Goal: Feedback & Contribution: Leave review/rating

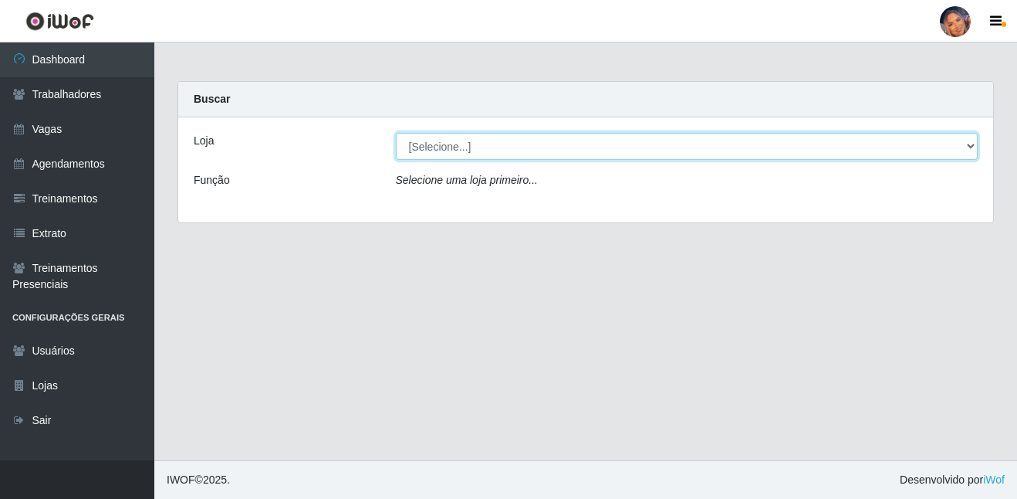
drag, startPoint x: 555, startPoint y: 152, endPoint x: 540, endPoint y: 157, distance: 16.1
click at [555, 151] on select "[Selecione...] Supermercado Preço Bom" at bounding box center [687, 146] width 583 height 27
select select "169"
click at [396, 133] on select "[Selecione...] Supermercado Preço Bom" at bounding box center [687, 146] width 583 height 27
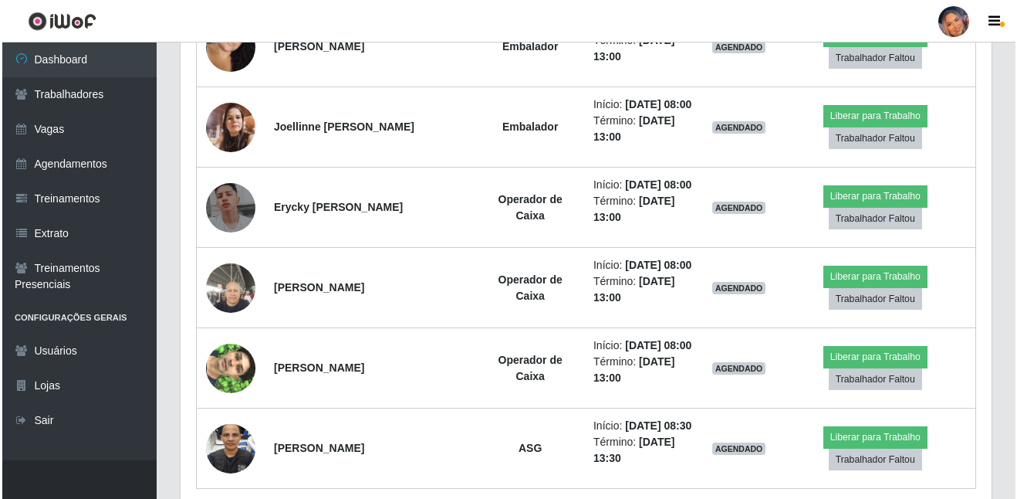
scroll to position [1389, 0]
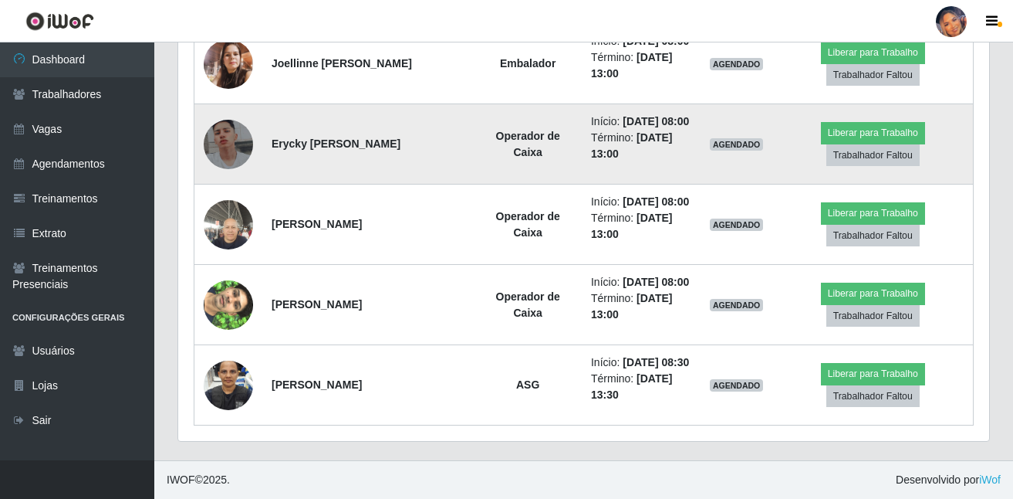
click at [238, 188] on img at bounding box center [228, 144] width 49 height 88
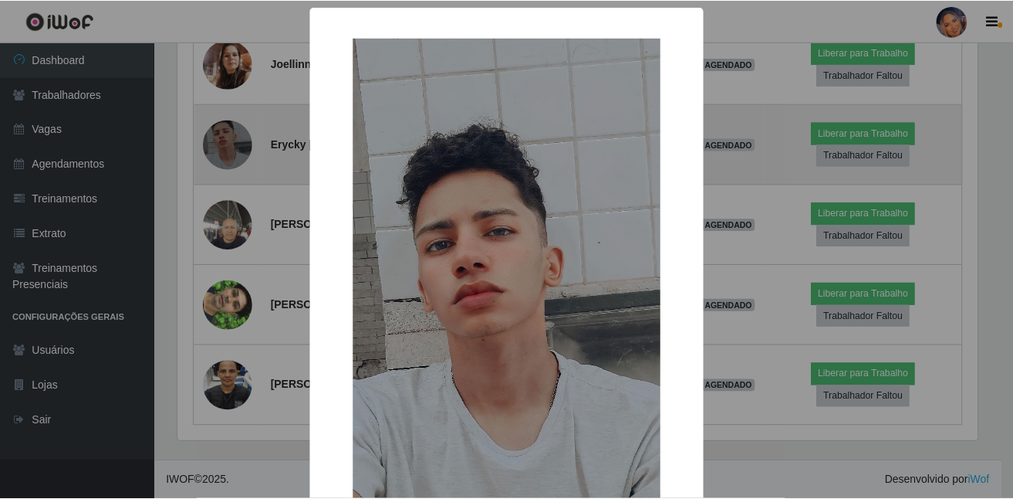
scroll to position [320, 803]
click at [238, 291] on div "× OK Cancel" at bounding box center [508, 249] width 1017 height 499
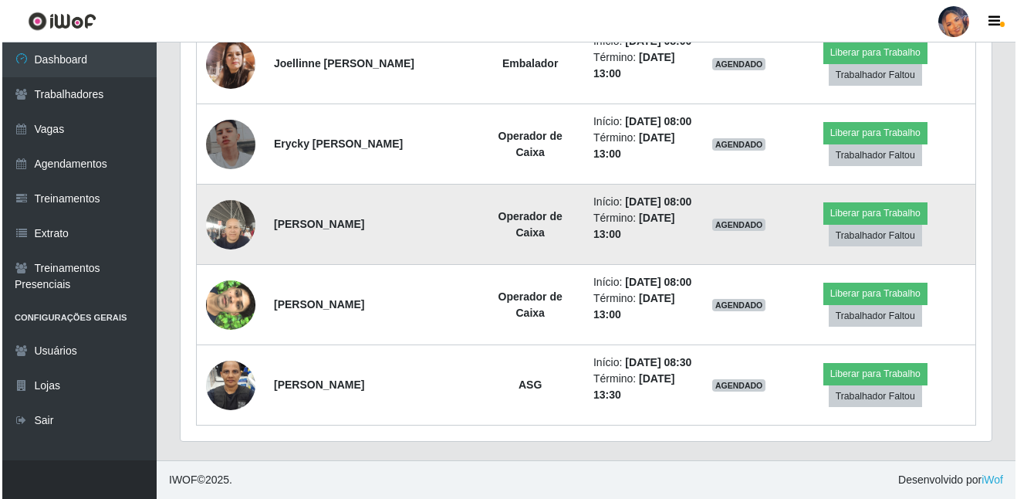
scroll to position [1466, 0]
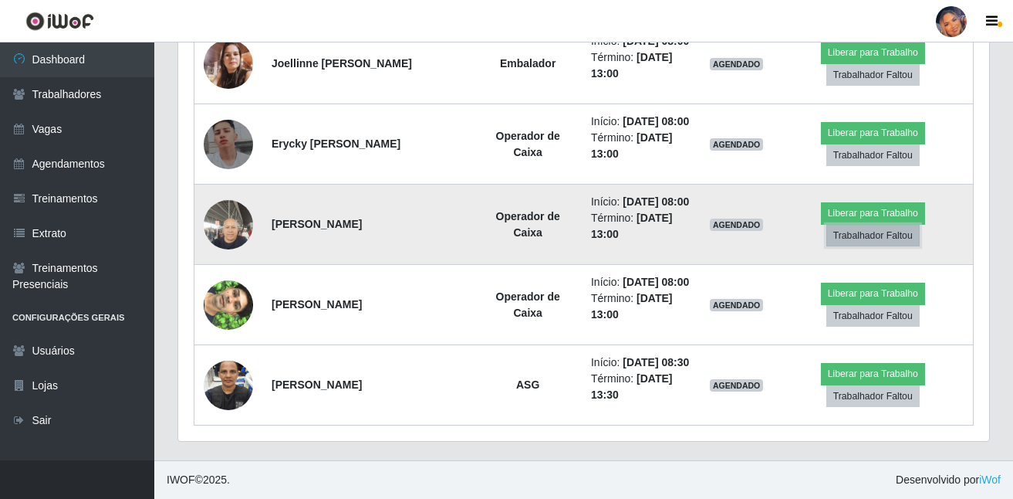
click at [870, 246] on button "Trabalhador Faltou" at bounding box center [873, 236] width 93 height 22
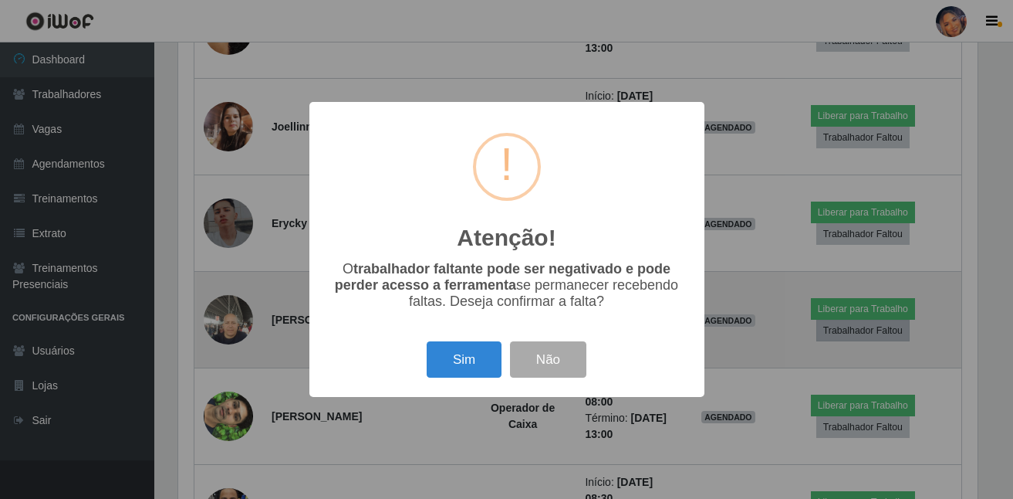
scroll to position [320, 803]
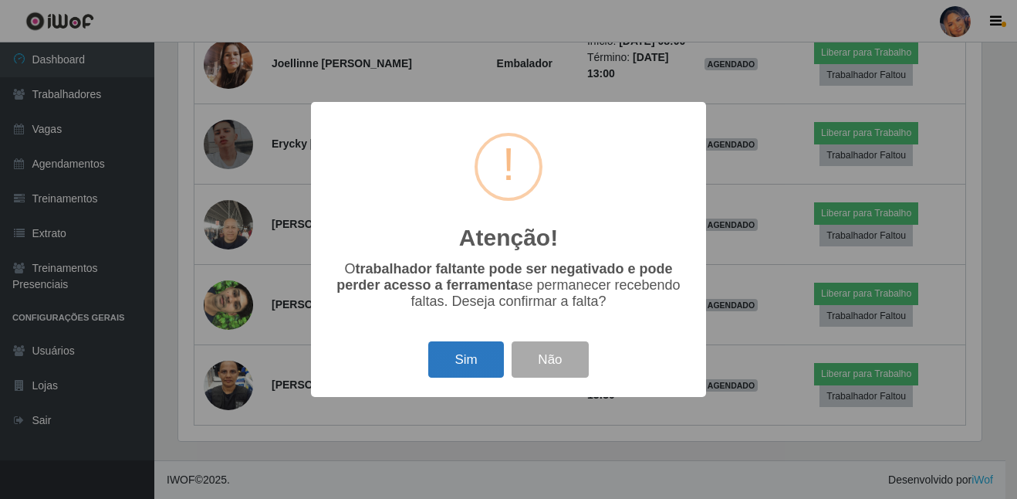
click at [445, 352] on button "Sim" at bounding box center [465, 359] width 75 height 36
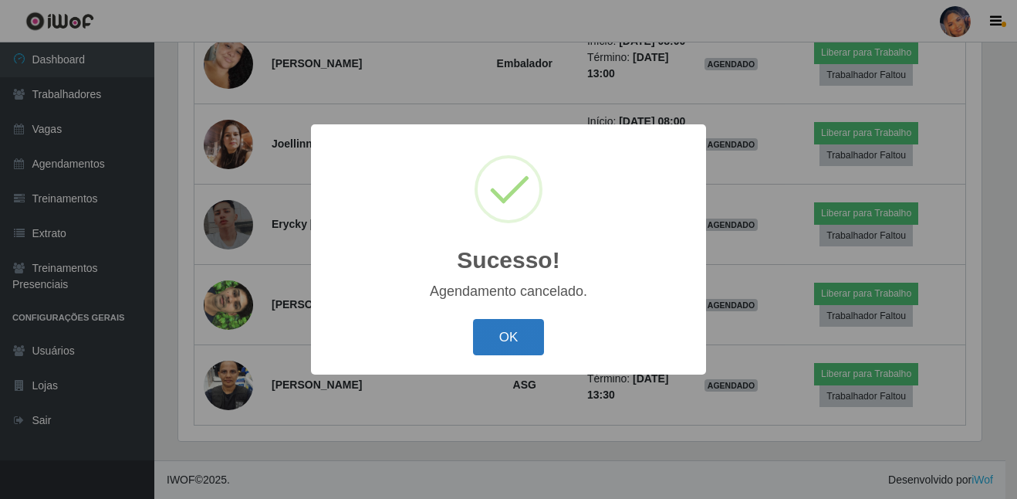
click at [505, 336] on button "OK" at bounding box center [509, 337] width 72 height 36
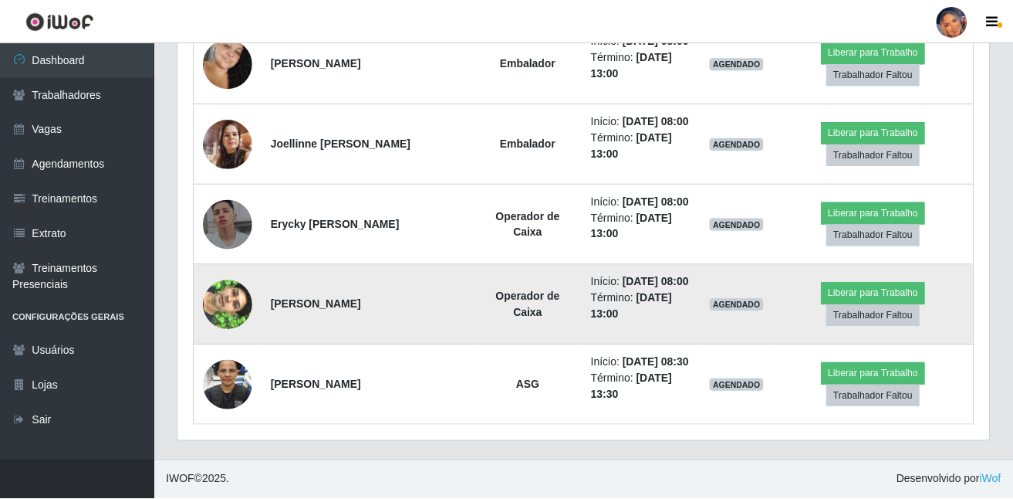
scroll to position [320, 811]
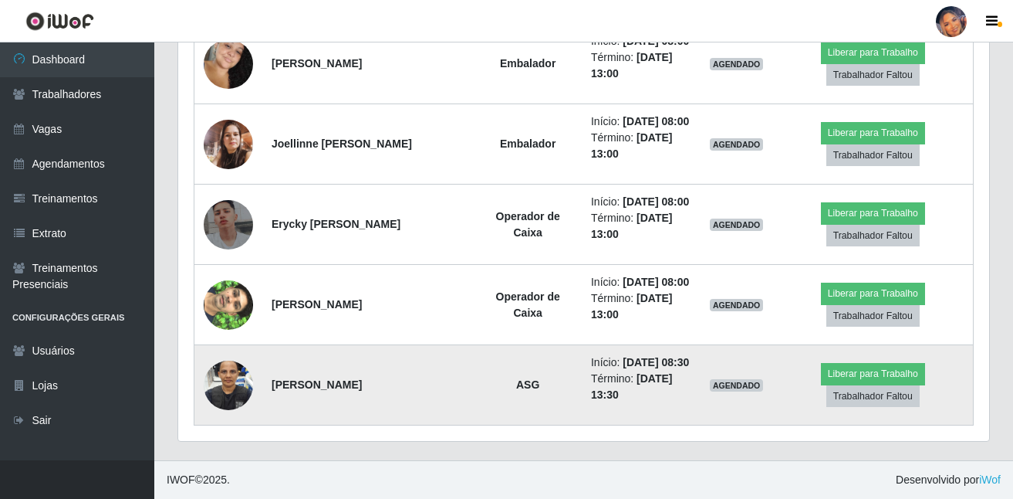
click at [219, 408] on img at bounding box center [228, 385] width 49 height 88
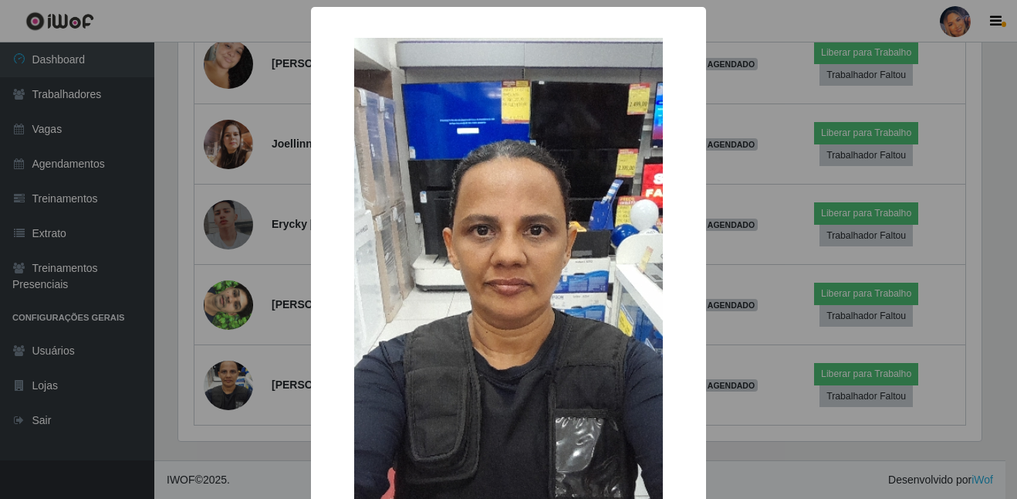
drag, startPoint x: 255, startPoint y: 353, endPoint x: 195, endPoint y: 420, distance: 90.7
click at [195, 420] on div "× OK Cancel" at bounding box center [508, 249] width 1017 height 499
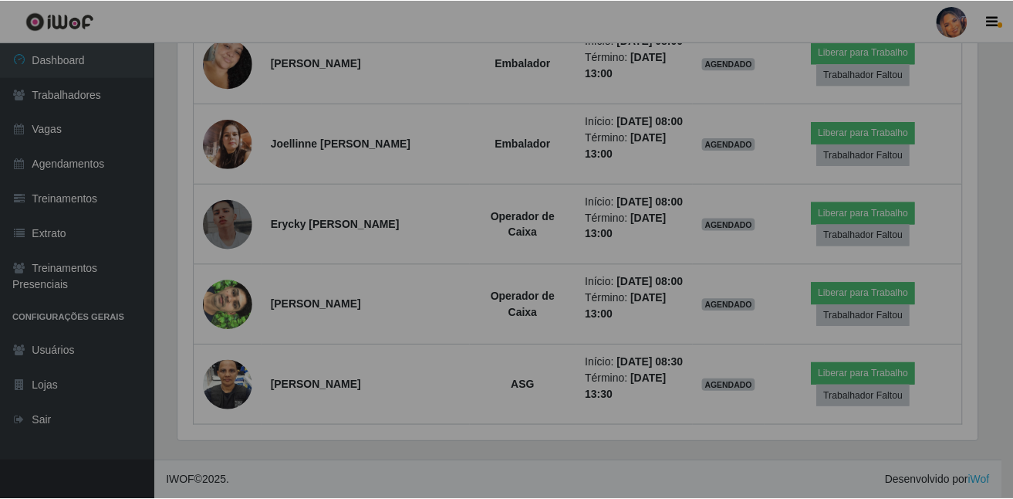
scroll to position [320, 811]
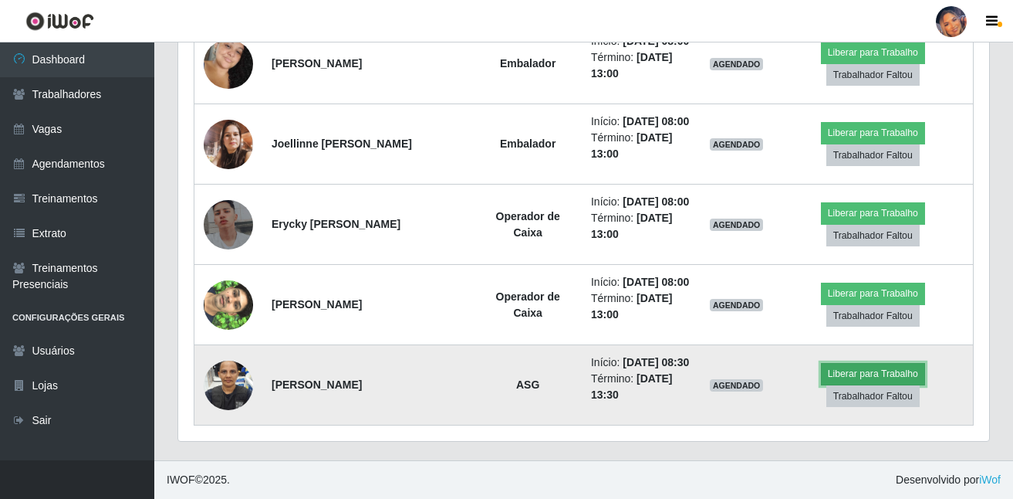
click at [898, 384] on button "Liberar para Trabalho" at bounding box center [873, 374] width 104 height 22
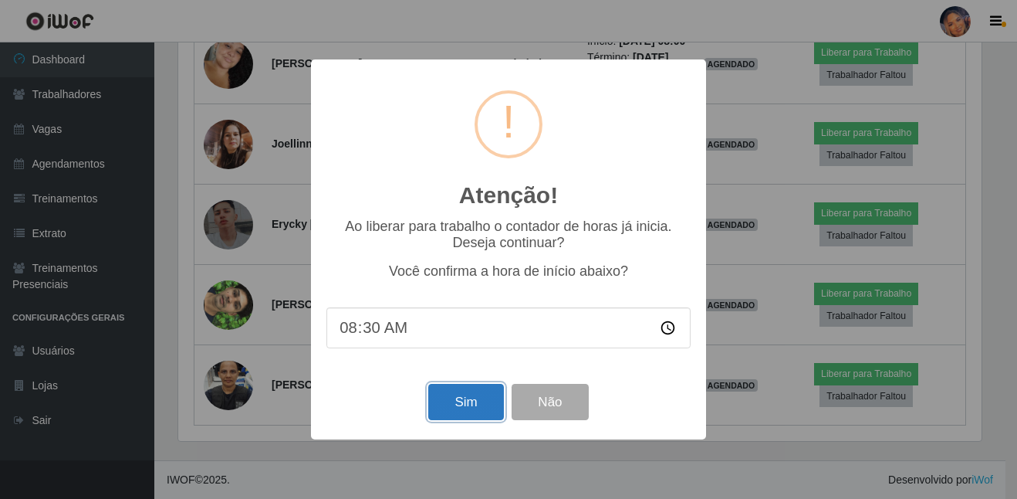
click at [478, 409] on button "Sim" at bounding box center [465, 402] width 75 height 36
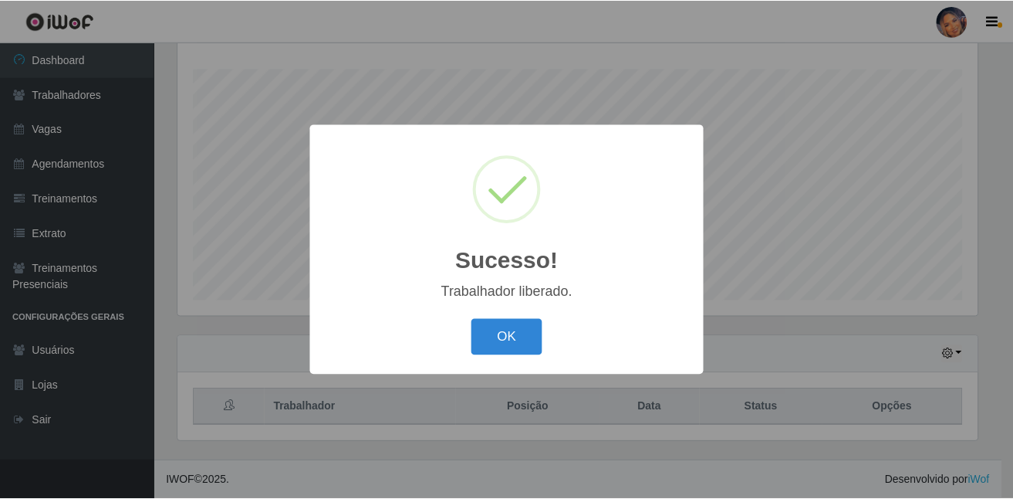
scroll to position [0, 0]
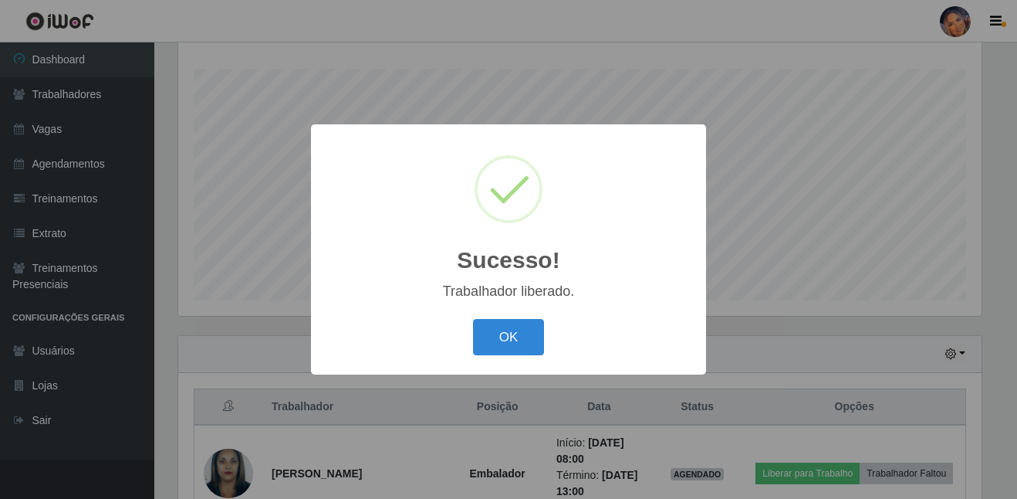
drag, startPoint x: 494, startPoint y: 337, endPoint x: 872, endPoint y: 402, distance: 383.8
click at [496, 336] on button "OK" at bounding box center [509, 337] width 72 height 36
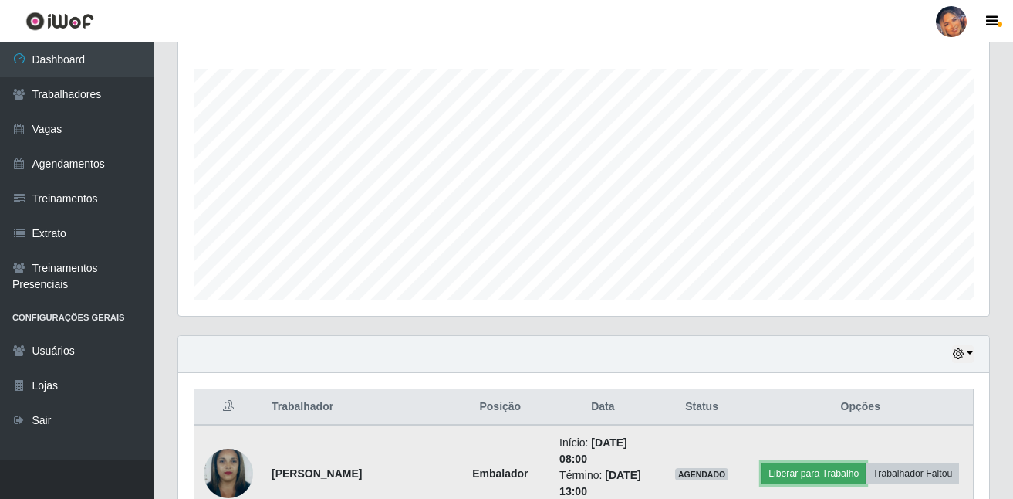
click at [811, 475] on button "Liberar para Trabalho" at bounding box center [814, 473] width 104 height 22
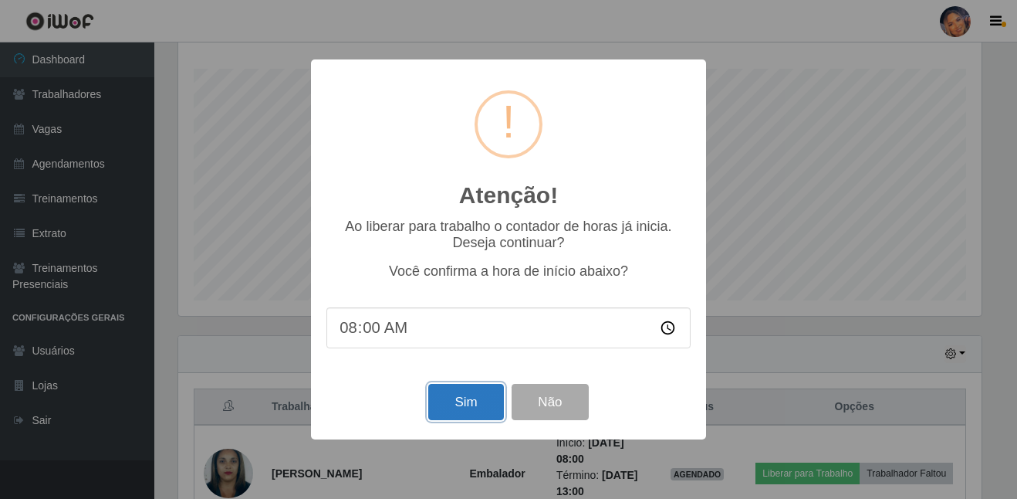
click at [459, 396] on button "Sim" at bounding box center [465, 402] width 75 height 36
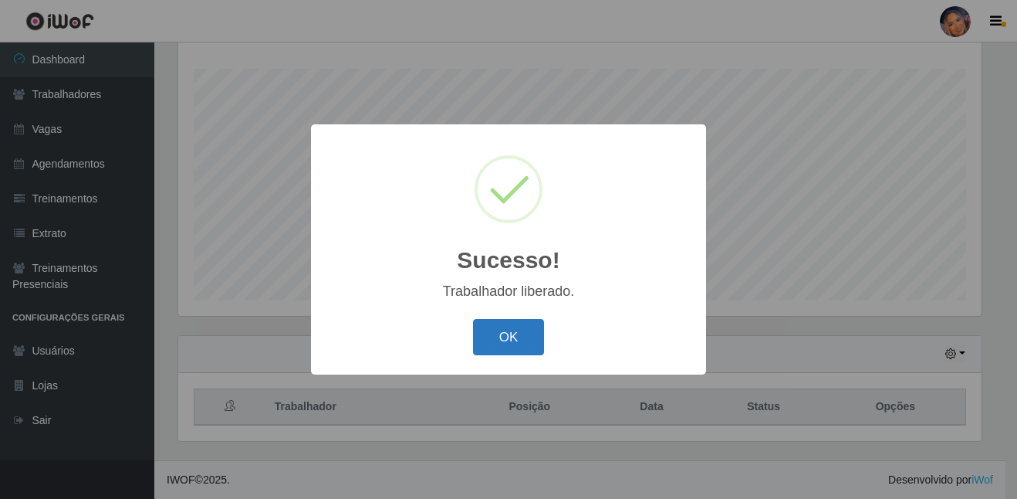
drag, startPoint x: 485, startPoint y: 340, endPoint x: 509, endPoint y: 332, distance: 26.1
click at [490, 339] on button "OK" at bounding box center [509, 337] width 72 height 36
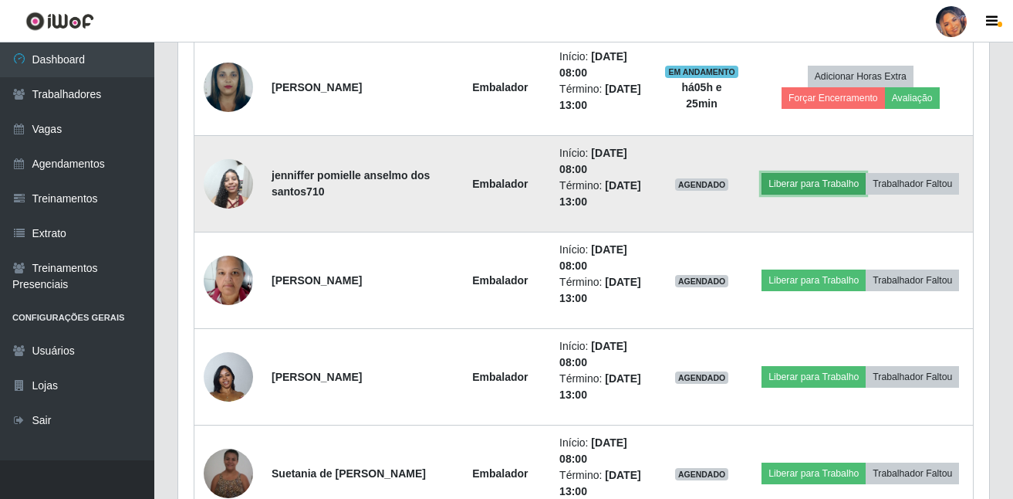
click at [814, 182] on button "Liberar para Trabalho" at bounding box center [814, 184] width 104 height 22
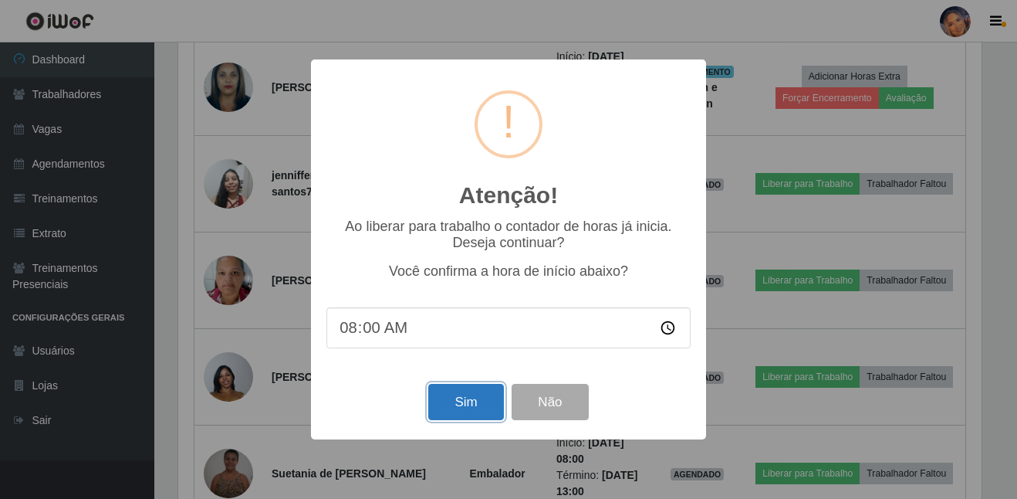
click at [469, 408] on button "Sim" at bounding box center [465, 402] width 75 height 36
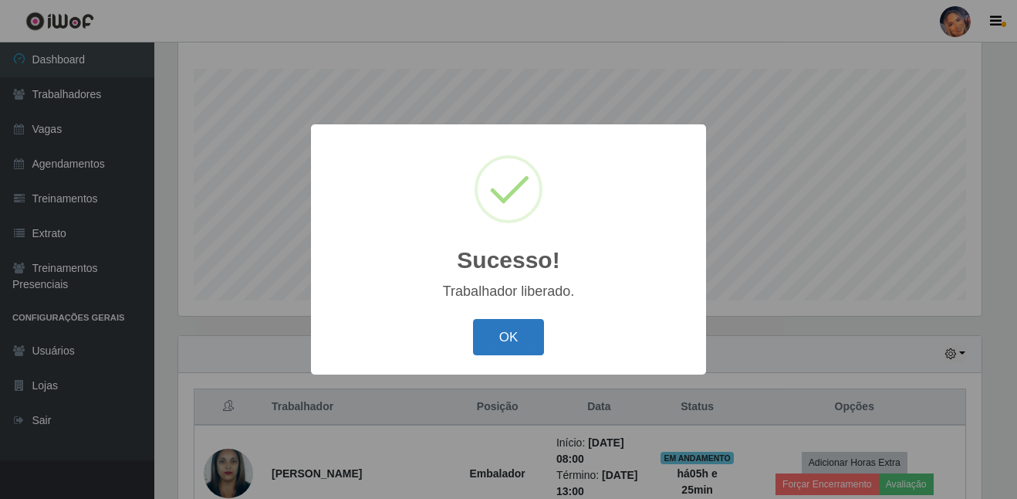
click at [533, 326] on button "OK" at bounding box center [509, 337] width 72 height 36
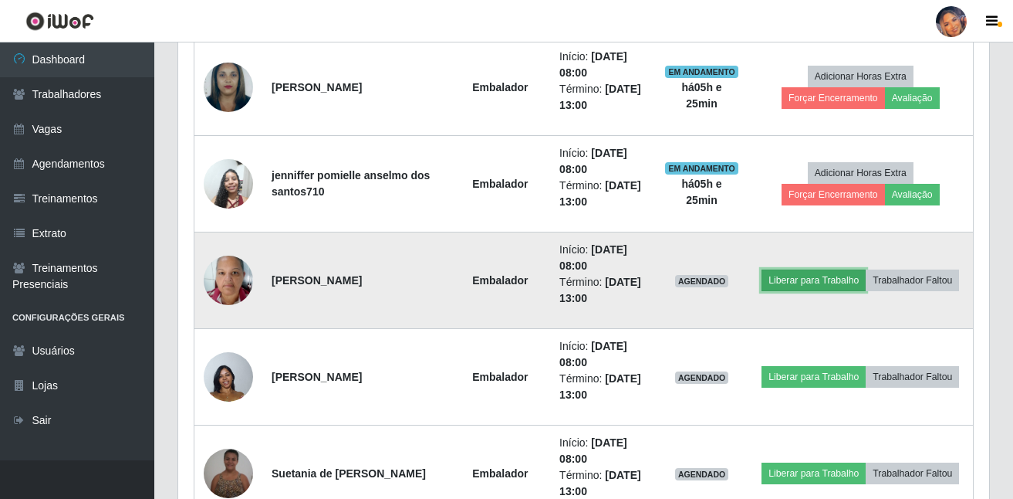
click at [796, 279] on button "Liberar para Trabalho" at bounding box center [814, 280] width 104 height 22
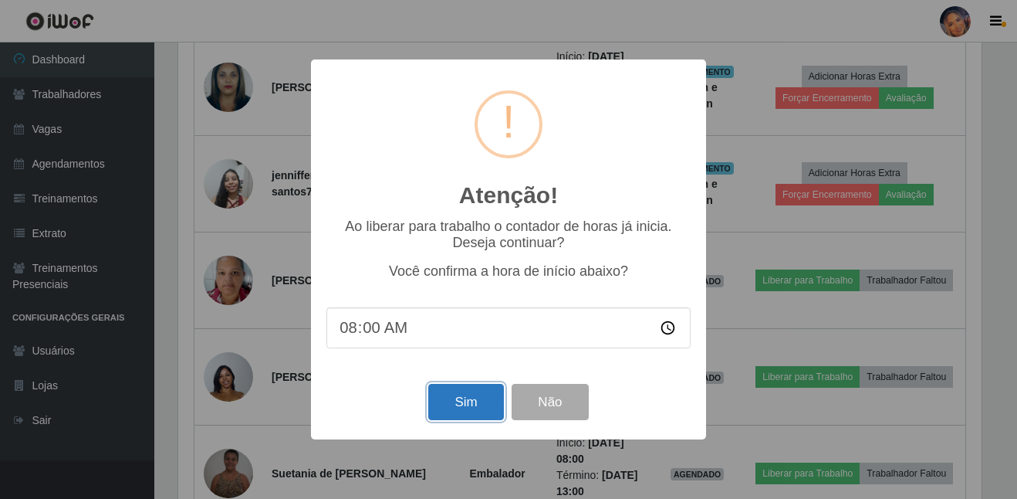
click at [474, 390] on button "Sim" at bounding box center [465, 402] width 75 height 36
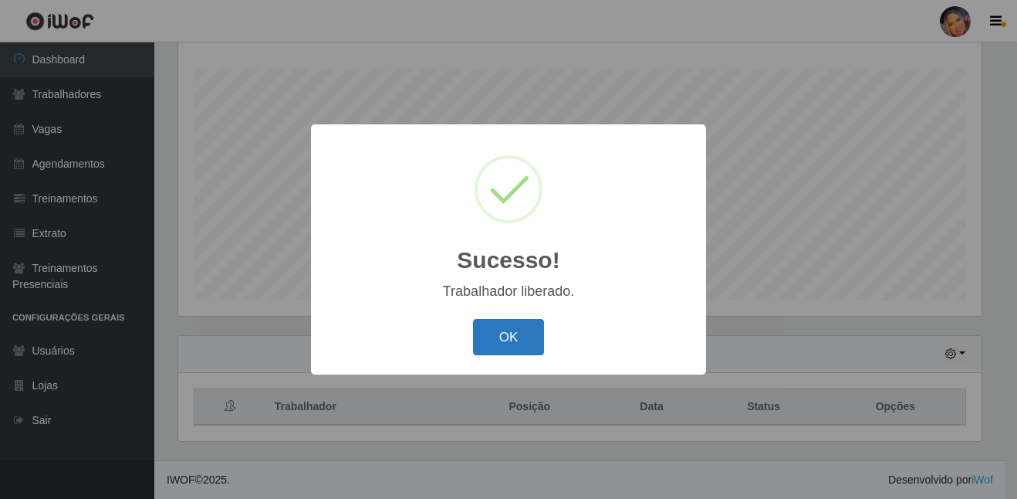
click at [527, 343] on button "OK" at bounding box center [509, 337] width 72 height 36
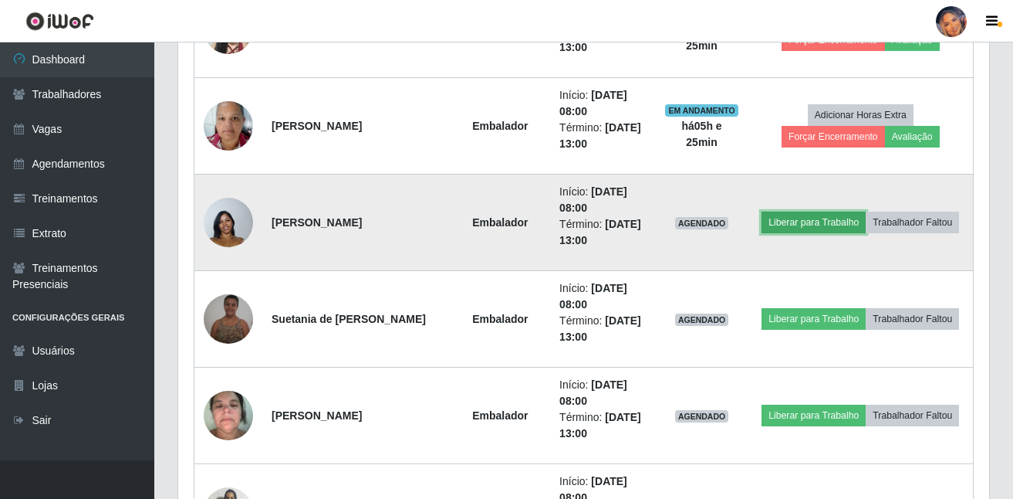
click at [807, 215] on button "Liberar para Trabalho" at bounding box center [814, 222] width 104 height 22
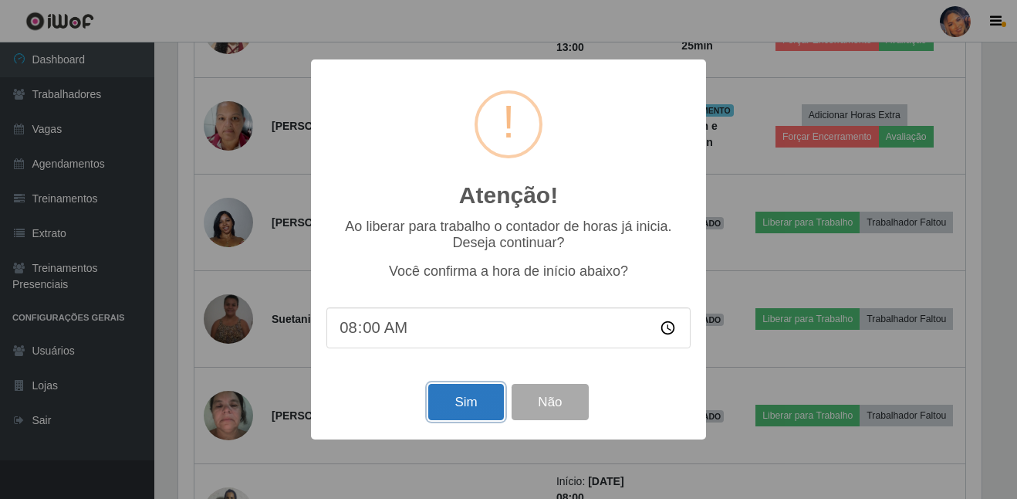
click at [482, 409] on button "Sim" at bounding box center [465, 402] width 75 height 36
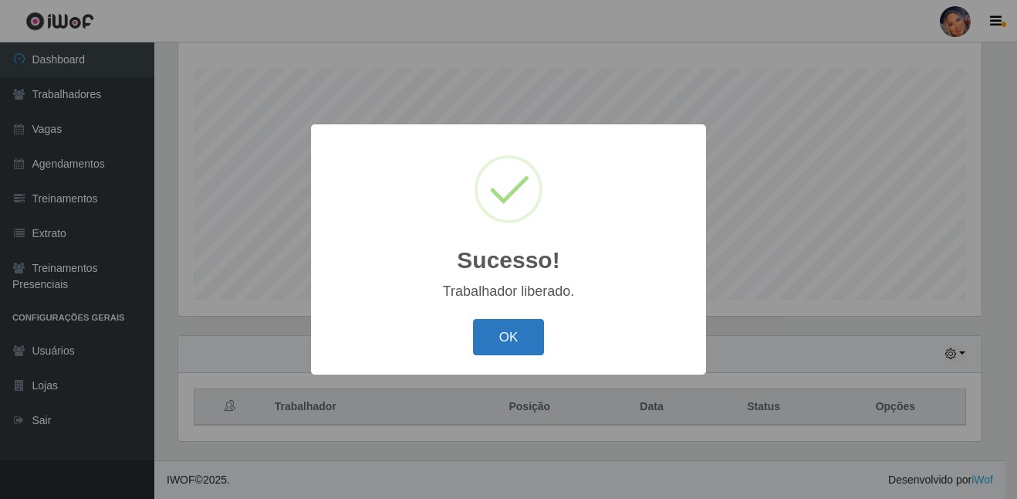
click at [509, 324] on button "OK" at bounding box center [509, 337] width 72 height 36
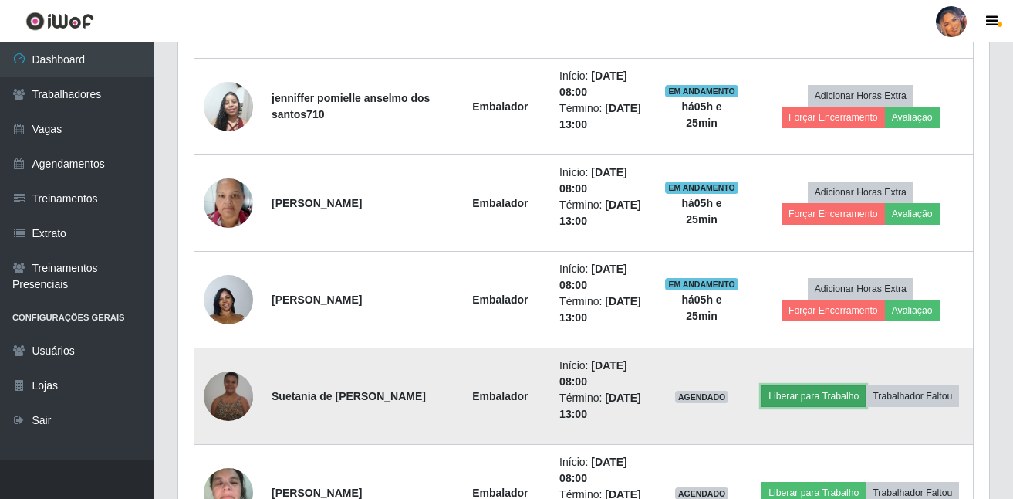
click at [834, 398] on button "Liberar para Trabalho" at bounding box center [814, 396] width 104 height 22
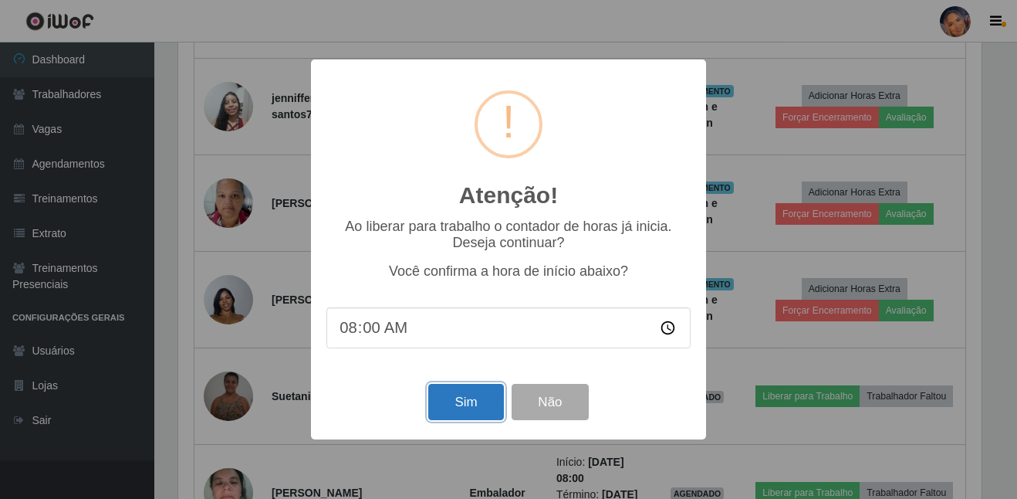
click at [455, 409] on button "Sim" at bounding box center [465, 402] width 75 height 36
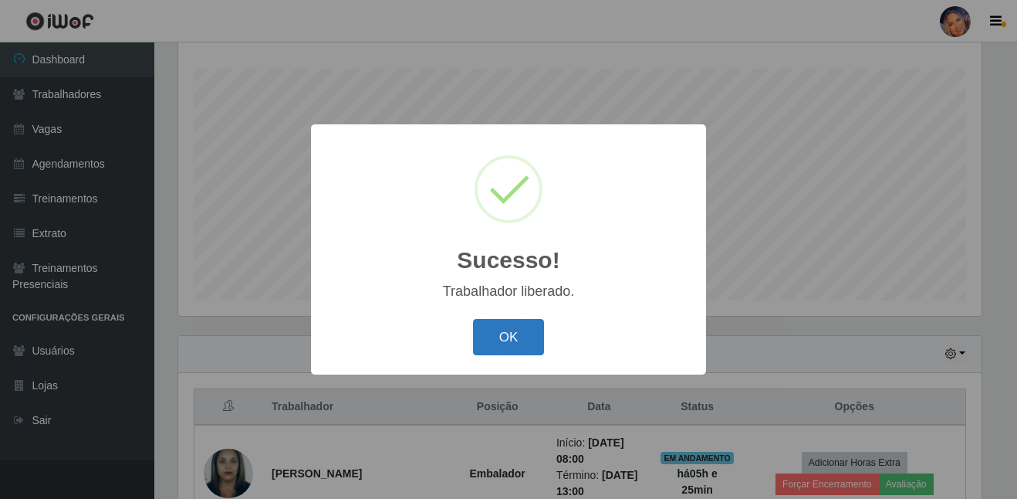
click at [539, 331] on button "OK" at bounding box center [509, 337] width 72 height 36
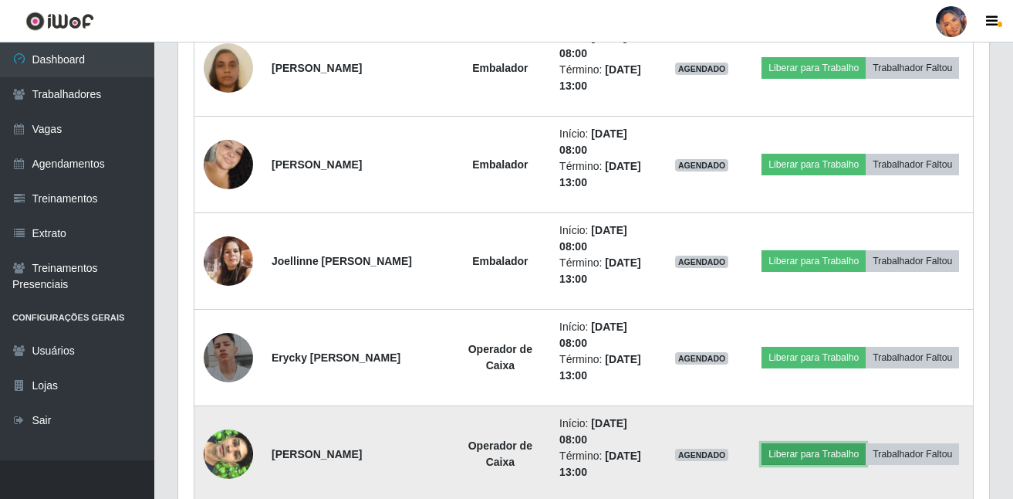
click at [800, 458] on button "Liberar para Trabalho" at bounding box center [814, 454] width 104 height 22
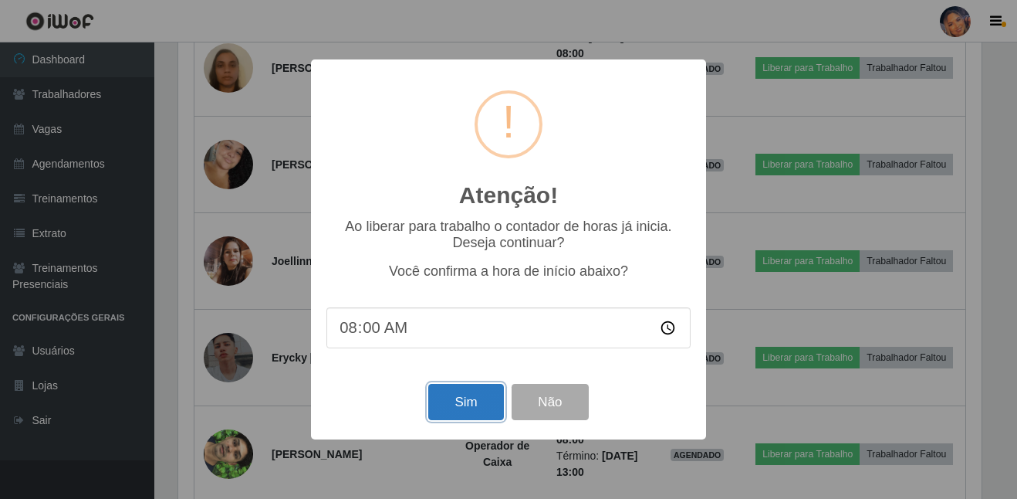
click at [477, 412] on button "Sim" at bounding box center [465, 402] width 75 height 36
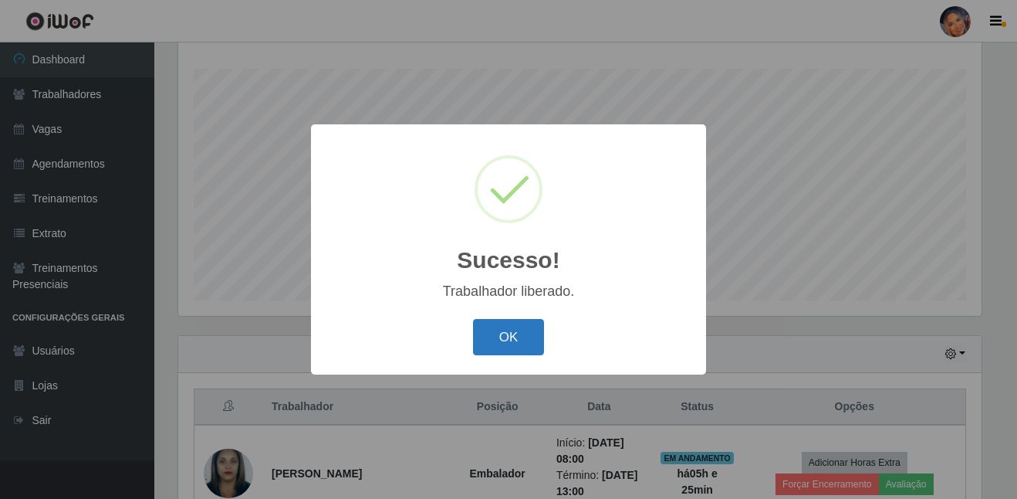
click at [516, 333] on button "OK" at bounding box center [509, 337] width 72 height 36
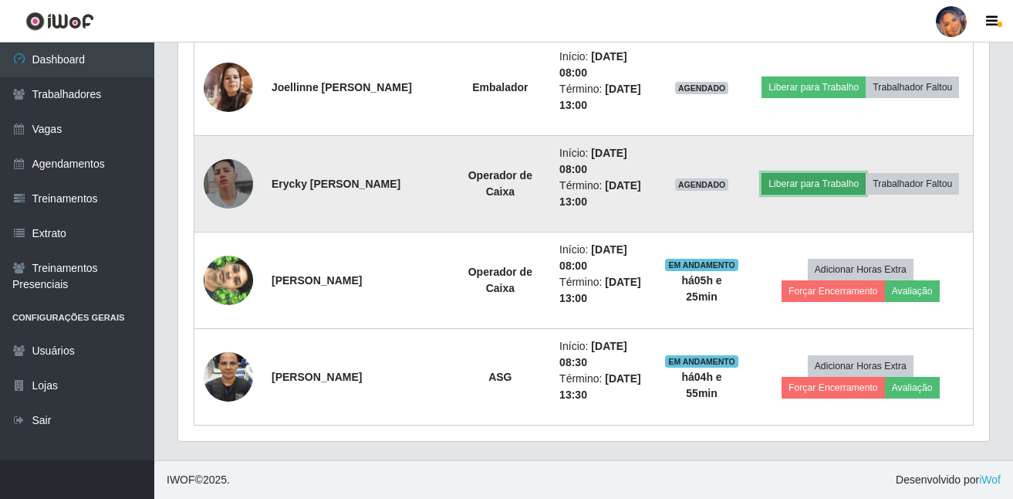
click at [783, 188] on button "Liberar para Trabalho" at bounding box center [814, 184] width 104 height 22
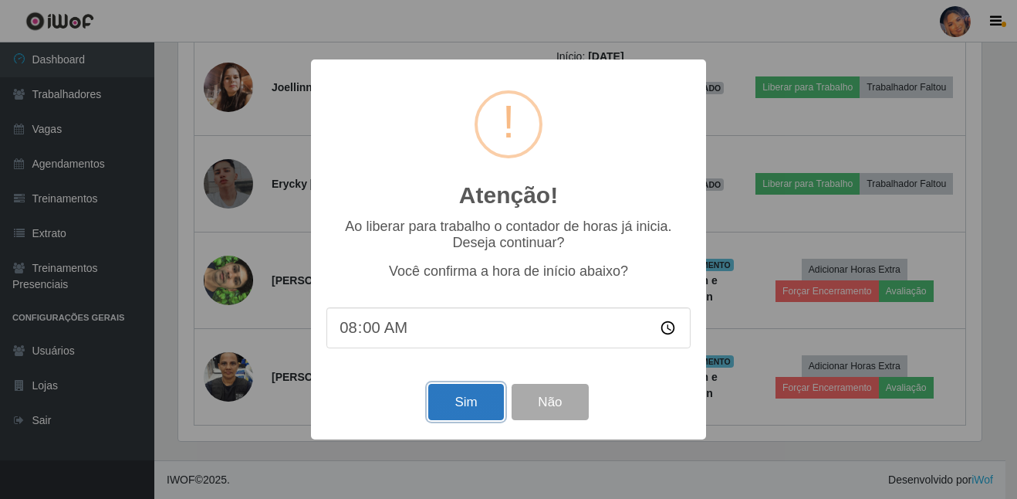
click at [439, 401] on button "Sim" at bounding box center [465, 402] width 75 height 36
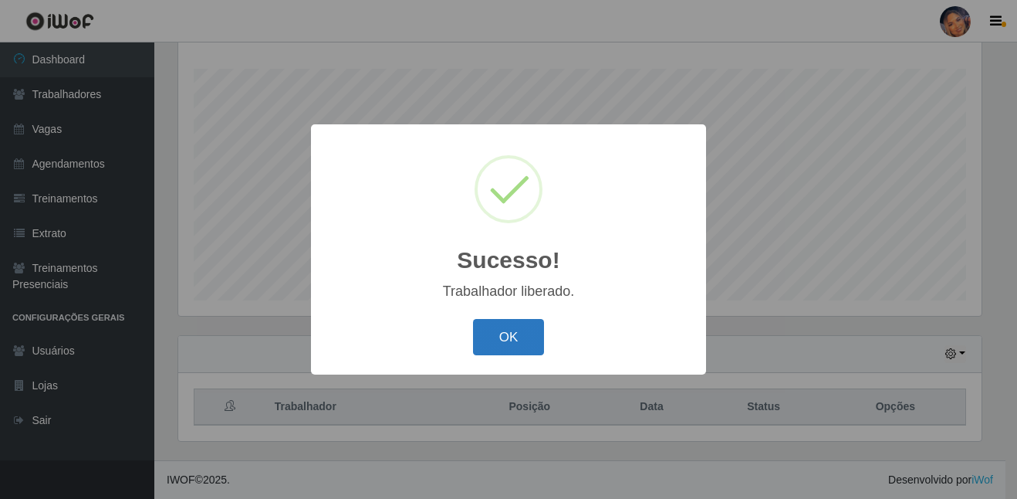
click at [508, 328] on button "OK" at bounding box center [509, 337] width 72 height 36
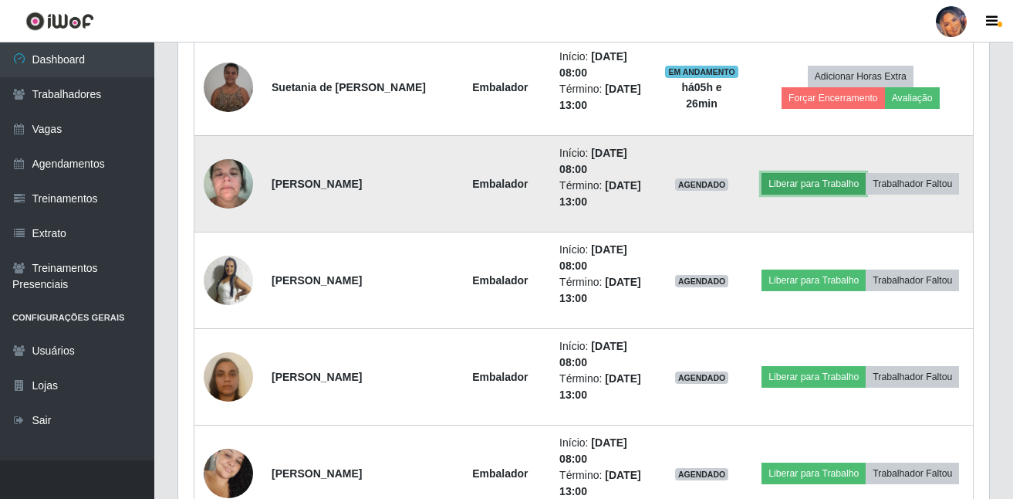
click at [779, 179] on button "Liberar para Trabalho" at bounding box center [814, 184] width 104 height 22
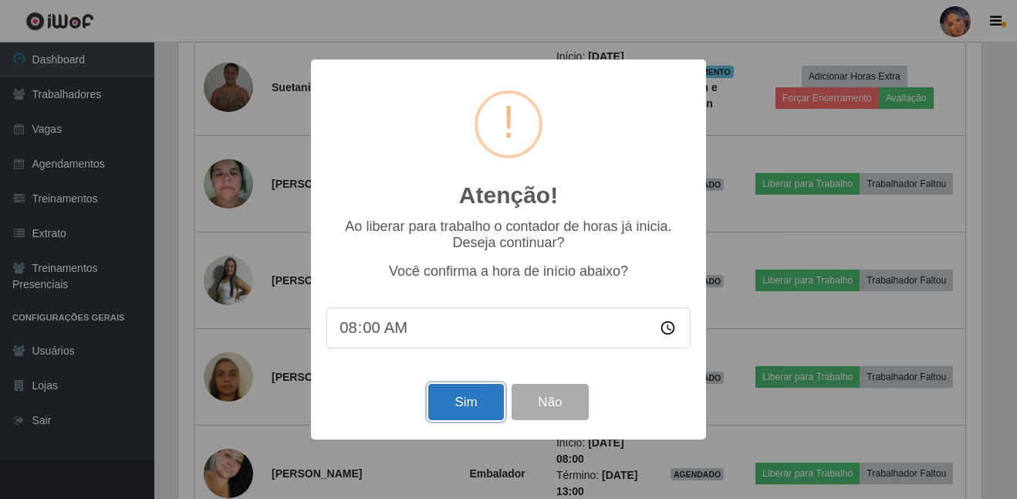
click at [451, 414] on button "Sim" at bounding box center [465, 402] width 75 height 36
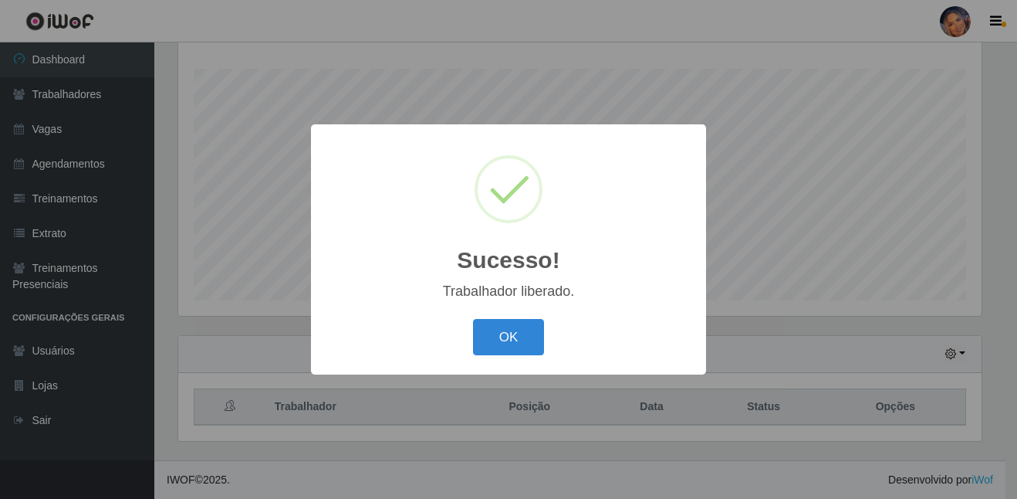
drag, startPoint x: 521, startPoint y: 350, endPoint x: 594, endPoint y: 317, distance: 79.5
click at [522, 350] on button "OK" at bounding box center [509, 337] width 72 height 36
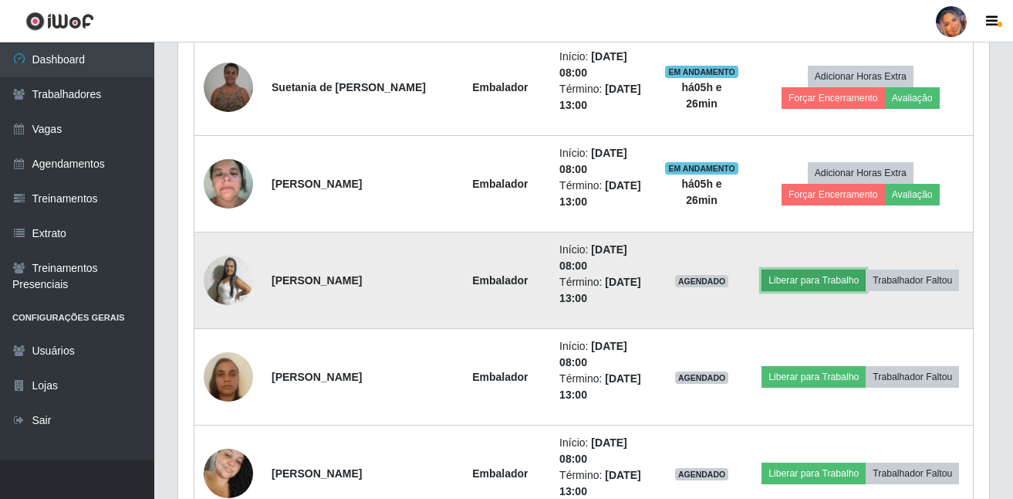
click at [793, 289] on button "Liberar para Trabalho" at bounding box center [814, 280] width 104 height 22
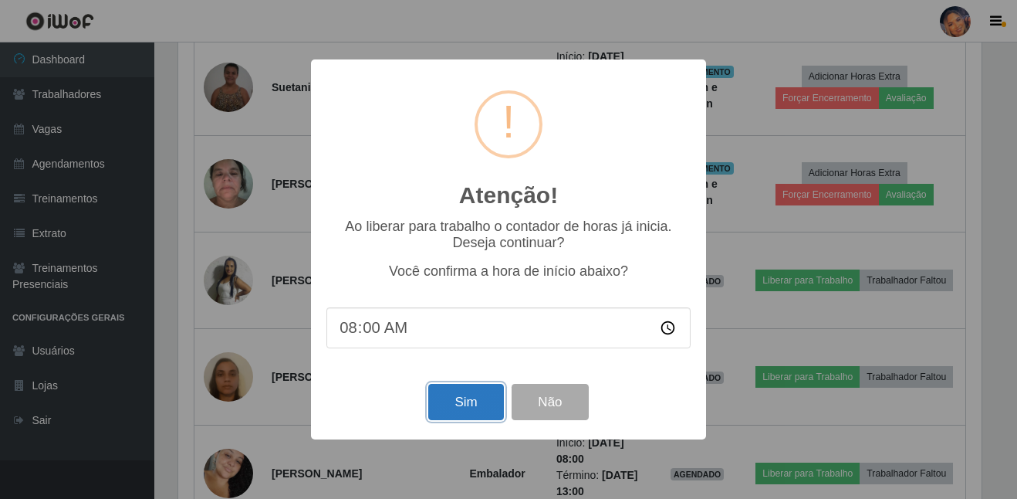
click at [448, 401] on button "Sim" at bounding box center [465, 402] width 75 height 36
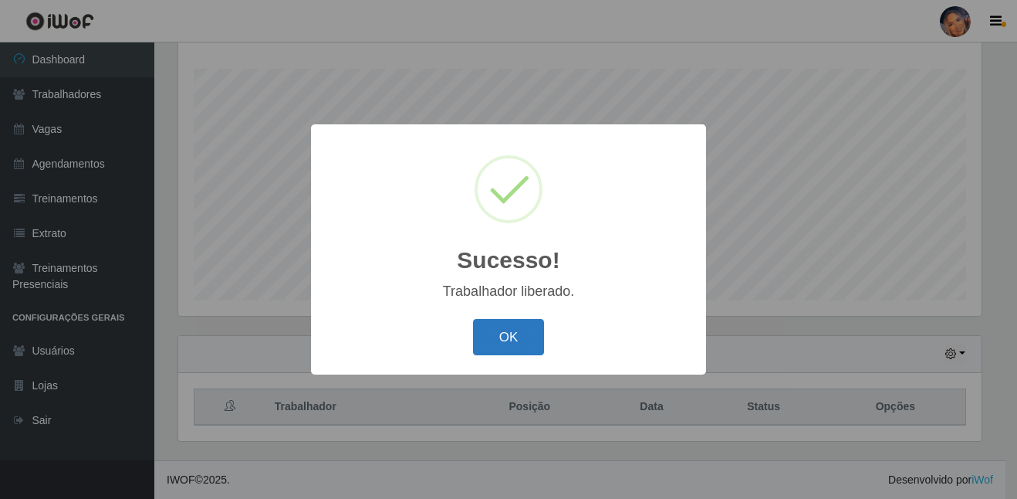
click at [520, 354] on button "OK" at bounding box center [509, 337] width 72 height 36
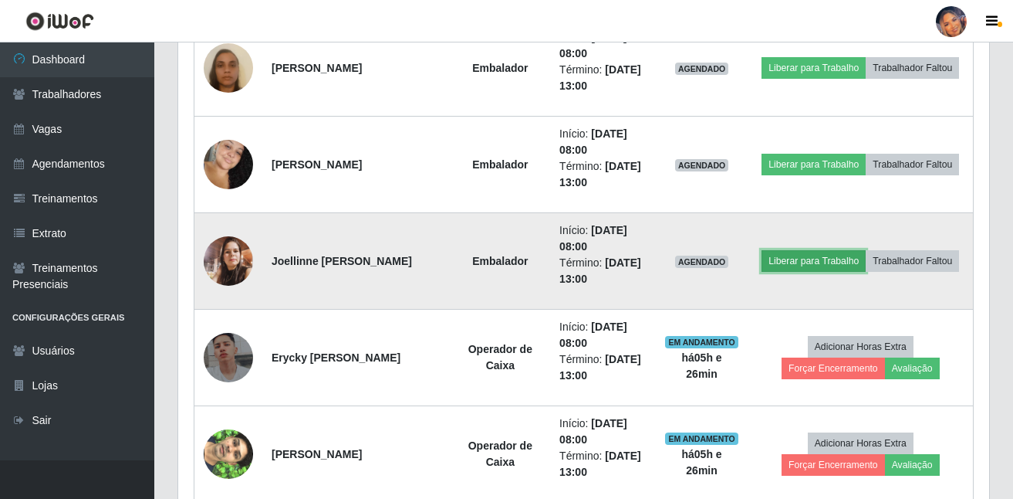
click at [793, 250] on button "Liberar para Trabalho" at bounding box center [814, 261] width 104 height 22
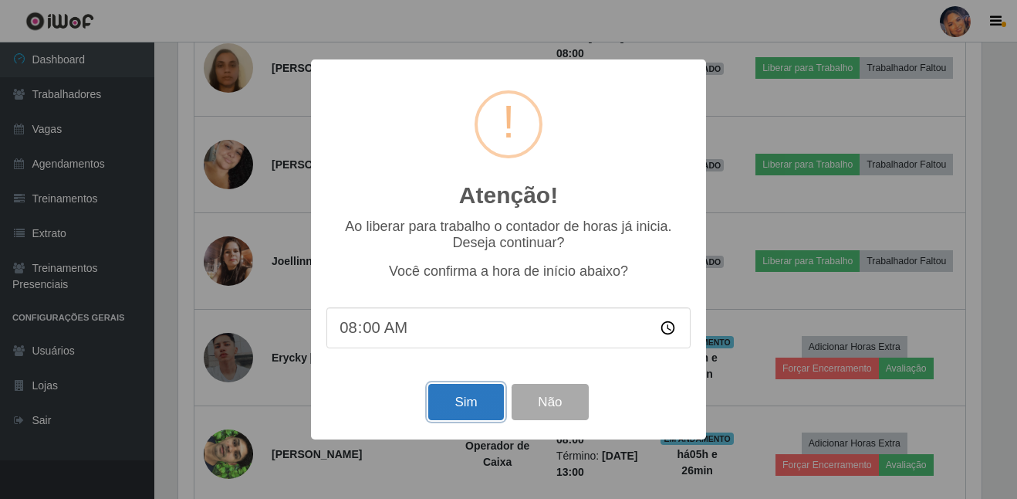
click at [448, 390] on button "Sim" at bounding box center [465, 402] width 75 height 36
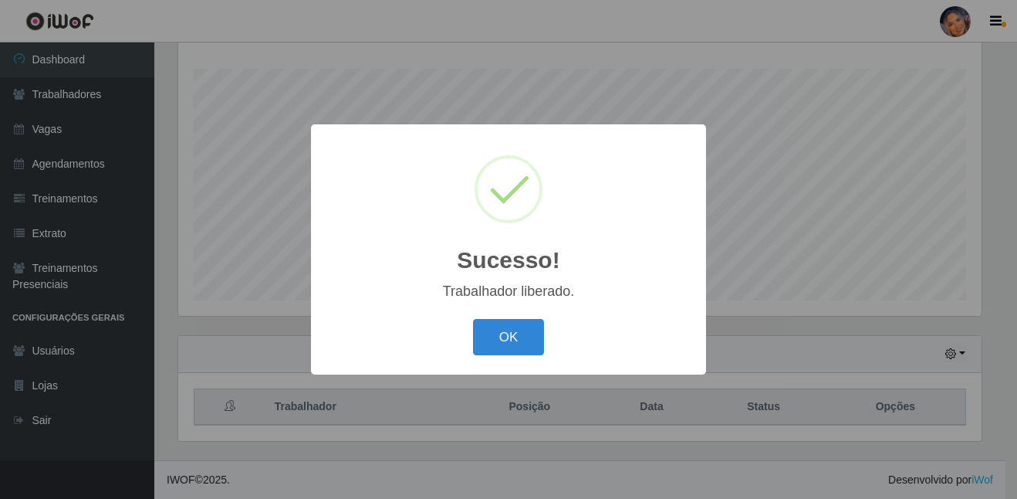
drag, startPoint x: 507, startPoint y: 327, endPoint x: 705, endPoint y: 347, distance: 199.4
click at [512, 326] on button "OK" at bounding box center [509, 337] width 72 height 36
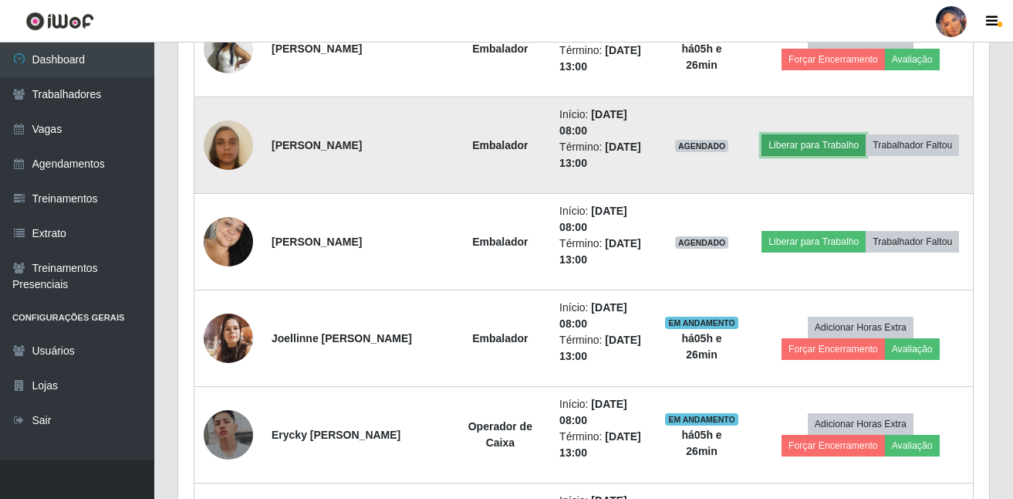
click at [777, 135] on button "Liberar para Trabalho" at bounding box center [814, 145] width 104 height 22
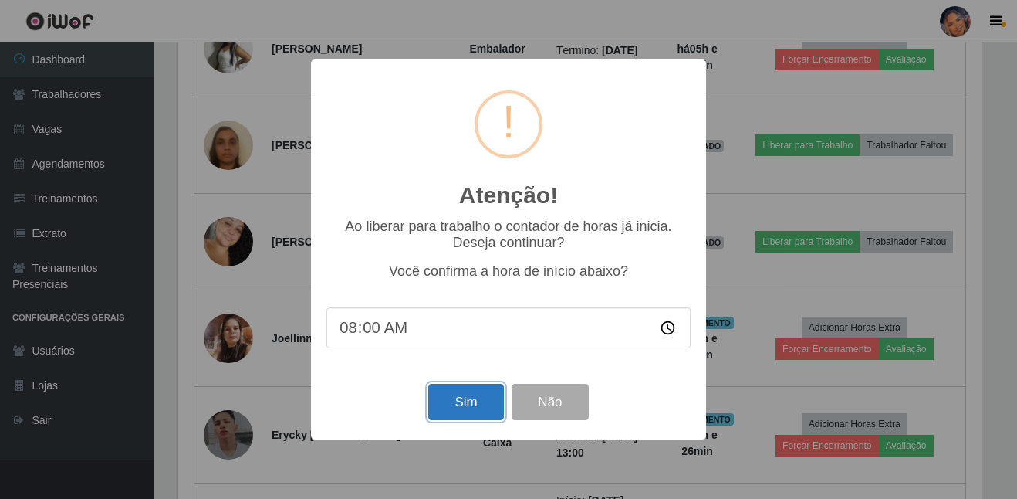
click at [458, 396] on button "Sim" at bounding box center [465, 402] width 75 height 36
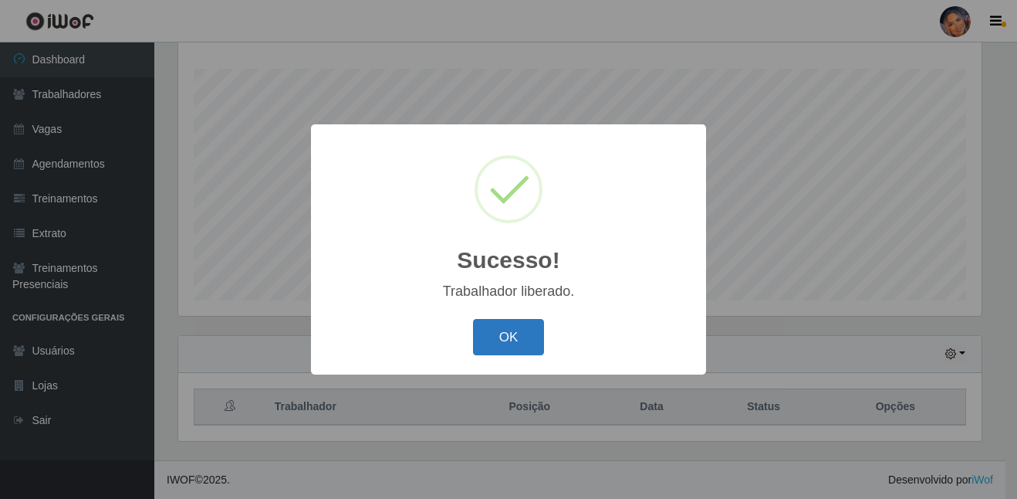
click at [521, 340] on button "OK" at bounding box center [509, 337] width 72 height 36
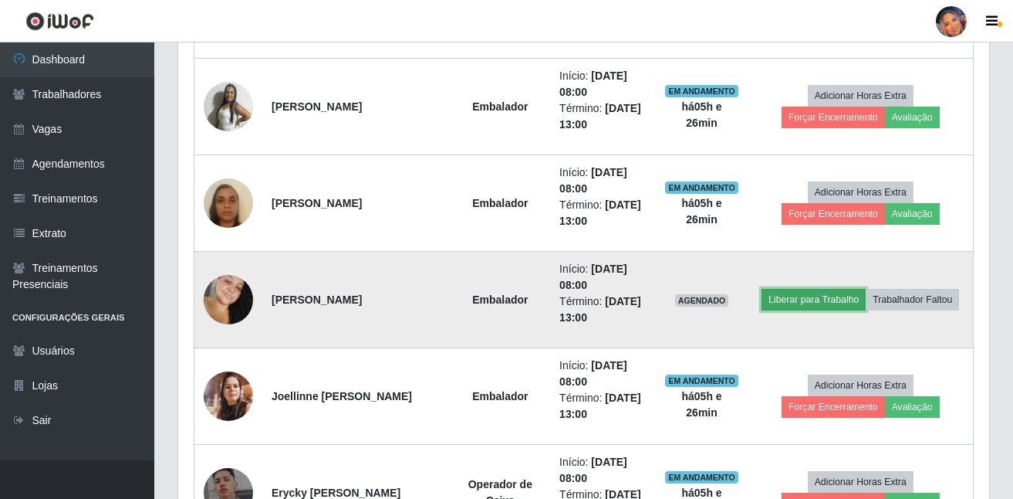
click at [807, 294] on button "Liberar para Trabalho" at bounding box center [814, 300] width 104 height 22
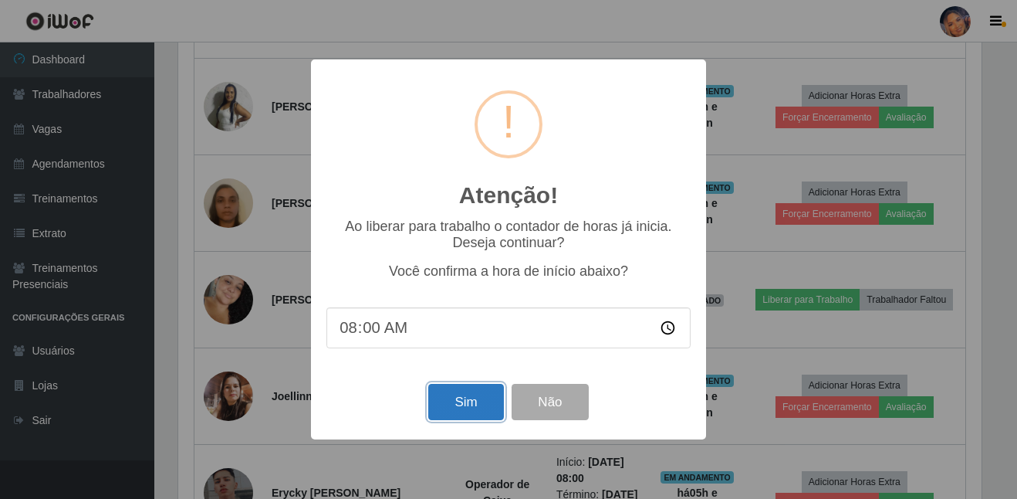
click at [443, 401] on button "Sim" at bounding box center [465, 402] width 75 height 36
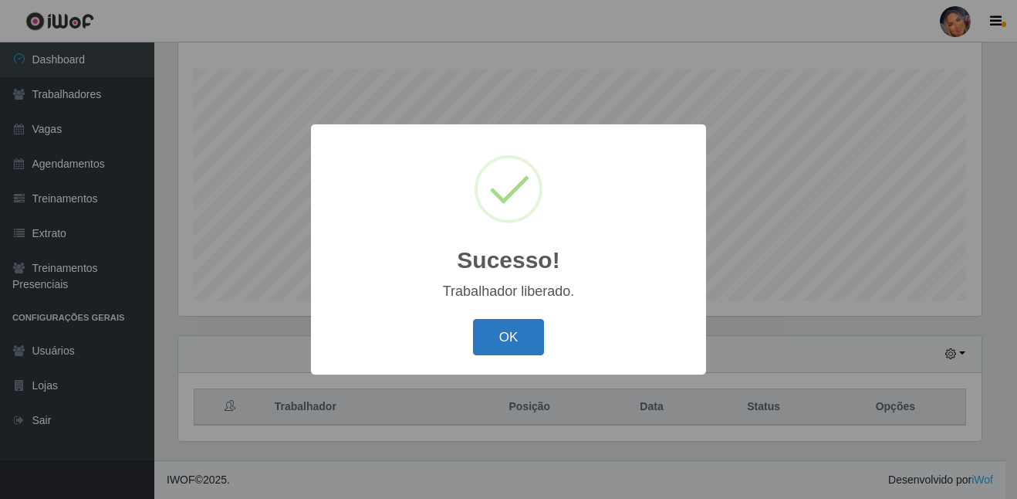
click at [498, 328] on button "OK" at bounding box center [509, 337] width 72 height 36
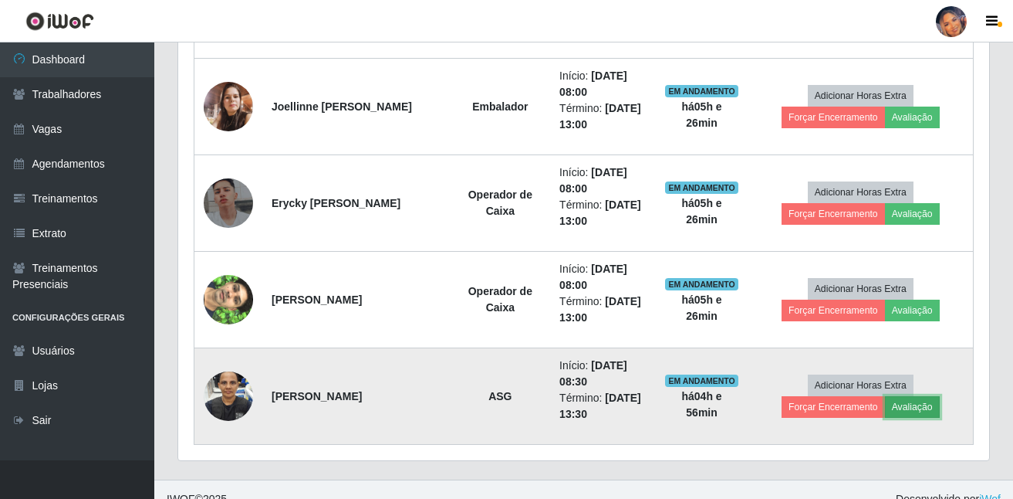
click at [915, 407] on button "Avaliação" at bounding box center [912, 407] width 55 height 22
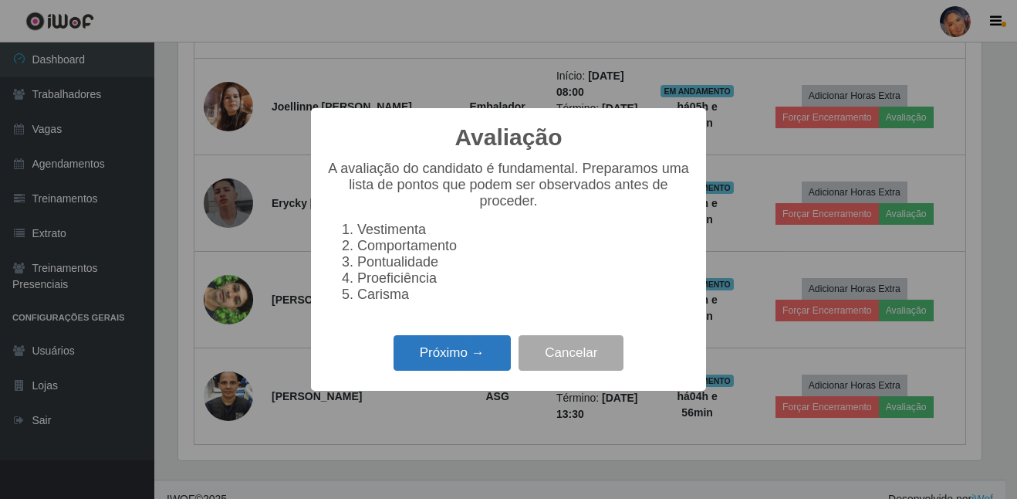
click at [475, 366] on button "Próximo →" at bounding box center [452, 353] width 117 height 36
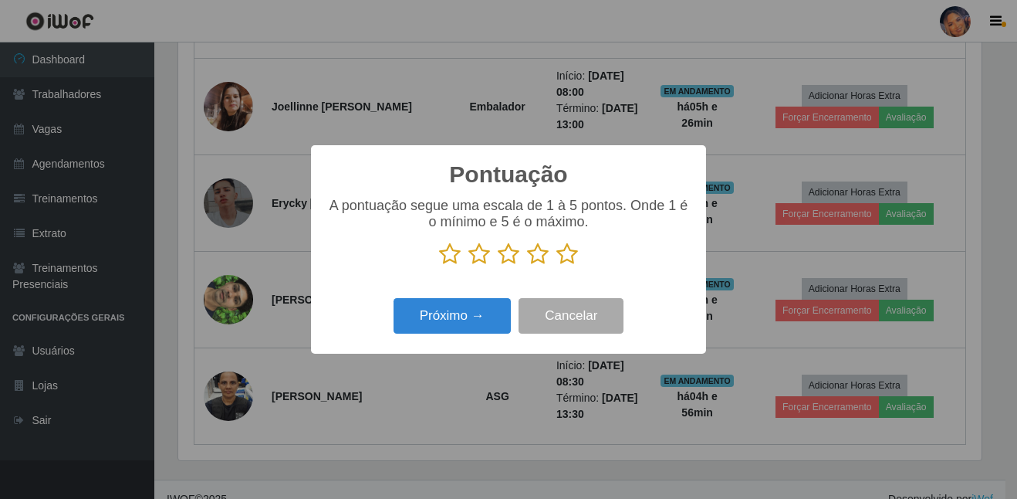
click at [560, 252] on icon at bounding box center [567, 253] width 22 height 23
click at [556, 266] on input "radio" at bounding box center [556, 266] width 0 height 0
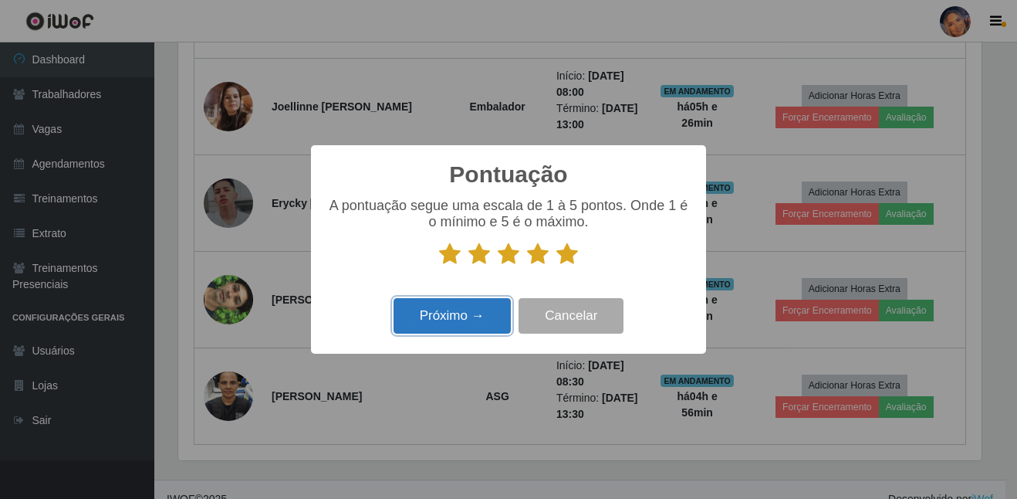
click at [476, 322] on button "Próximo →" at bounding box center [452, 316] width 117 height 36
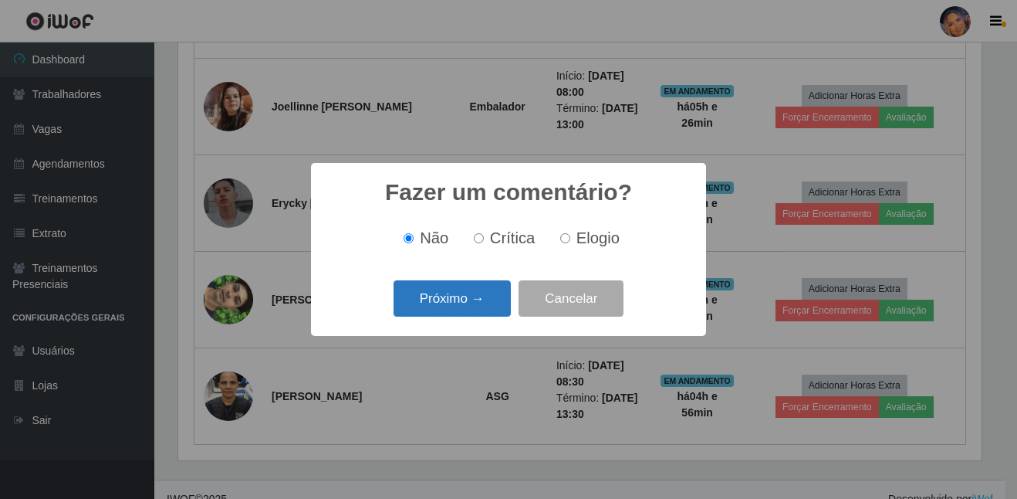
click at [452, 302] on button "Próximo →" at bounding box center [452, 298] width 117 height 36
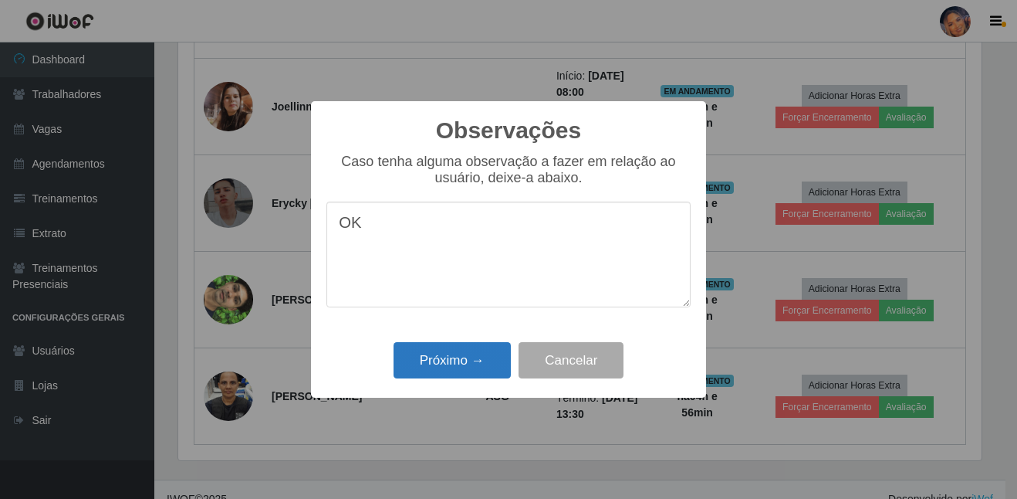
type textarea "OK"
click at [483, 350] on button "Próximo →" at bounding box center [452, 360] width 117 height 36
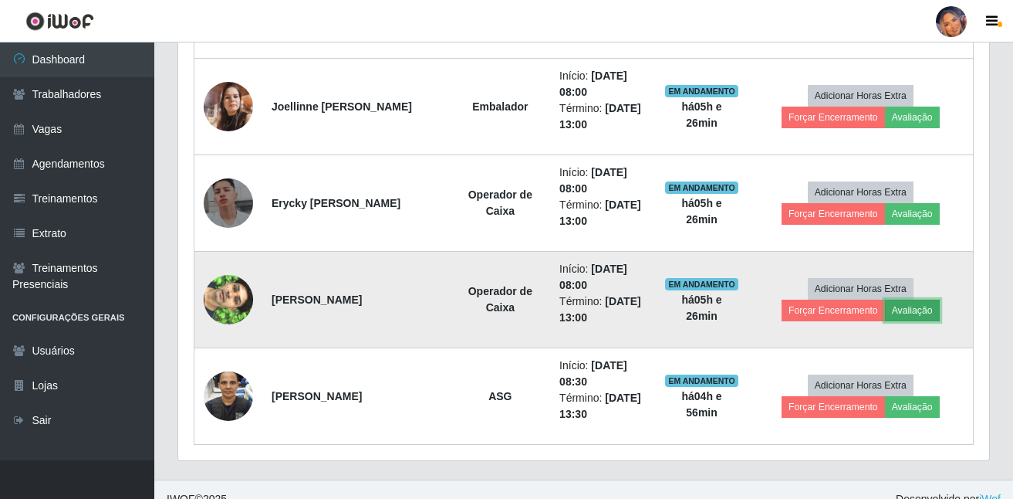
click at [912, 313] on button "Avaliação" at bounding box center [912, 310] width 55 height 22
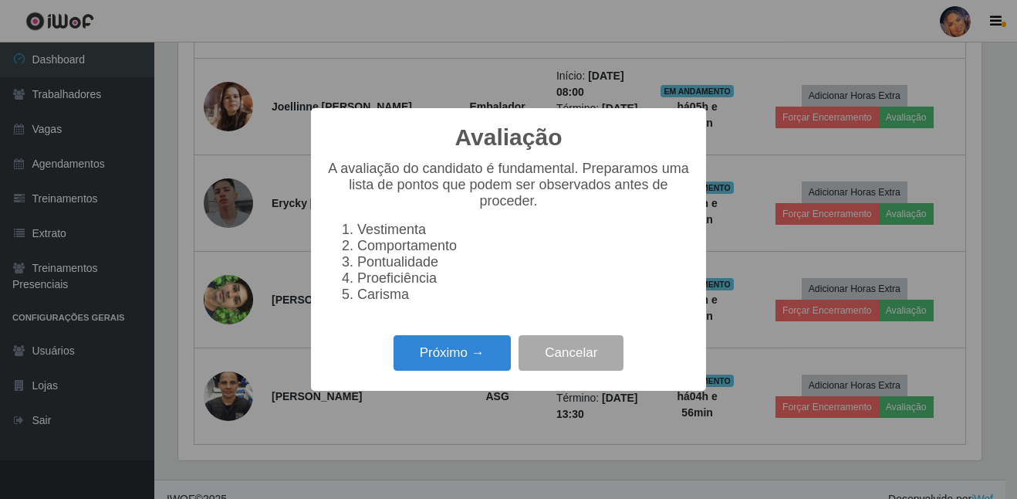
click at [438, 343] on div "Próximo → Cancelar" at bounding box center [508, 352] width 364 height 44
click at [449, 347] on button "Próximo →" at bounding box center [452, 353] width 117 height 36
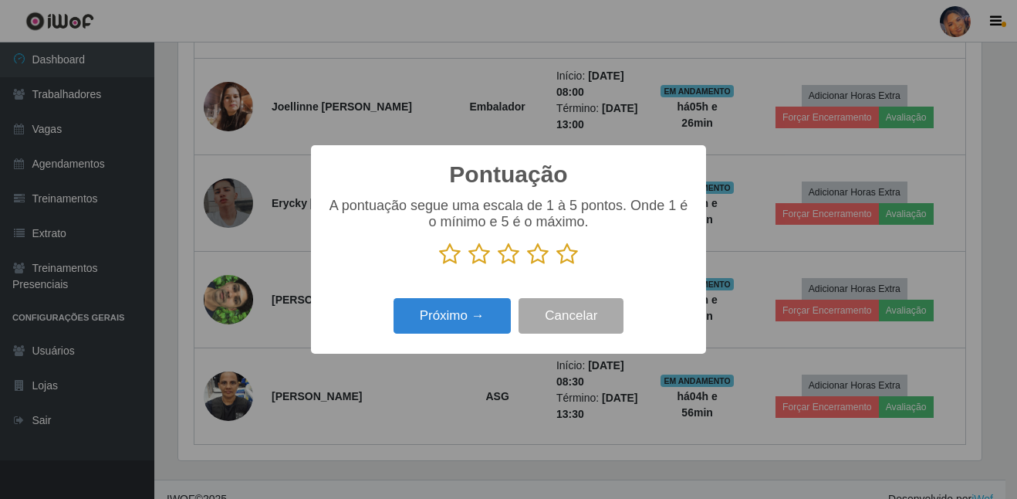
click at [568, 257] on icon at bounding box center [567, 253] width 22 height 23
click at [556, 266] on input "radio" at bounding box center [556, 266] width 0 height 0
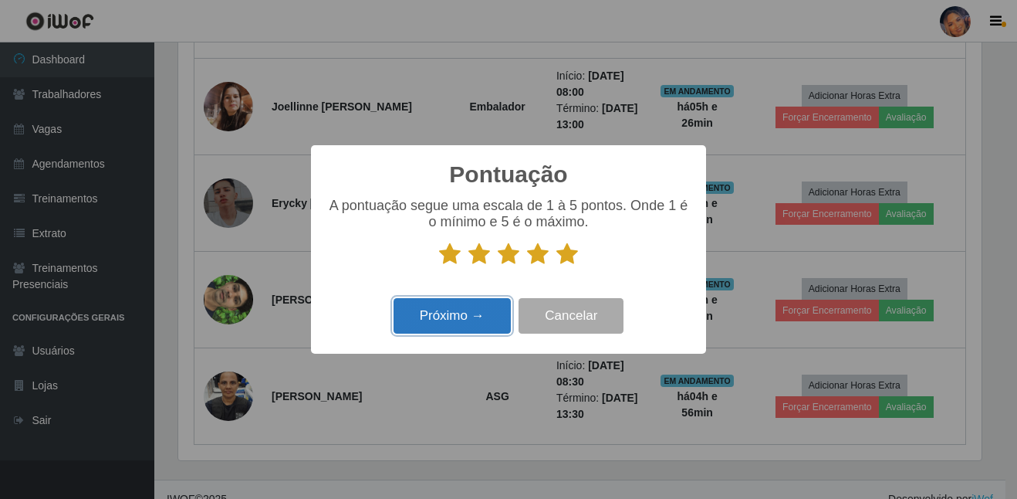
click at [452, 310] on button "Próximo →" at bounding box center [452, 316] width 117 height 36
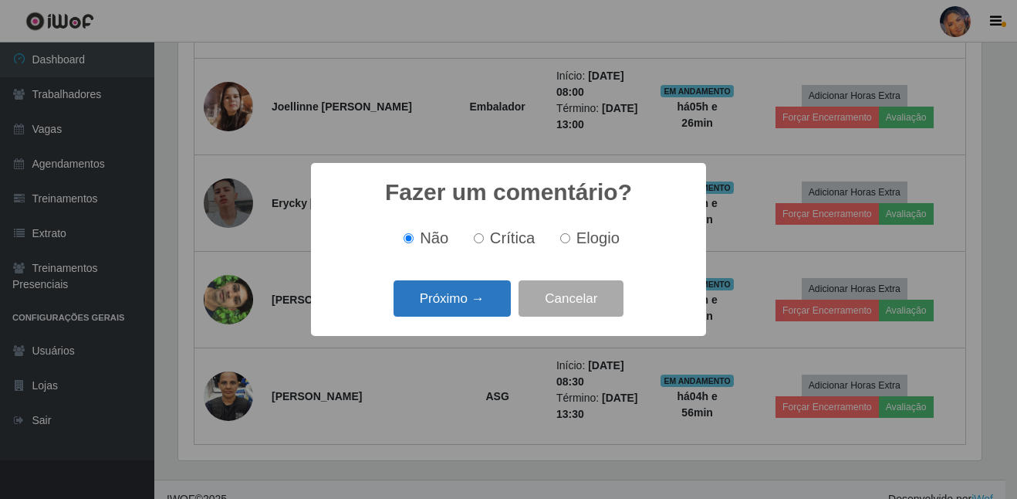
click at [442, 305] on button "Próximo →" at bounding box center [452, 298] width 117 height 36
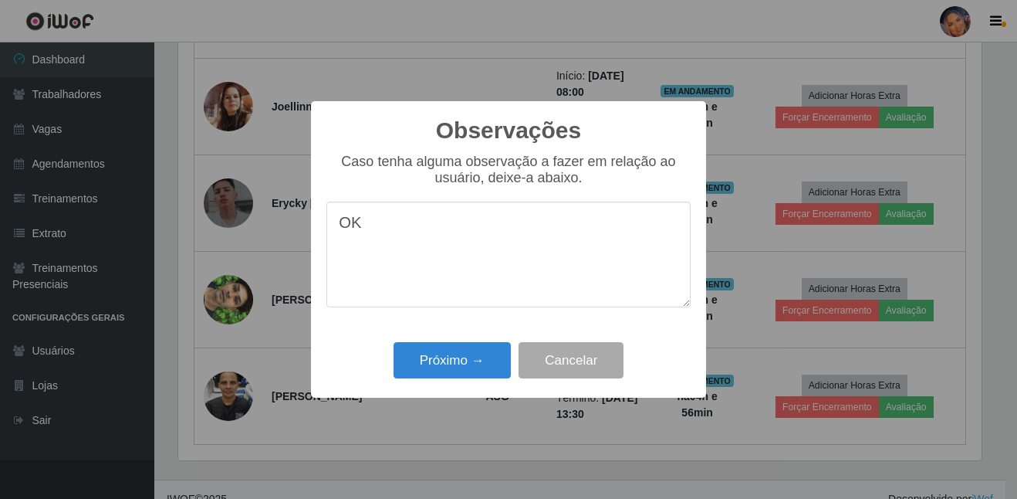
type textarea "OK"
click at [428, 340] on div "Próximo → Cancelar" at bounding box center [508, 360] width 364 height 44
click at [433, 351] on button "Próximo →" at bounding box center [452, 360] width 117 height 36
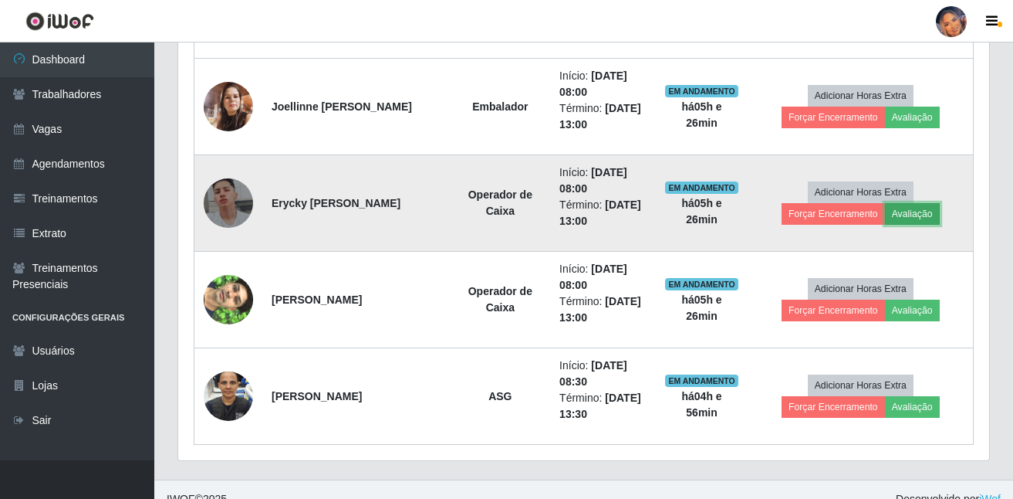
click at [905, 217] on button "Avaliação" at bounding box center [912, 214] width 55 height 22
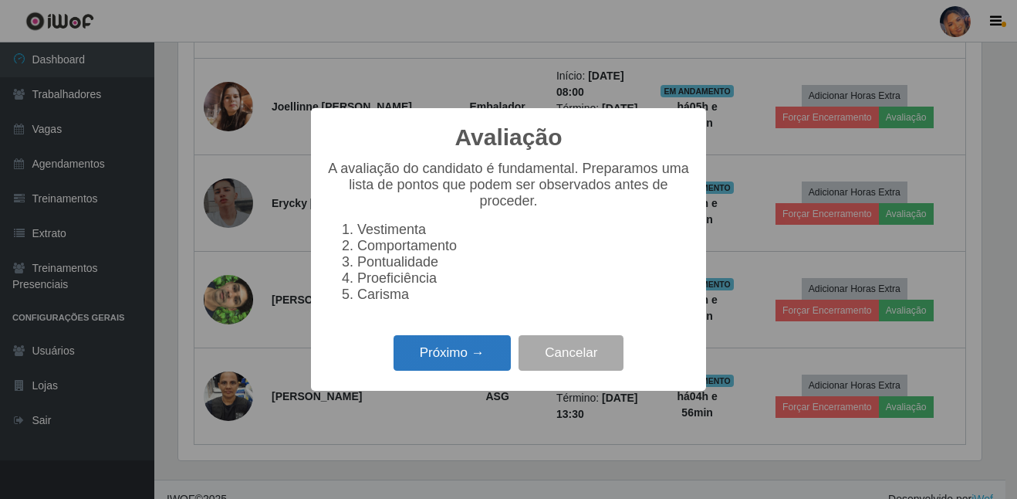
click at [450, 364] on button "Próximo →" at bounding box center [452, 353] width 117 height 36
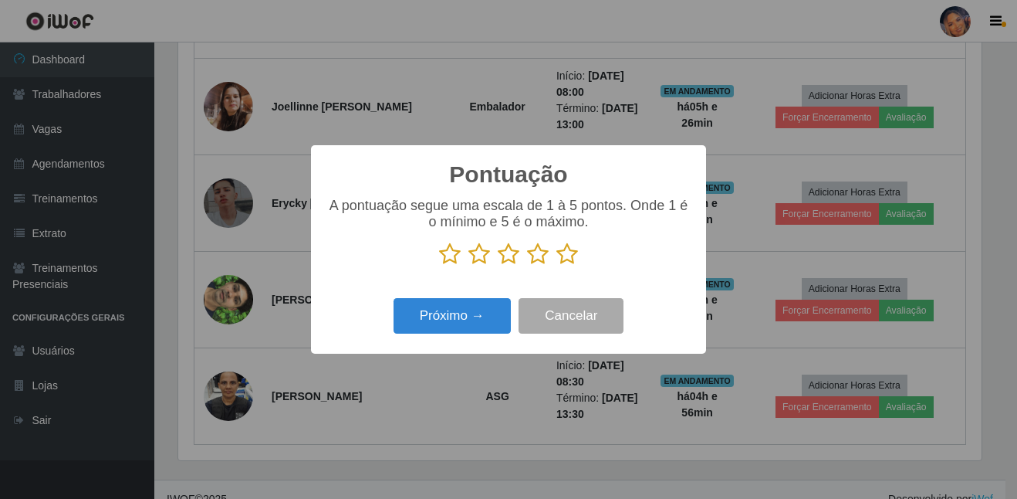
drag, startPoint x: 556, startPoint y: 252, endPoint x: 472, endPoint y: 286, distance: 90.7
click at [556, 253] on icon at bounding box center [567, 253] width 22 height 23
click at [556, 266] on input "radio" at bounding box center [556, 266] width 0 height 0
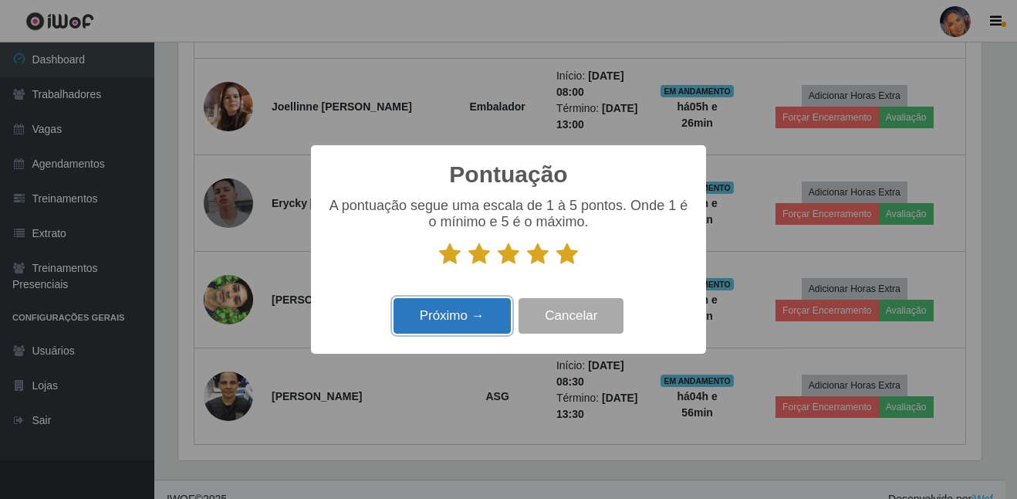
click at [450, 306] on button "Próximo →" at bounding box center [452, 316] width 117 height 36
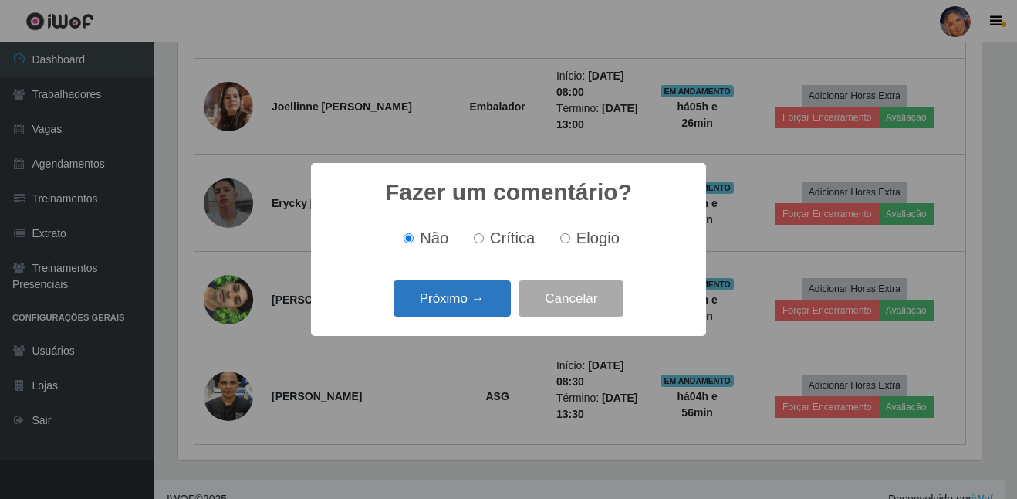
click at [466, 285] on button "Próximo →" at bounding box center [452, 298] width 117 height 36
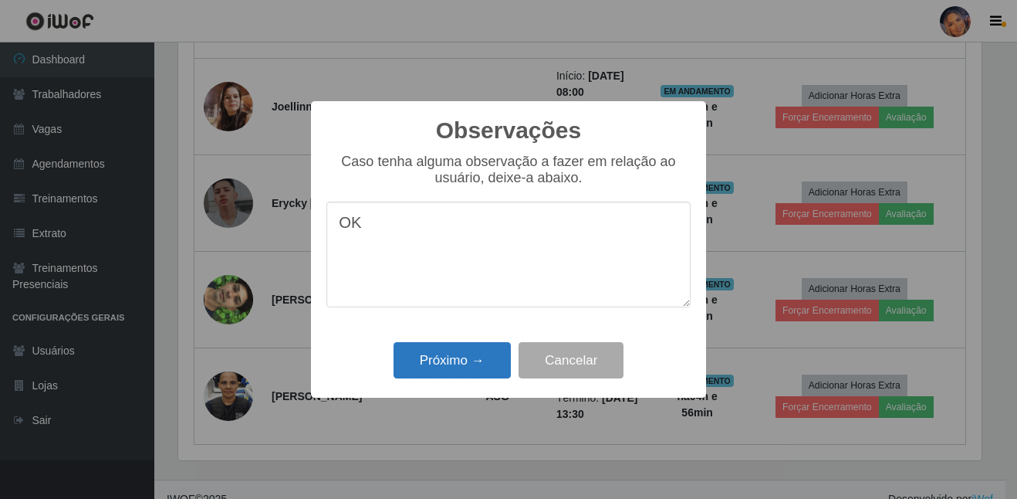
type textarea "OK"
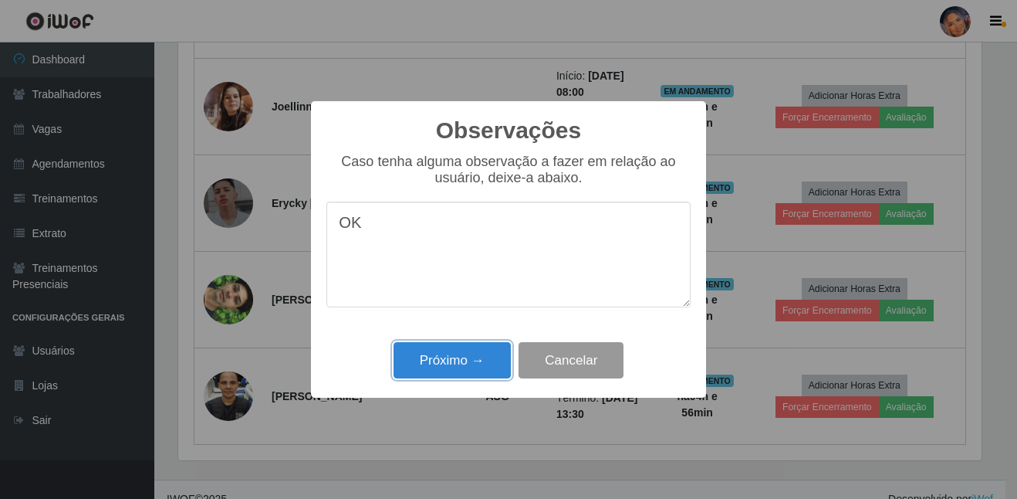
drag, startPoint x: 436, startPoint y: 377, endPoint x: 543, endPoint y: 321, distance: 120.8
click at [436, 376] on button "Próximo →" at bounding box center [452, 360] width 117 height 36
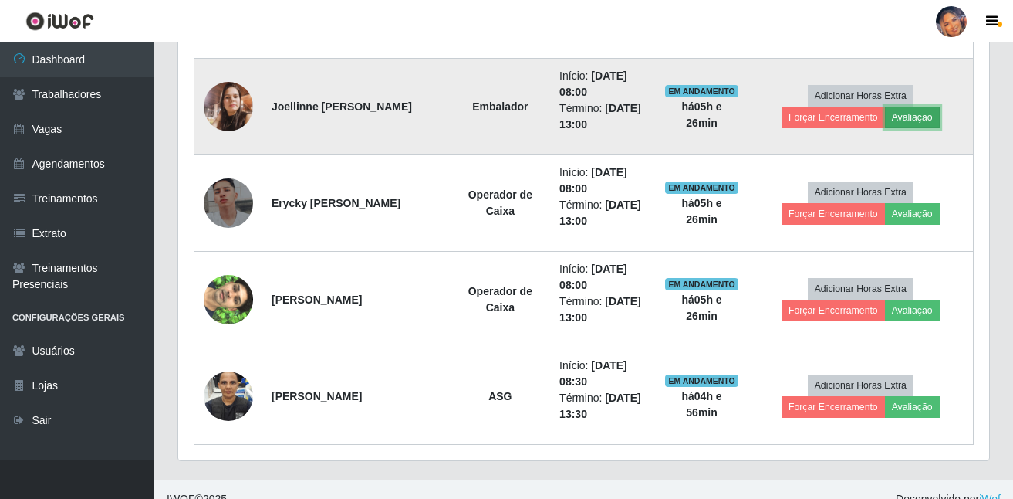
click at [916, 125] on button "Avaliação" at bounding box center [912, 118] width 55 height 22
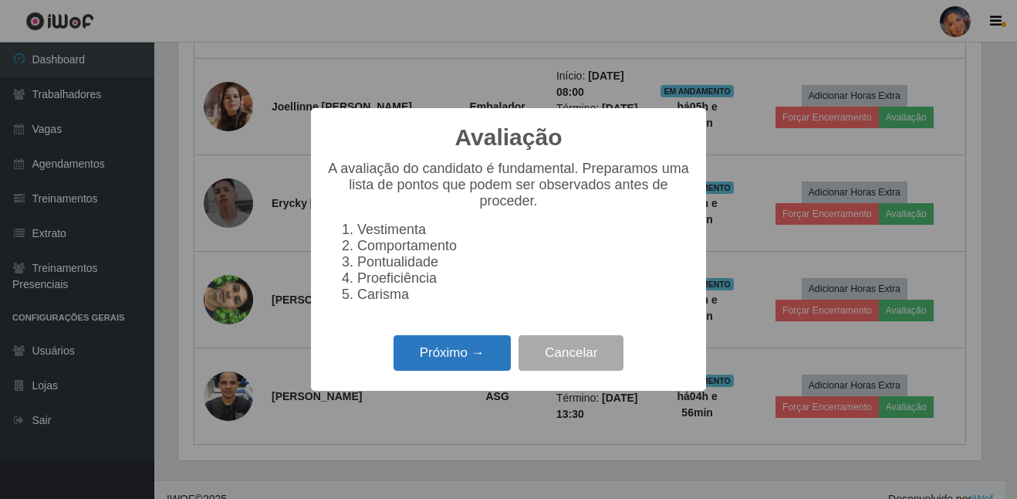
click at [453, 351] on button "Próximo →" at bounding box center [452, 353] width 117 height 36
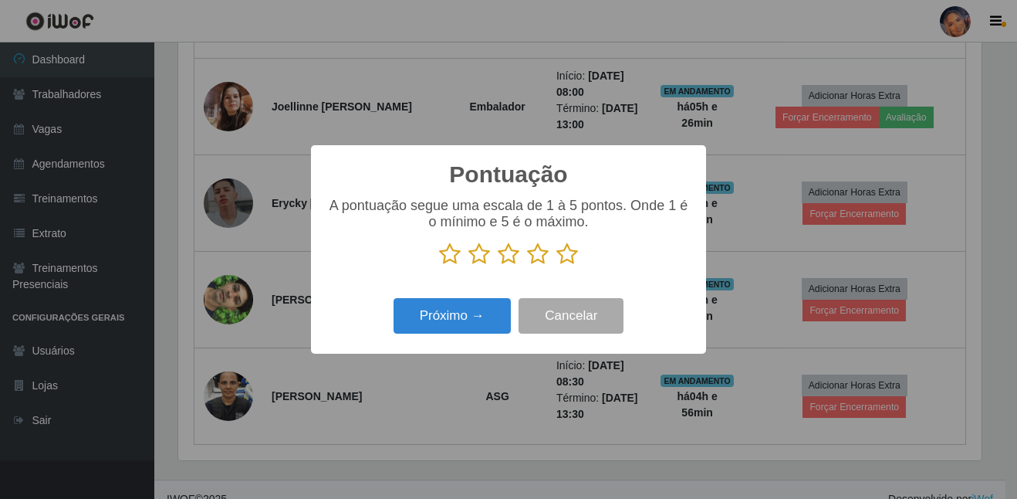
click at [552, 257] on p at bounding box center [508, 253] width 364 height 23
click at [562, 259] on icon at bounding box center [567, 253] width 22 height 23
click at [556, 266] on input "radio" at bounding box center [556, 266] width 0 height 0
click at [475, 298] on div "Próximo → Cancelar" at bounding box center [508, 315] width 364 height 44
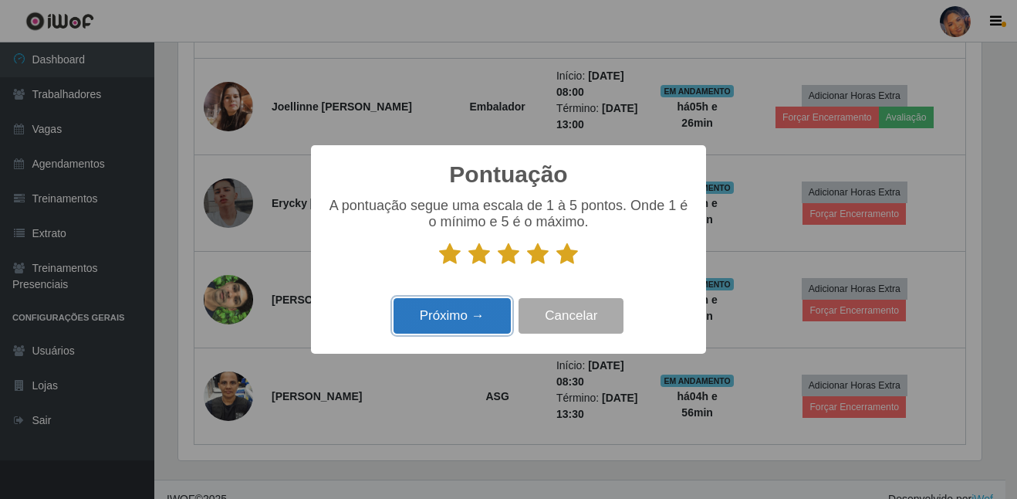
click at [470, 308] on button "Próximo →" at bounding box center [452, 316] width 117 height 36
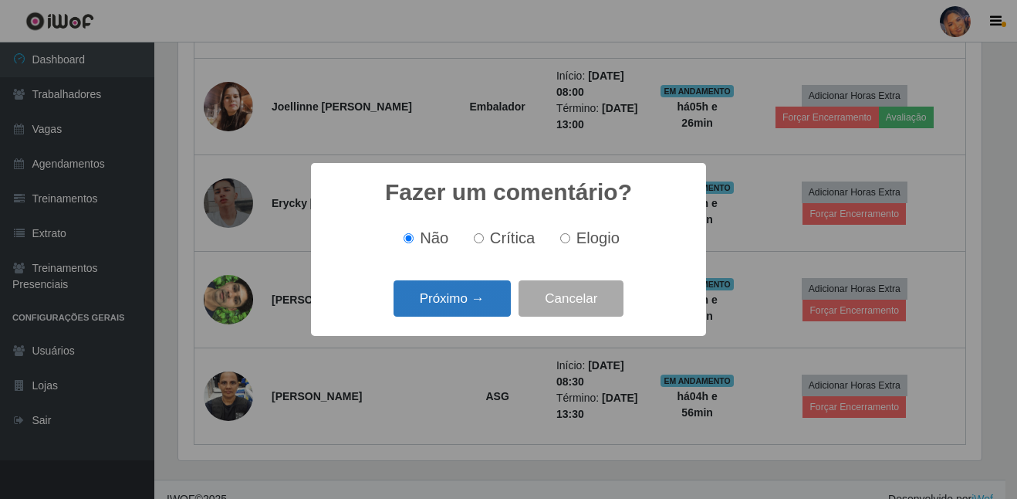
drag, startPoint x: 496, startPoint y: 271, endPoint x: 477, endPoint y: 289, distance: 26.2
click at [490, 272] on div "Fazer um comentário? × Não Crítica Elogio Próximo → Cancelar" at bounding box center [508, 249] width 395 height 173
click at [477, 289] on button "Próximo →" at bounding box center [452, 298] width 117 height 36
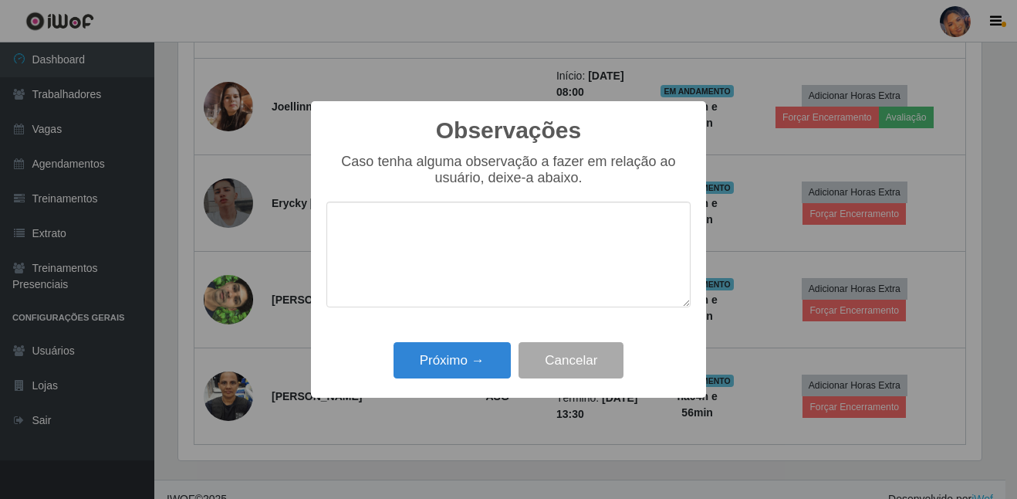
drag, startPoint x: 516, startPoint y: 233, endPoint x: 513, endPoint y: 240, distance: 7.9
click at [516, 235] on textarea at bounding box center [508, 254] width 364 height 106
type textarea "OK"
click at [471, 361] on button "Próximo →" at bounding box center [452, 360] width 117 height 36
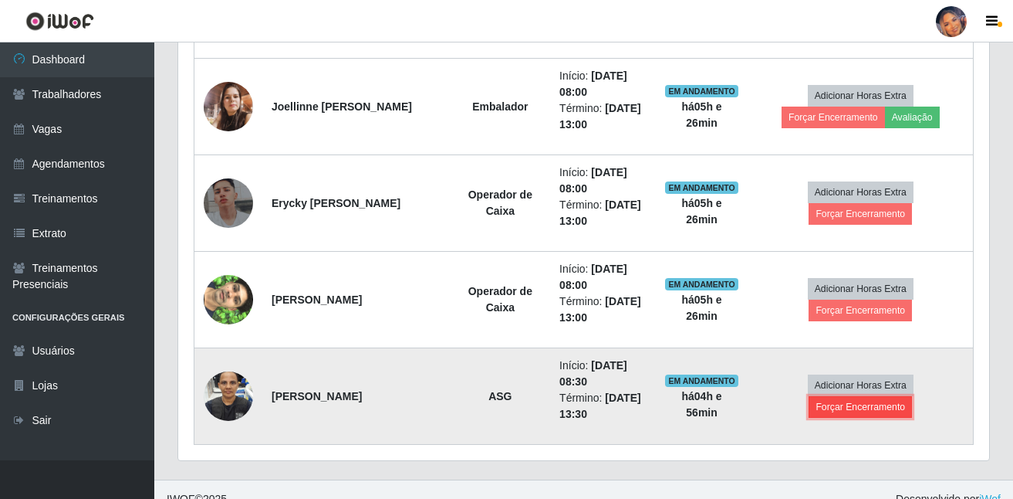
click at [825, 408] on button "Forçar Encerramento" at bounding box center [860, 407] width 103 height 22
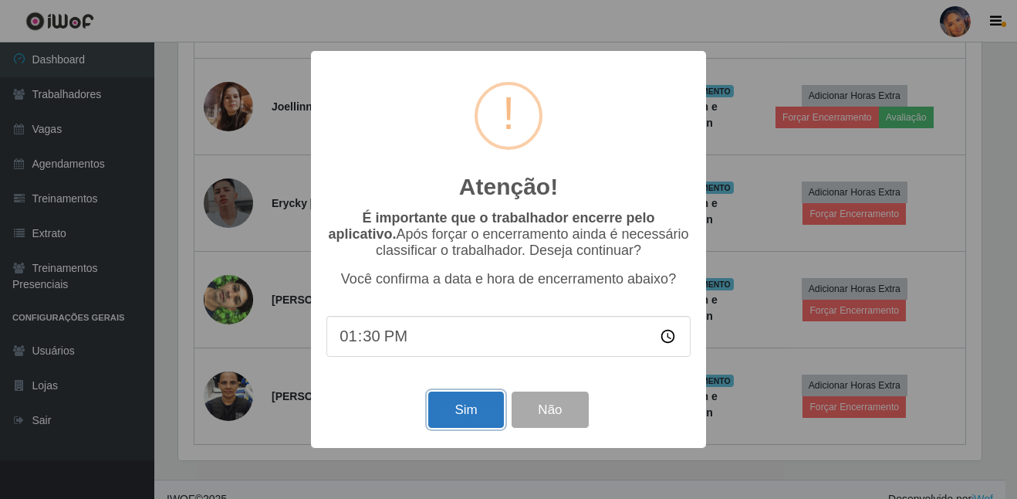
click at [451, 401] on button "Sim" at bounding box center [465, 409] width 75 height 36
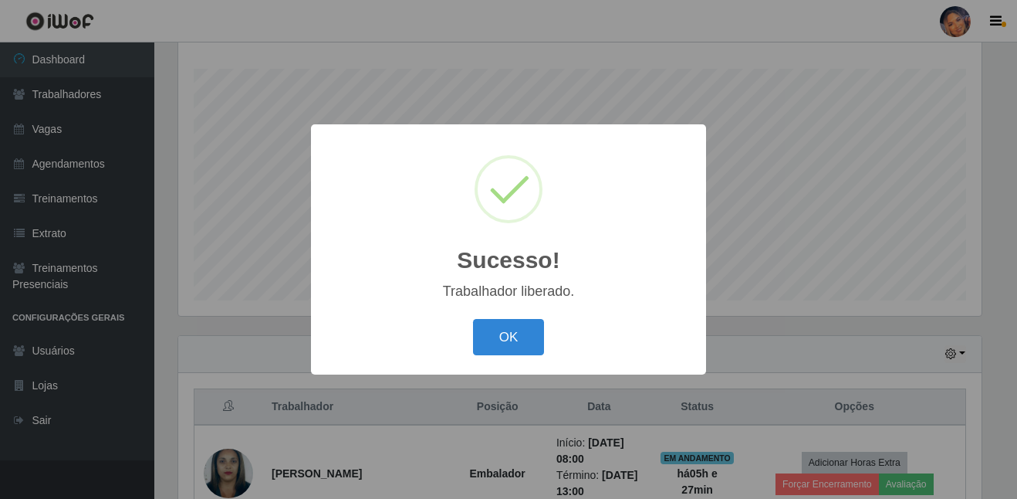
drag, startPoint x: 514, startPoint y: 333, endPoint x: 889, endPoint y: 371, distance: 377.0
click at [514, 333] on button "OK" at bounding box center [509, 337] width 72 height 36
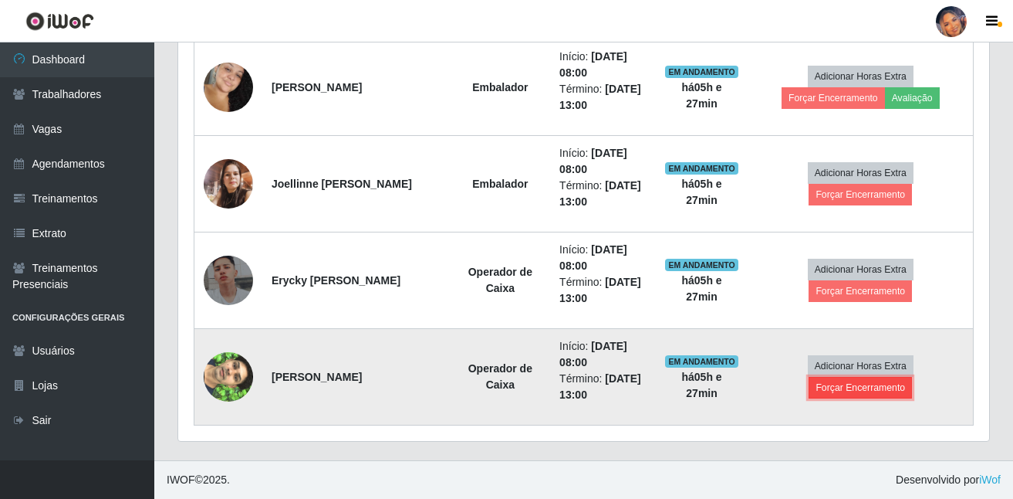
click at [878, 389] on button "Forçar Encerramento" at bounding box center [860, 388] width 103 height 22
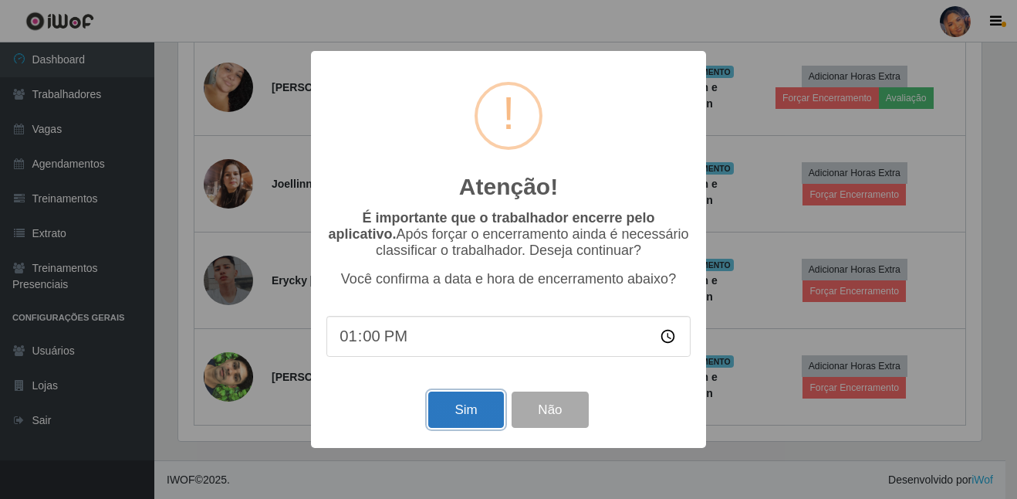
click at [480, 411] on button "Sim" at bounding box center [465, 409] width 75 height 36
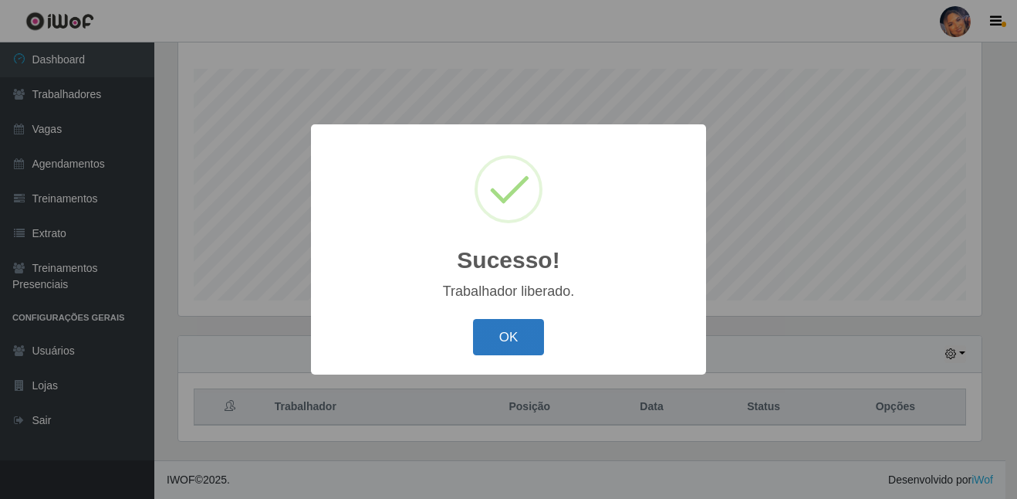
click at [517, 328] on button "OK" at bounding box center [509, 337] width 72 height 36
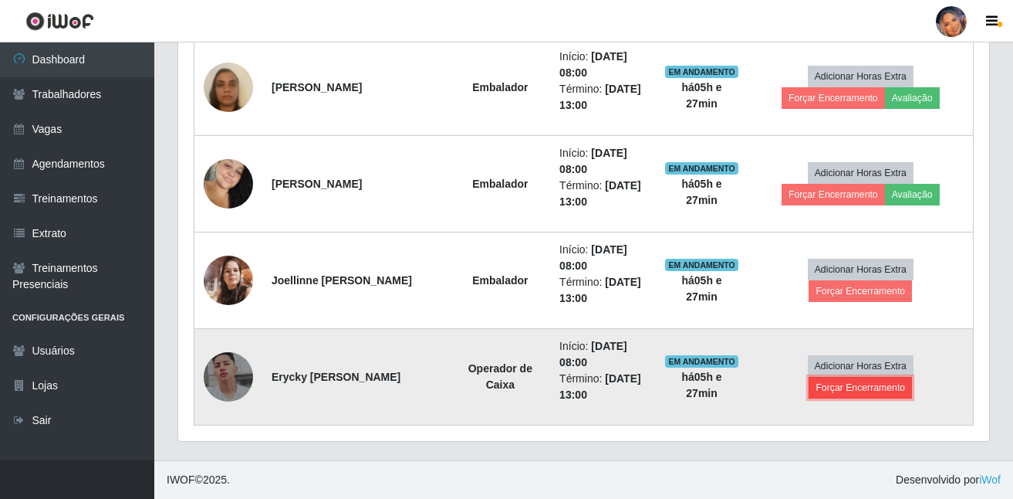
click at [881, 385] on button "Forçar Encerramento" at bounding box center [860, 388] width 103 height 22
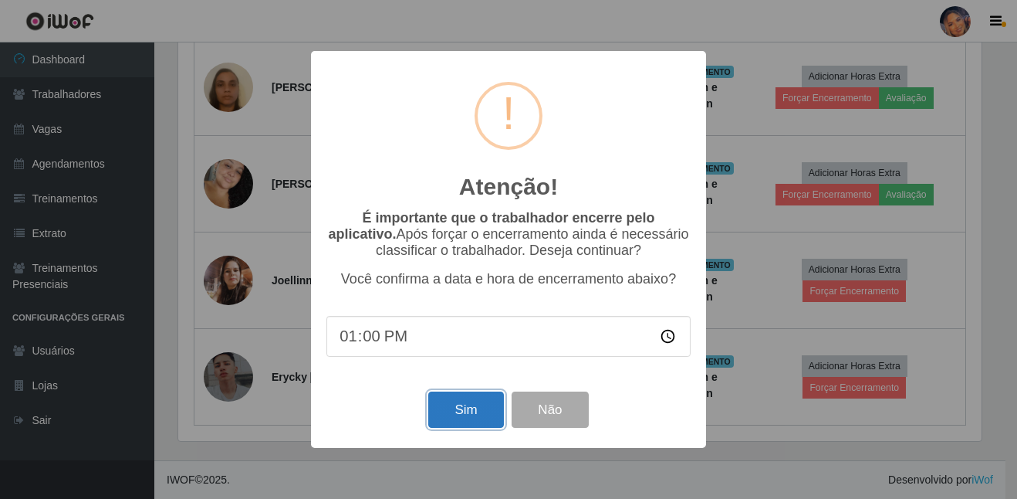
click at [432, 407] on button "Sim" at bounding box center [465, 409] width 75 height 36
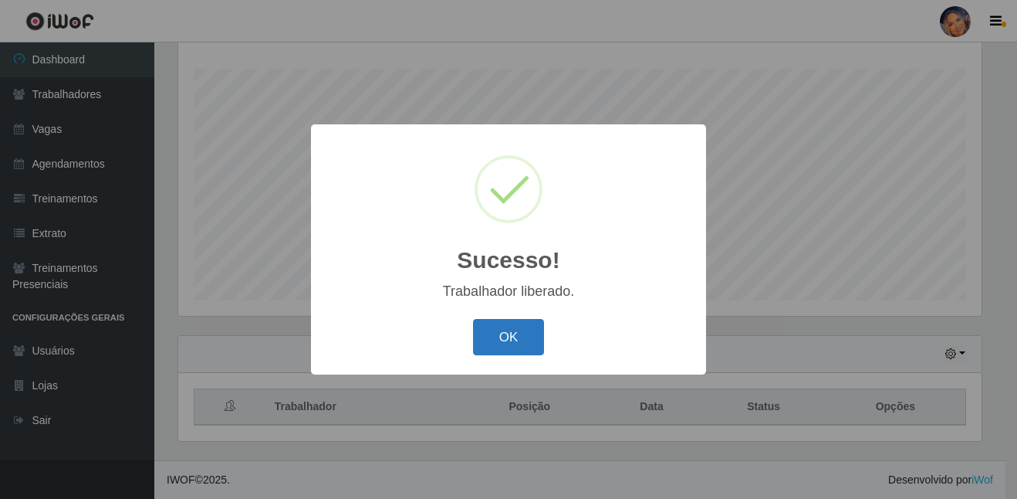
click at [509, 344] on button "OK" at bounding box center [509, 337] width 72 height 36
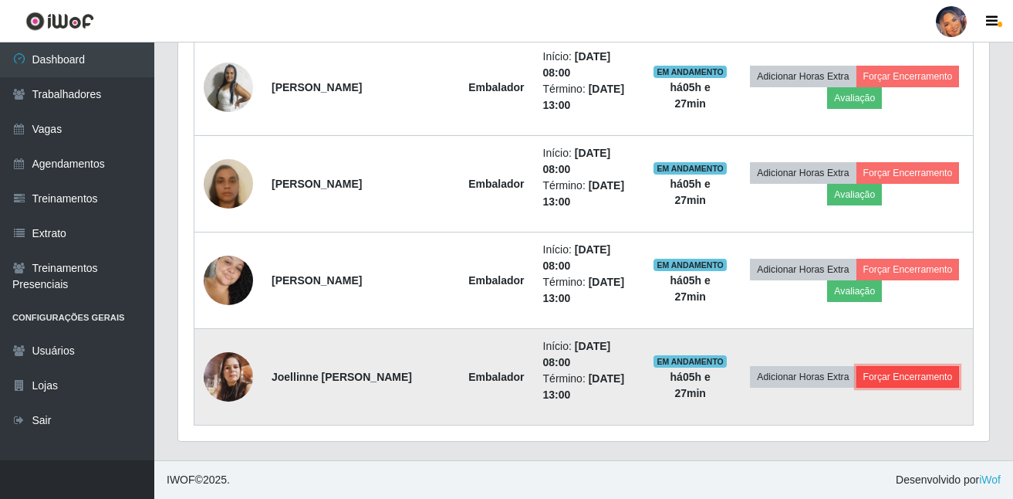
click at [888, 377] on button "Forçar Encerramento" at bounding box center [908, 377] width 103 height 22
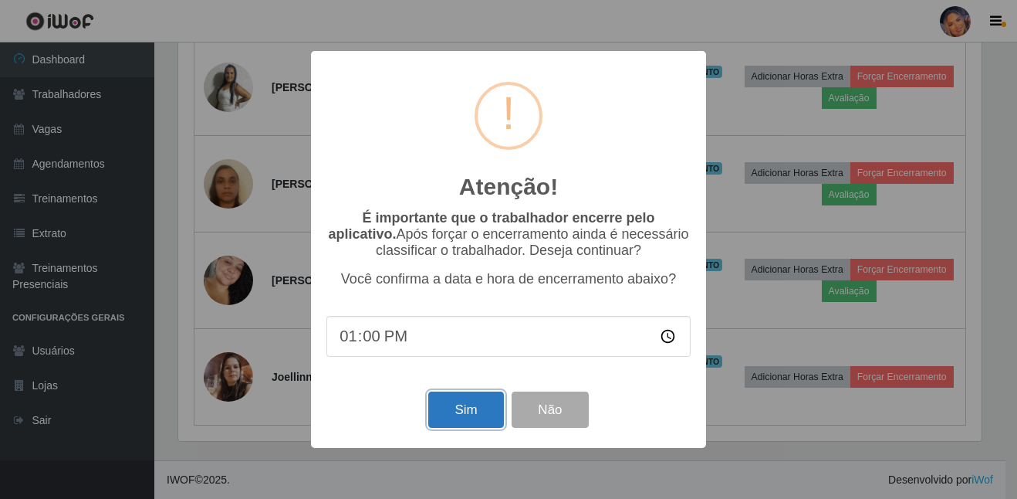
click at [458, 421] on button "Sim" at bounding box center [465, 409] width 75 height 36
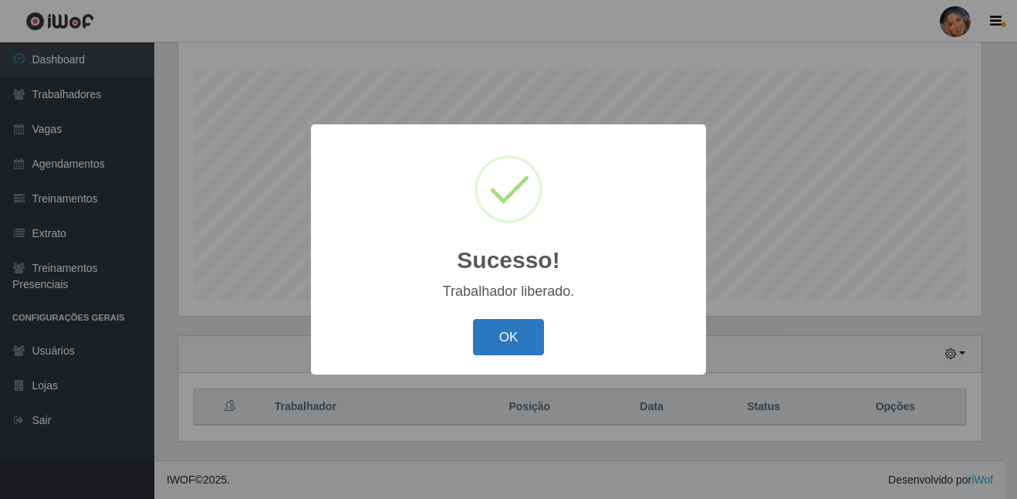
click at [485, 337] on button "OK" at bounding box center [509, 337] width 72 height 36
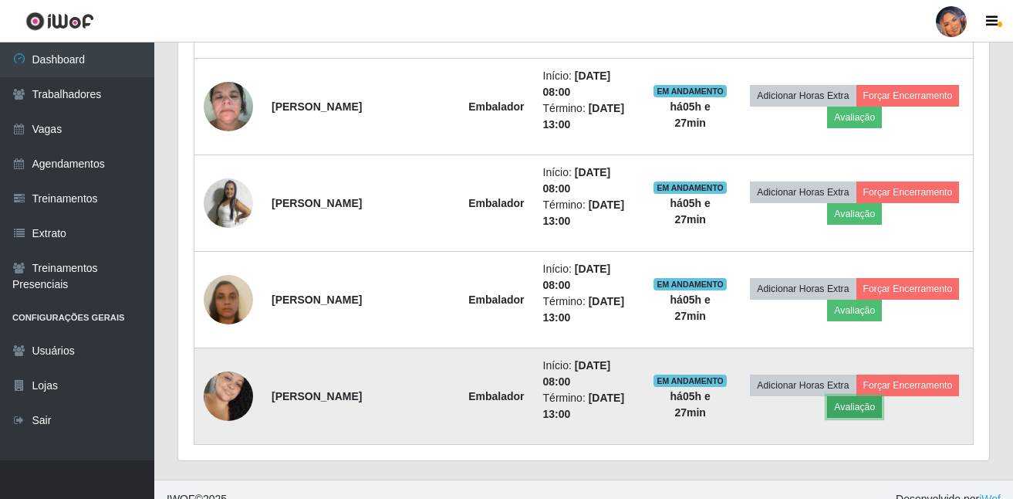
click at [861, 410] on button "Avaliação" at bounding box center [854, 407] width 55 height 22
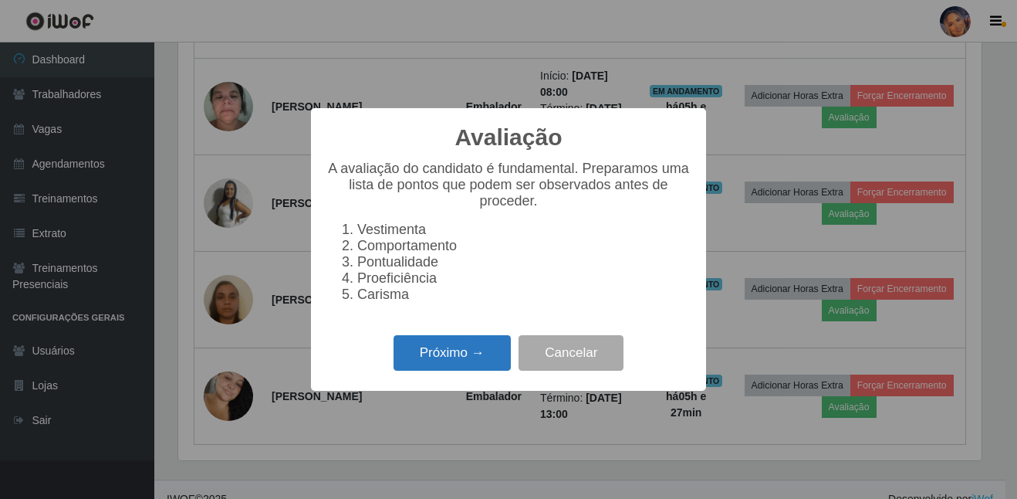
click at [437, 354] on button "Próximo →" at bounding box center [452, 353] width 117 height 36
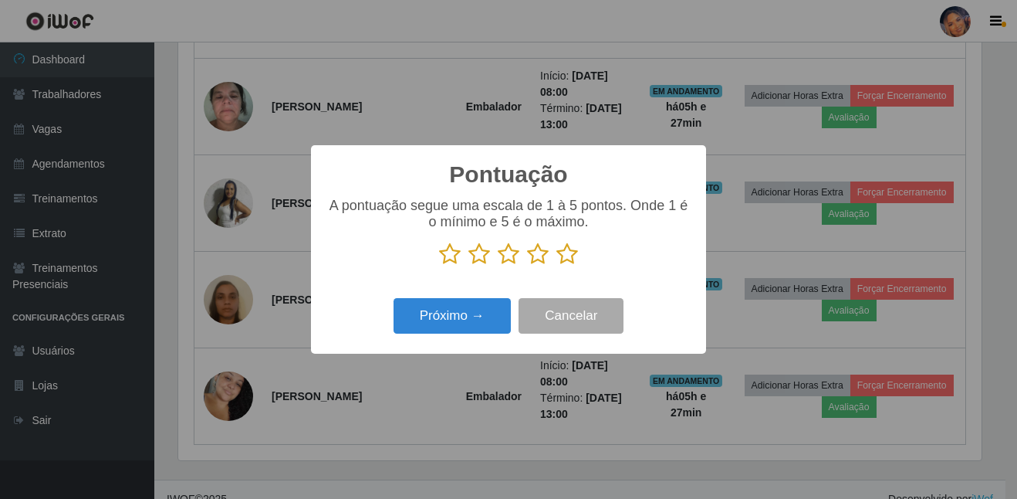
click at [583, 257] on p at bounding box center [508, 253] width 364 height 23
click at [576, 261] on icon at bounding box center [567, 253] width 22 height 23
click at [556, 266] on input "radio" at bounding box center [556, 266] width 0 height 0
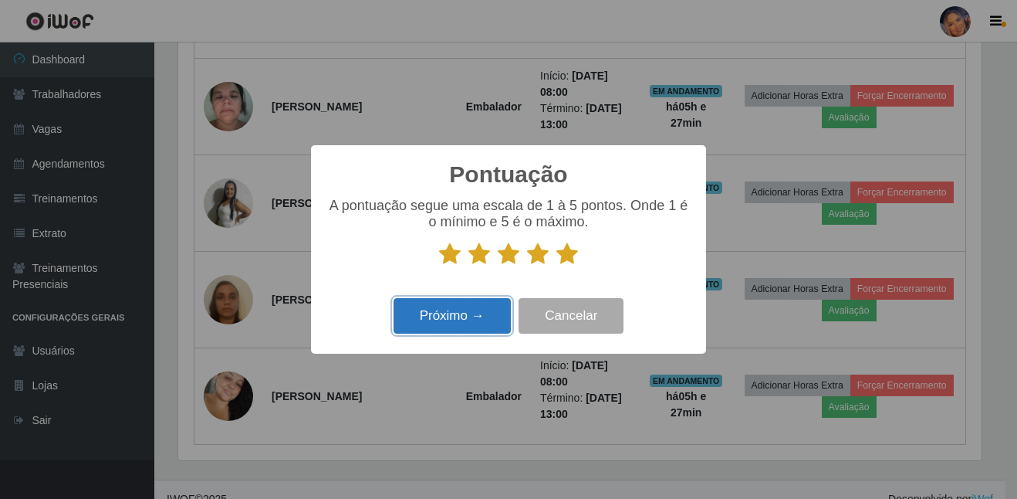
click at [437, 314] on button "Próximo →" at bounding box center [452, 316] width 117 height 36
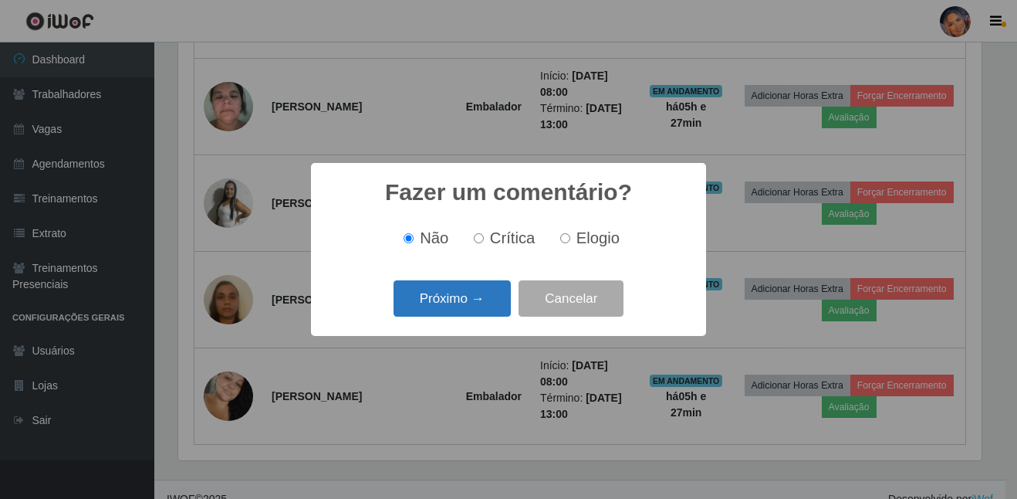
click at [432, 293] on button "Próximo →" at bounding box center [452, 298] width 117 height 36
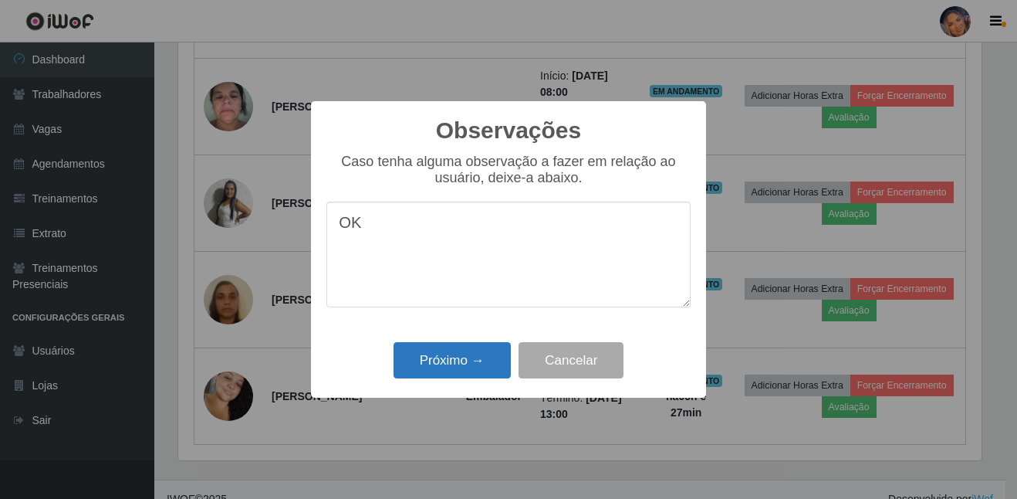
type textarea "OK"
click at [462, 367] on button "Próximo →" at bounding box center [452, 360] width 117 height 36
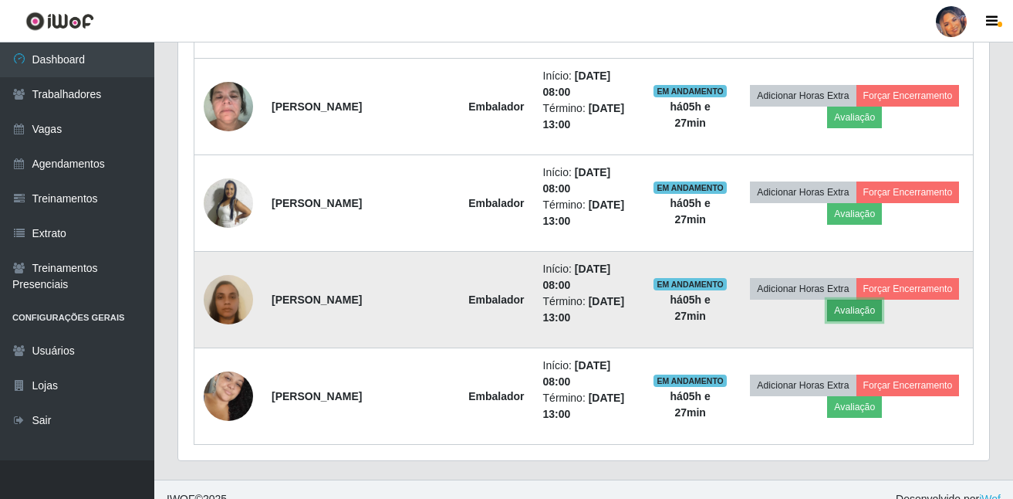
click at [845, 320] on button "Avaliação" at bounding box center [854, 310] width 55 height 22
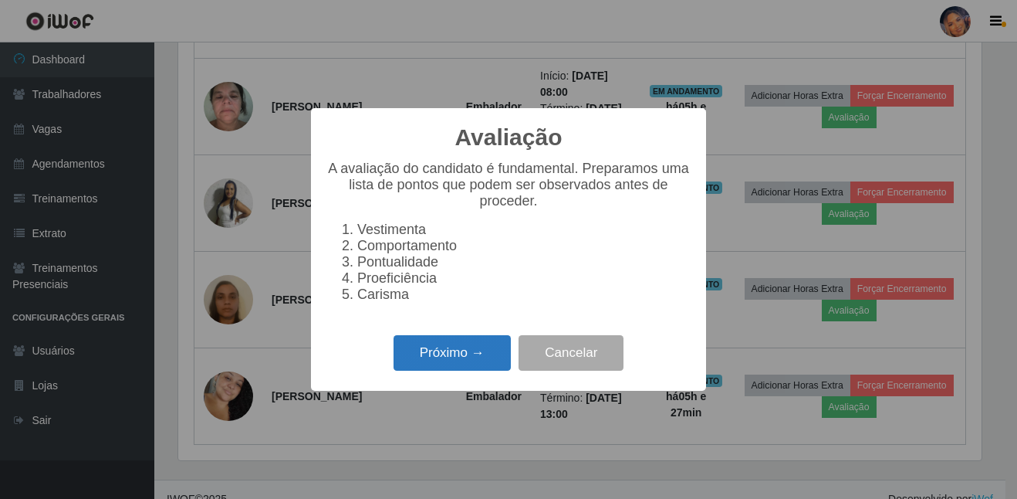
click at [485, 354] on button "Próximo →" at bounding box center [452, 353] width 117 height 36
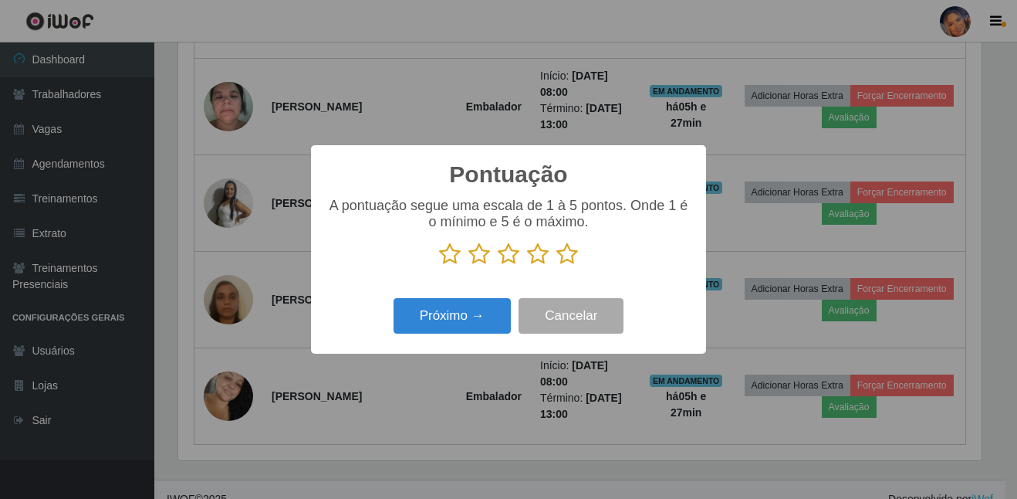
drag, startPoint x: 565, startPoint y: 249, endPoint x: 500, endPoint y: 293, distance: 78.8
click at [563, 249] on icon at bounding box center [567, 253] width 22 height 23
click at [556, 266] on input "radio" at bounding box center [556, 266] width 0 height 0
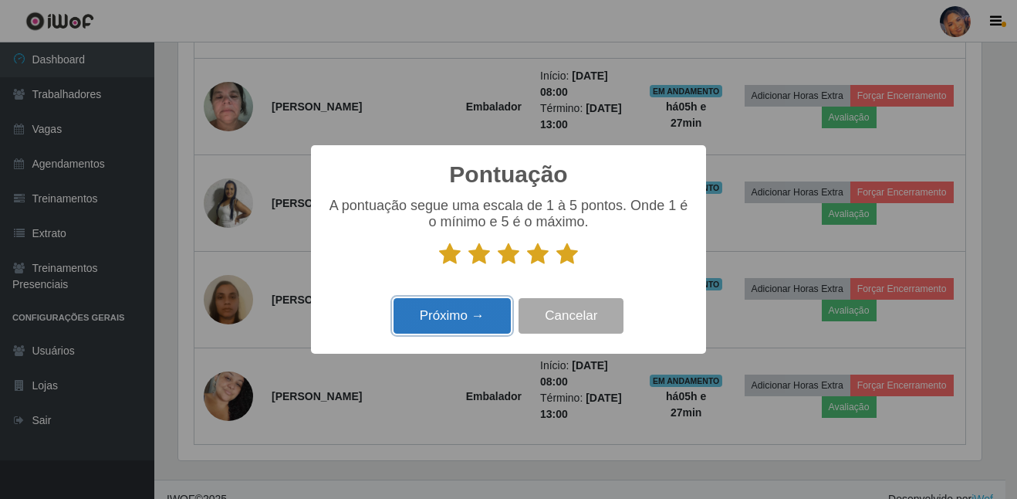
click at [471, 334] on button "Próximo →" at bounding box center [452, 316] width 117 height 36
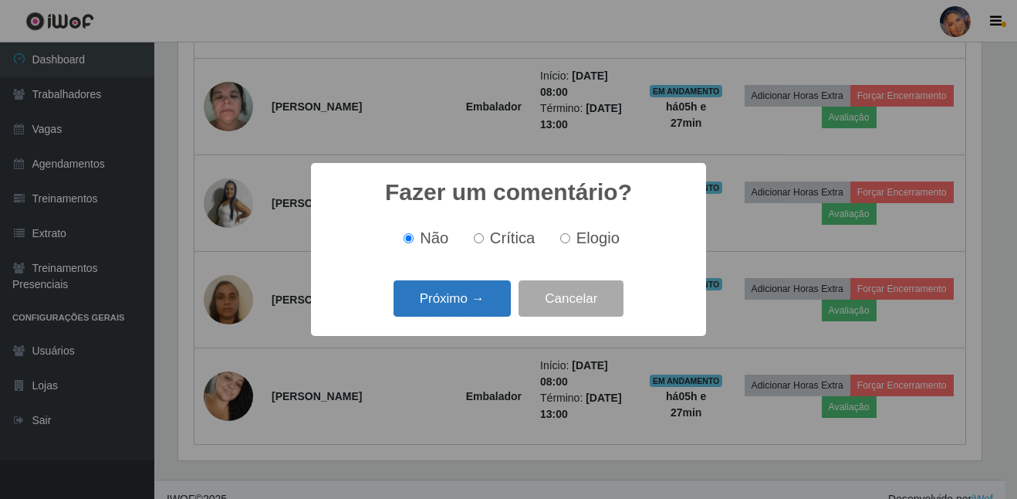
click at [461, 299] on button "Próximo →" at bounding box center [452, 298] width 117 height 36
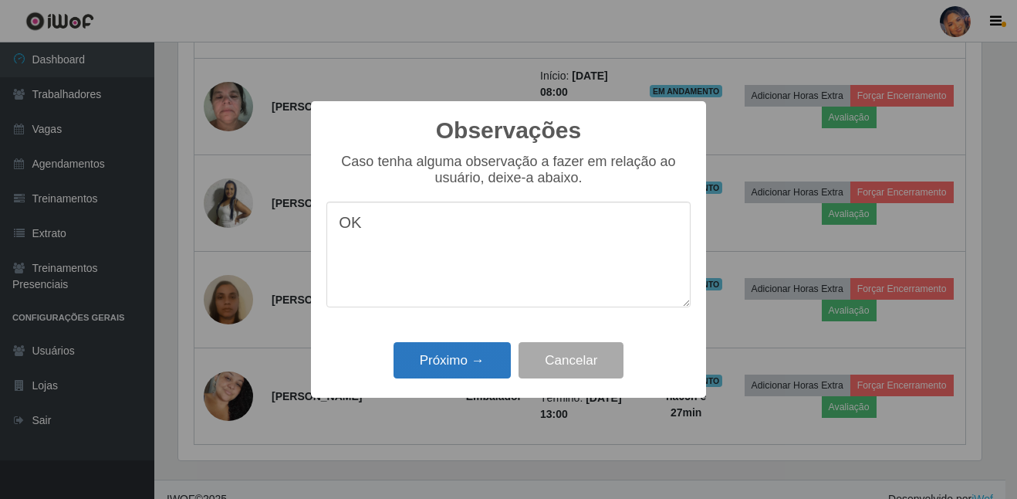
type textarea "OK"
click at [468, 347] on button "Próximo →" at bounding box center [452, 360] width 117 height 36
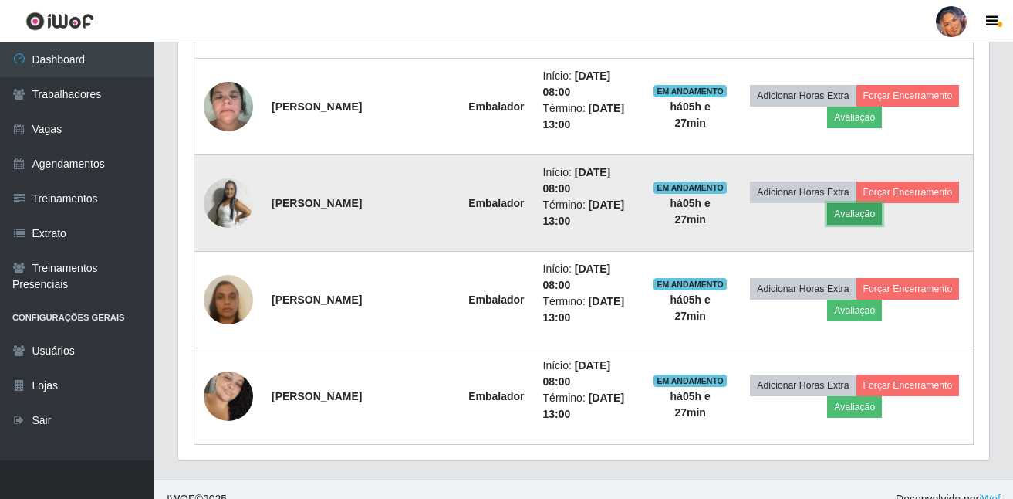
click at [846, 216] on button "Avaliação" at bounding box center [854, 214] width 55 height 22
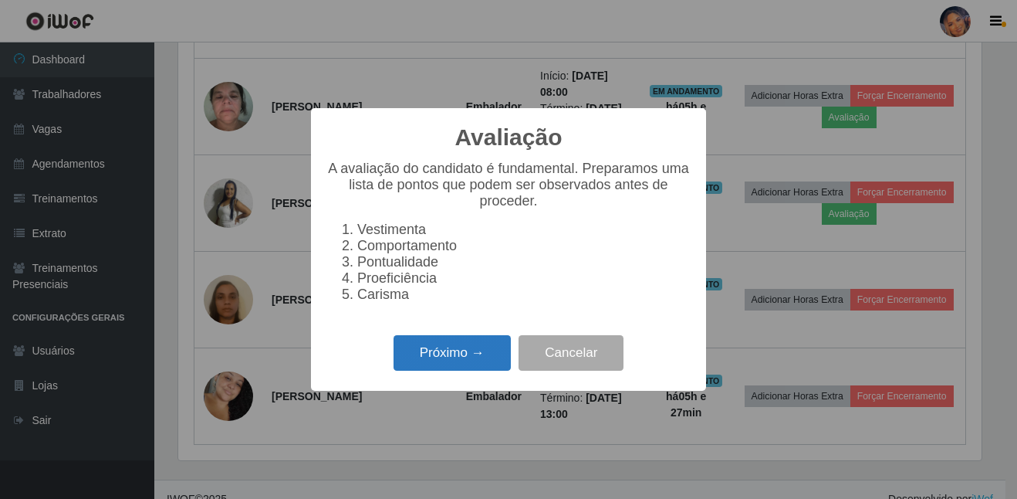
click at [440, 360] on button "Próximo →" at bounding box center [452, 353] width 117 height 36
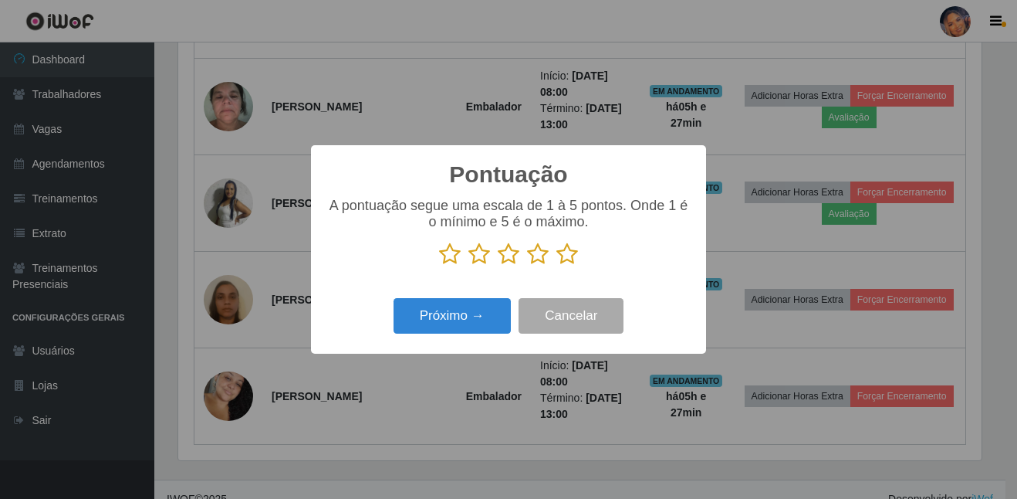
click at [567, 258] on icon at bounding box center [567, 253] width 22 height 23
click at [556, 266] on input "radio" at bounding box center [556, 266] width 0 height 0
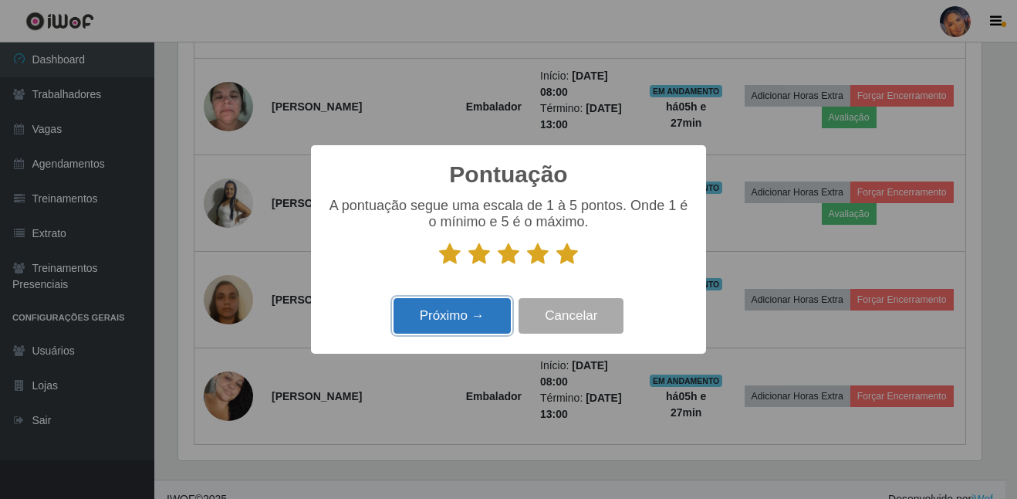
click at [480, 306] on button "Próximo →" at bounding box center [452, 316] width 117 height 36
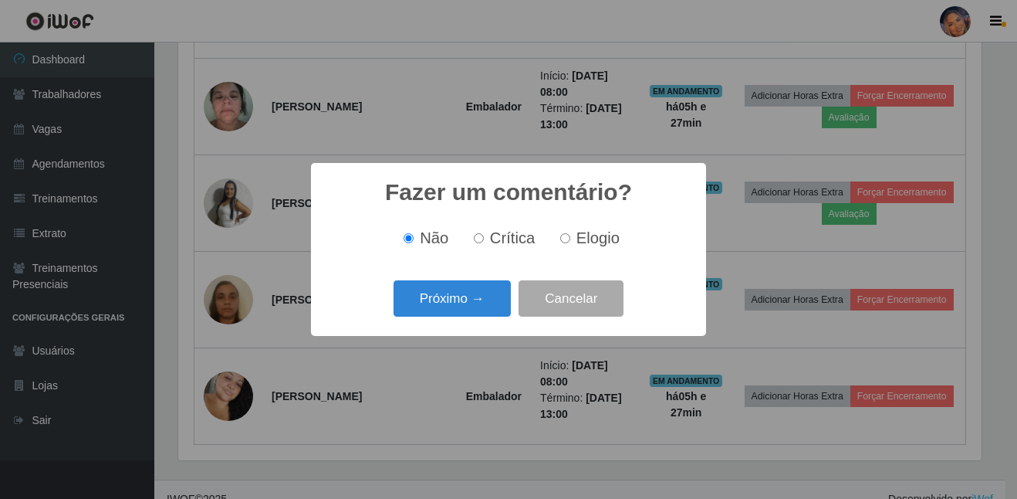
click at [481, 281] on div "Próximo → Cancelar" at bounding box center [508, 298] width 364 height 44
click at [477, 282] on button "Próximo →" at bounding box center [452, 298] width 117 height 36
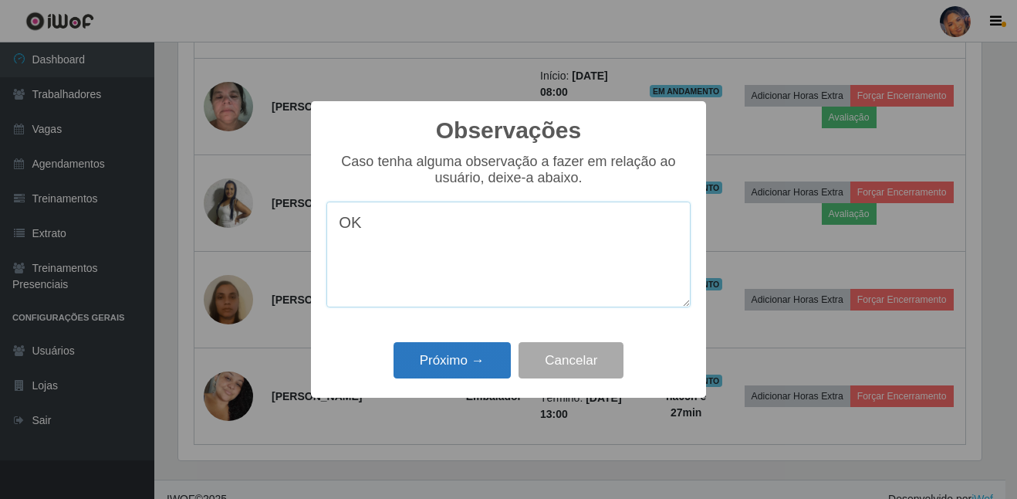
type textarea "OK"
drag, startPoint x: 455, startPoint y: 360, endPoint x: 468, endPoint y: 360, distance: 13.1
click at [458, 360] on button "Próximo →" at bounding box center [452, 360] width 117 height 36
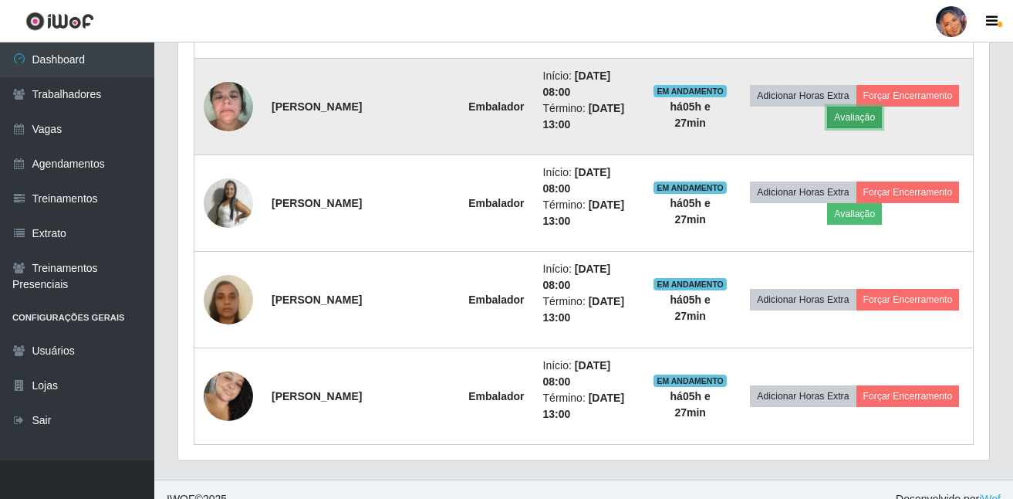
click at [847, 128] on button "Avaliação" at bounding box center [854, 118] width 55 height 22
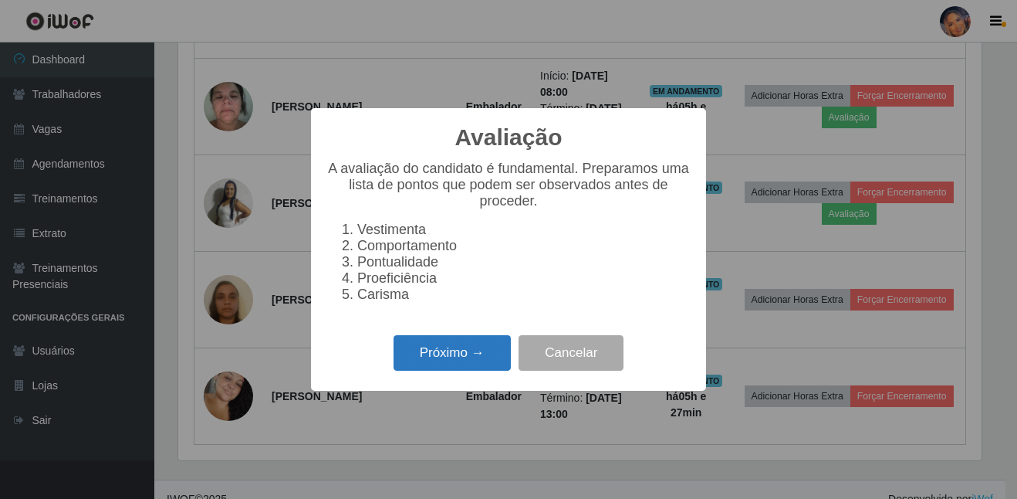
click at [493, 370] on button "Próximo →" at bounding box center [452, 353] width 117 height 36
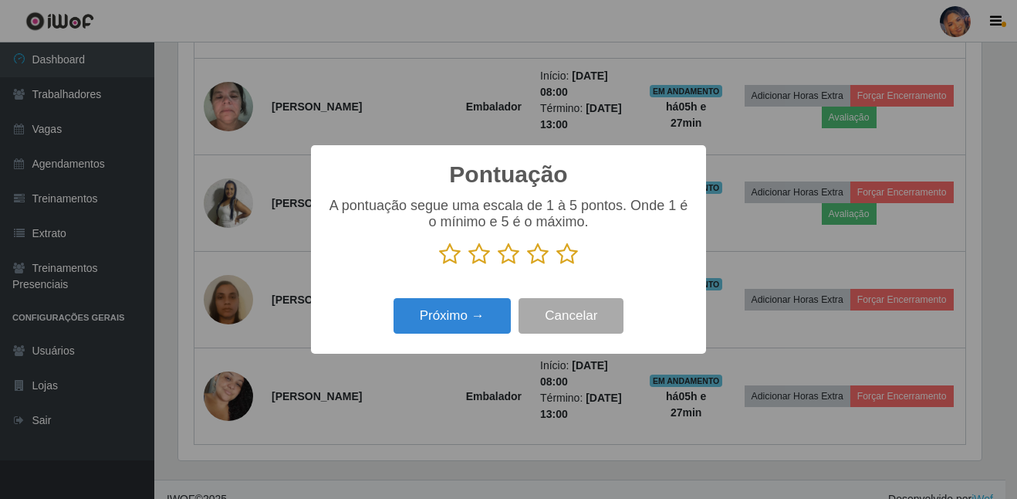
click at [573, 254] on icon at bounding box center [567, 253] width 22 height 23
click at [556, 266] on input "radio" at bounding box center [556, 266] width 0 height 0
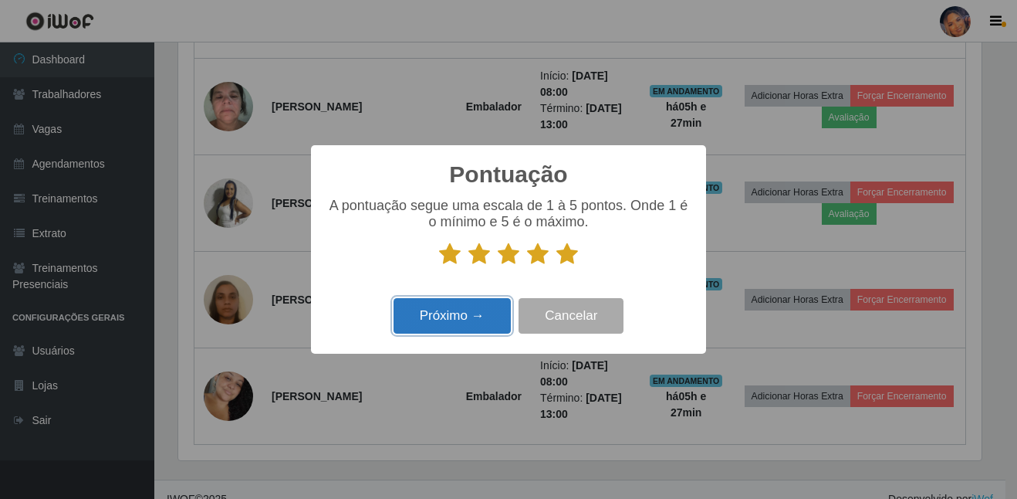
click at [474, 326] on button "Próximo →" at bounding box center [452, 316] width 117 height 36
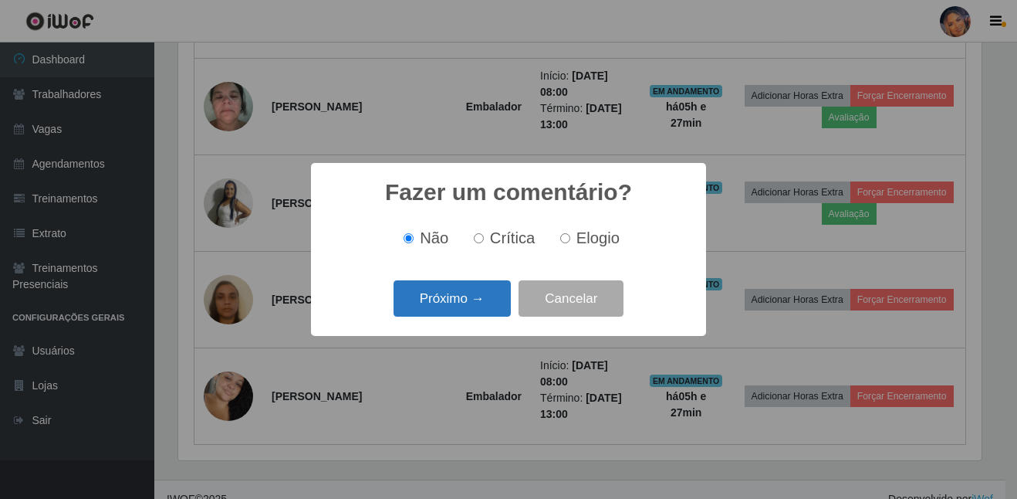
click at [496, 297] on button "Próximo →" at bounding box center [452, 298] width 117 height 36
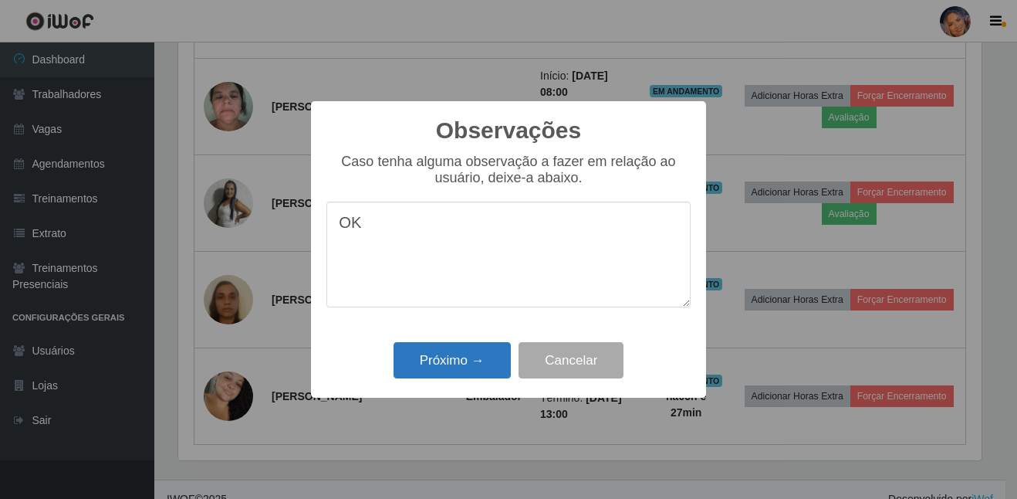
type textarea "OK"
click at [479, 358] on button "Próximo →" at bounding box center [452, 360] width 117 height 36
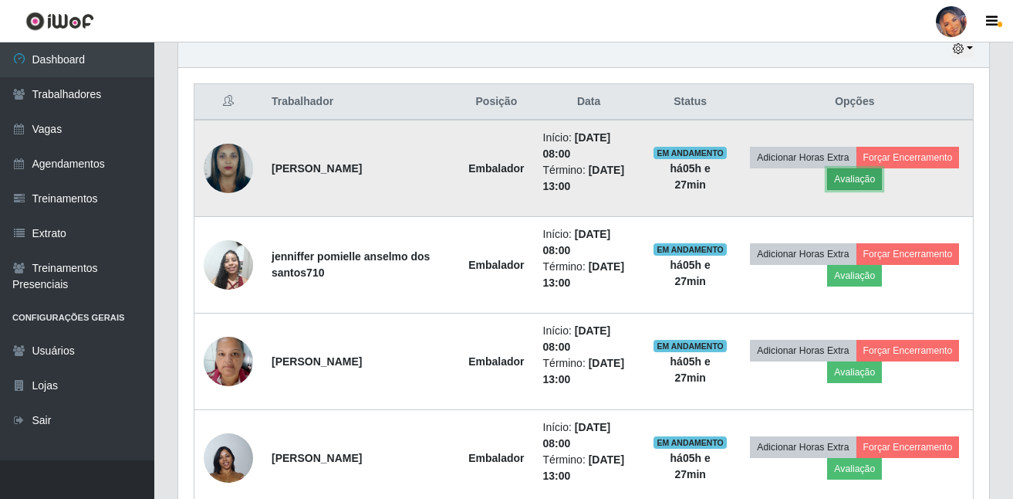
click at [847, 187] on button "Avaliação" at bounding box center [854, 179] width 55 height 22
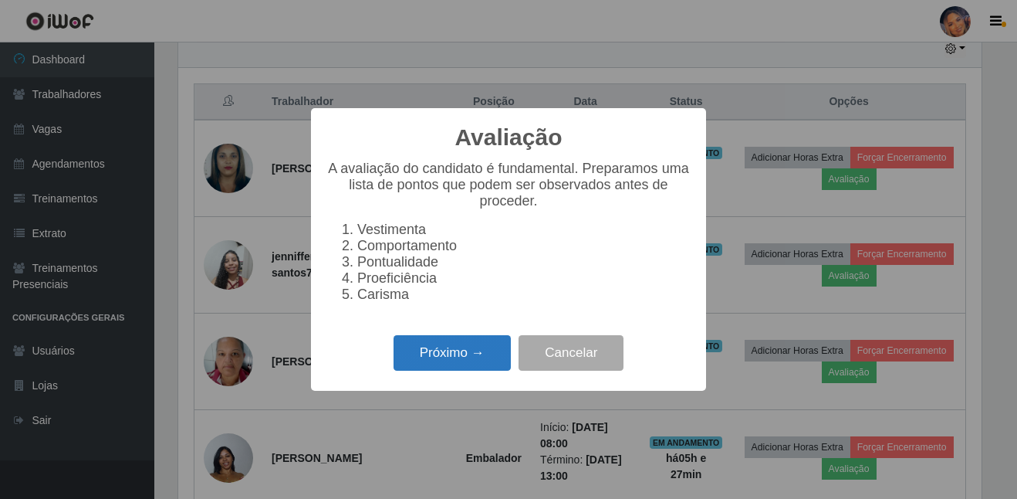
click at [447, 371] on button "Próximo →" at bounding box center [452, 353] width 117 height 36
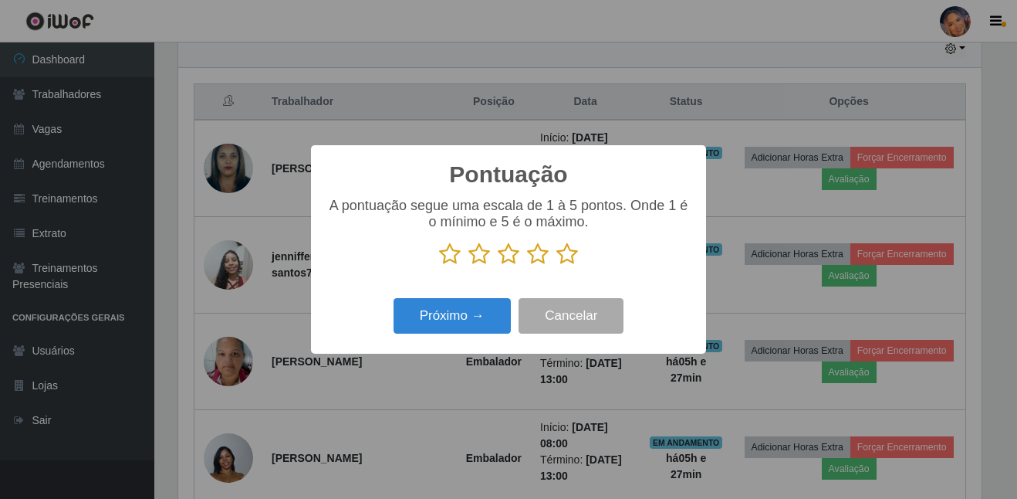
click at [572, 255] on icon at bounding box center [567, 253] width 22 height 23
click at [556, 266] on input "radio" at bounding box center [556, 266] width 0 height 0
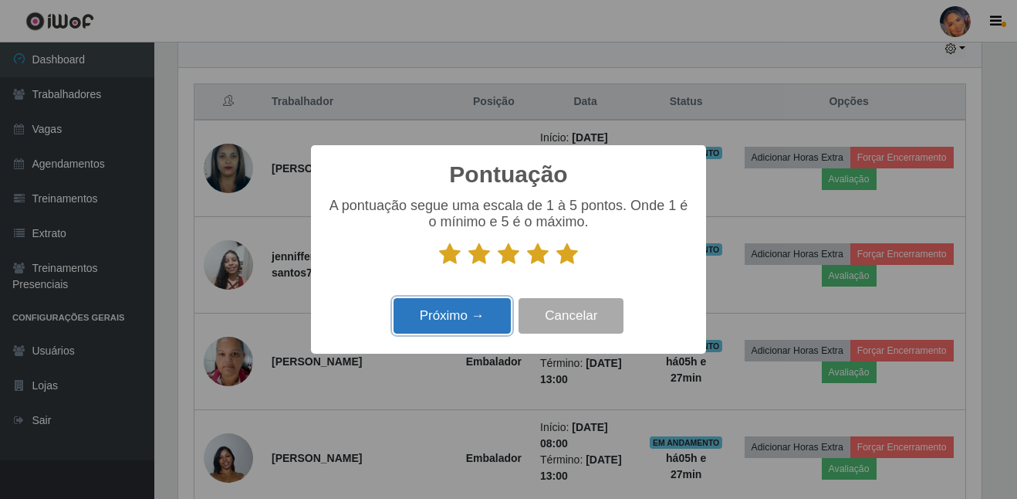
click at [428, 318] on button "Próximo →" at bounding box center [452, 316] width 117 height 36
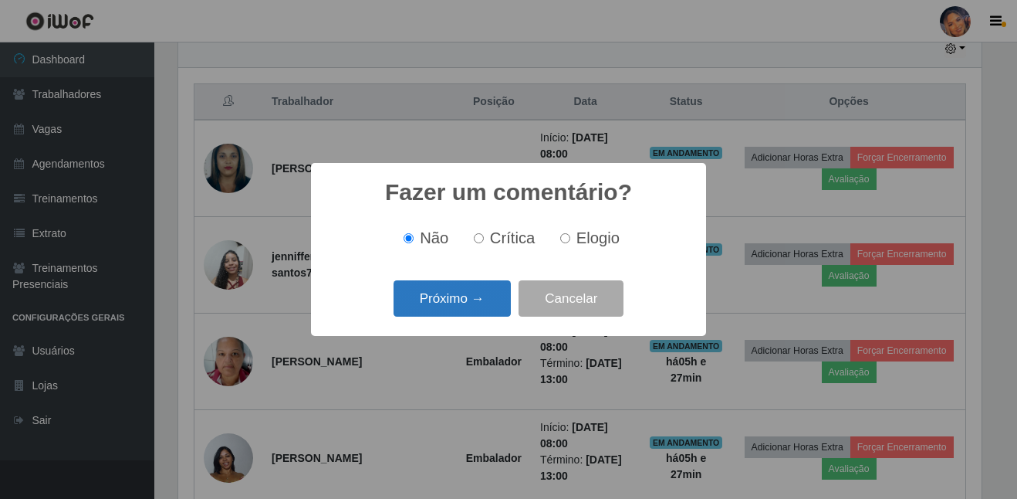
click at [465, 301] on button "Próximo →" at bounding box center [452, 298] width 117 height 36
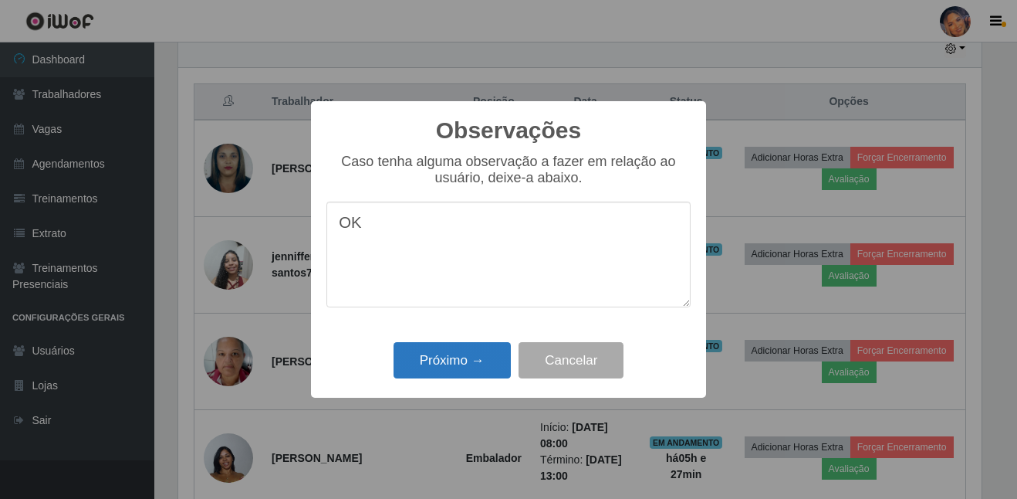
type textarea "OK"
click at [465, 371] on button "Próximo →" at bounding box center [452, 360] width 117 height 36
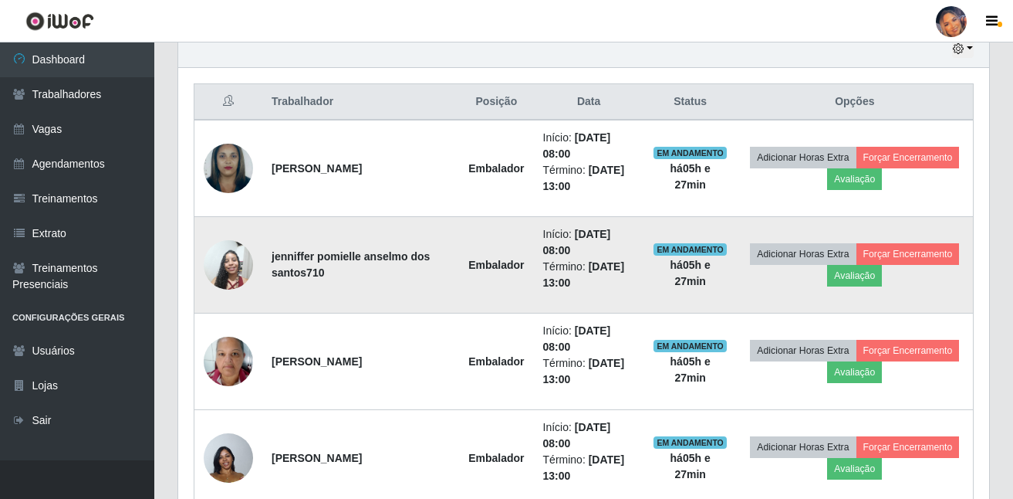
click at [859, 289] on td "Adicionar Horas Extra Forçar Encerramento Avaliação" at bounding box center [855, 265] width 237 height 96
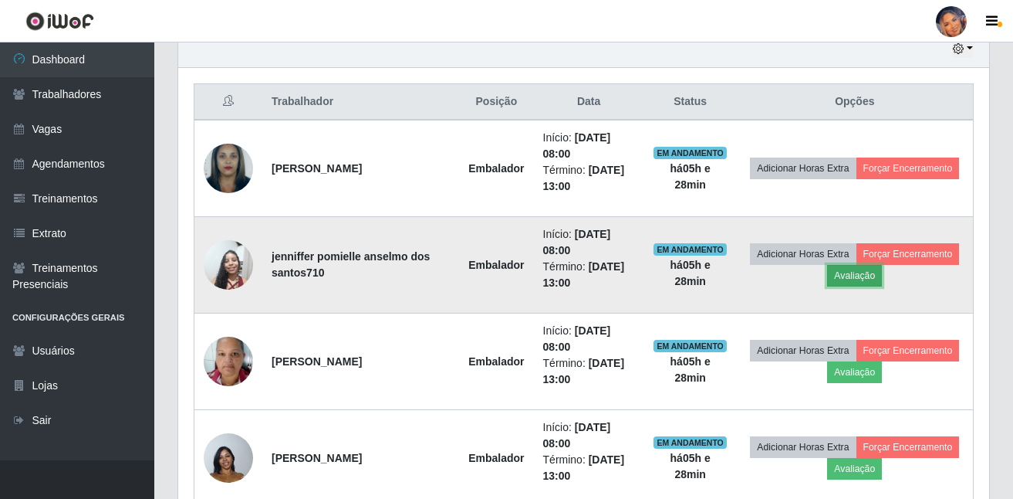
click at [842, 267] on button "Avaliação" at bounding box center [854, 276] width 55 height 22
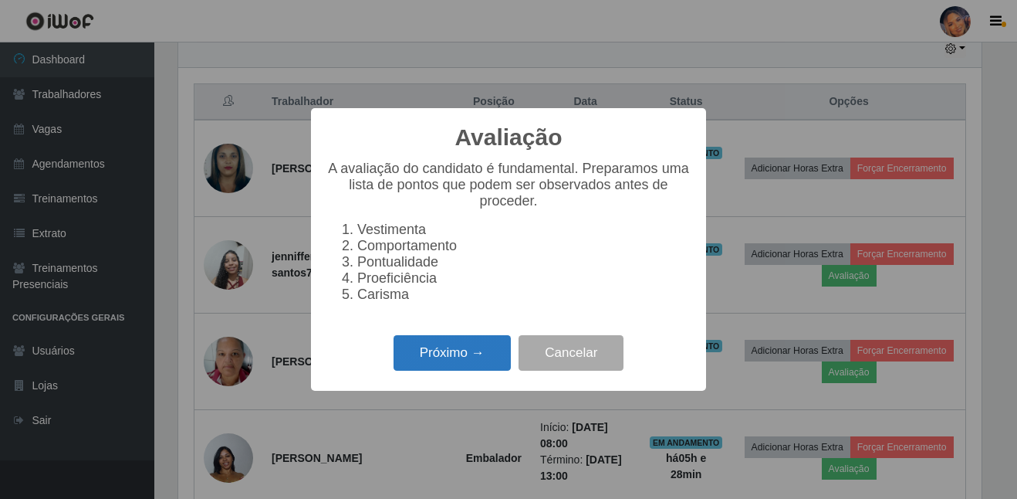
click at [425, 348] on button "Próximo →" at bounding box center [452, 353] width 117 height 36
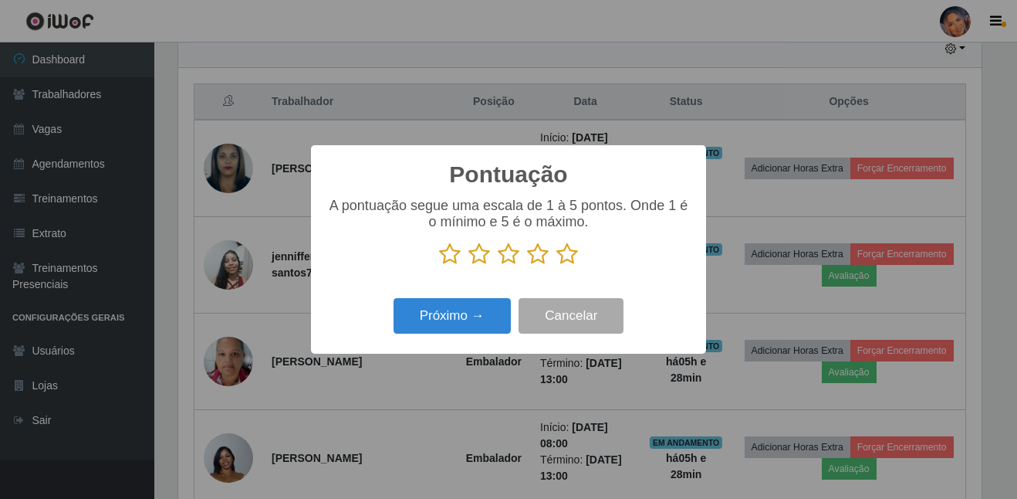
click at [553, 264] on p at bounding box center [508, 253] width 364 height 23
click at [560, 265] on icon at bounding box center [567, 253] width 22 height 23
click at [556, 266] on input "radio" at bounding box center [556, 266] width 0 height 0
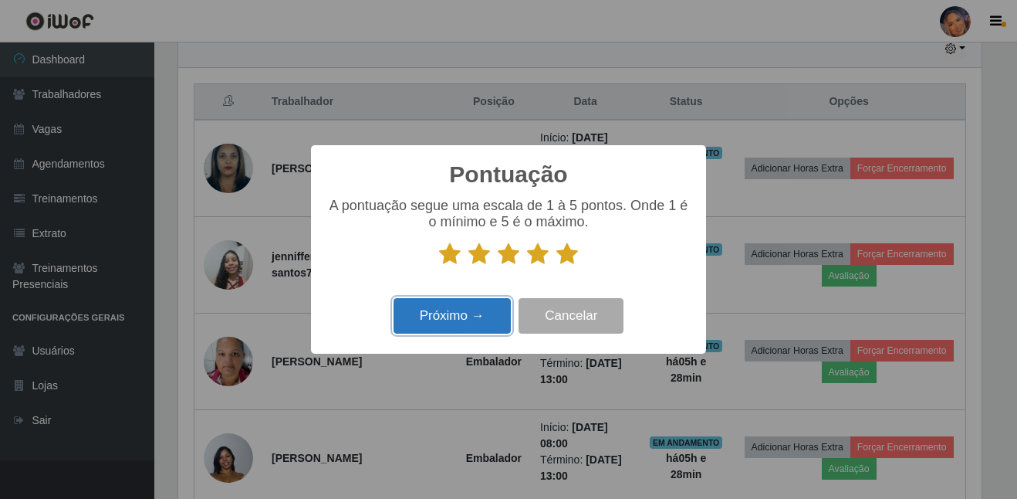
click at [475, 307] on button "Próximo →" at bounding box center [452, 316] width 117 height 36
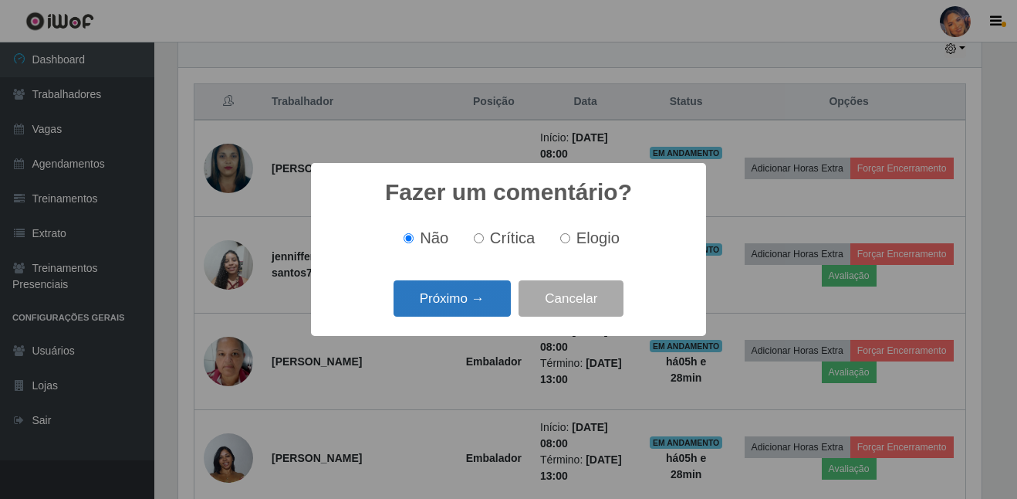
click at [483, 299] on button "Próximo →" at bounding box center [452, 298] width 117 height 36
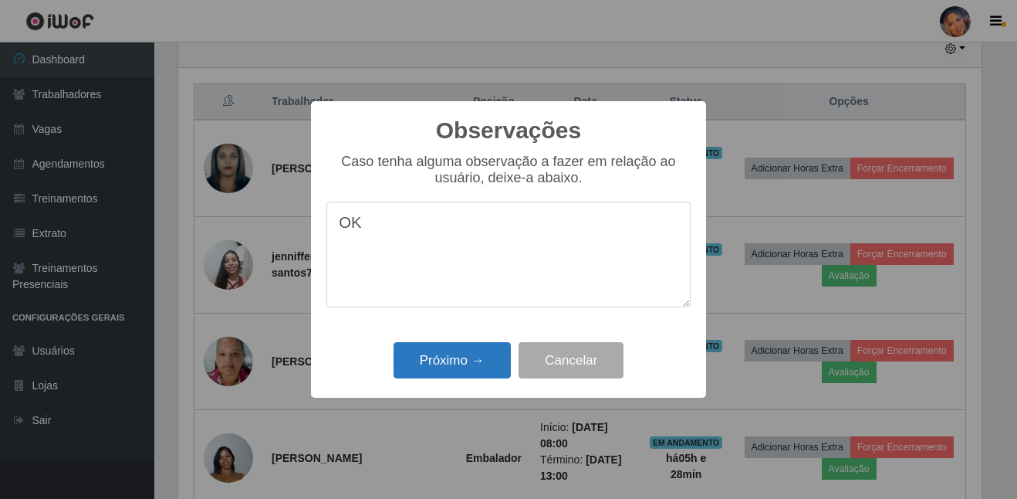
type textarea "OK"
click at [482, 352] on button "Próximo →" at bounding box center [452, 360] width 117 height 36
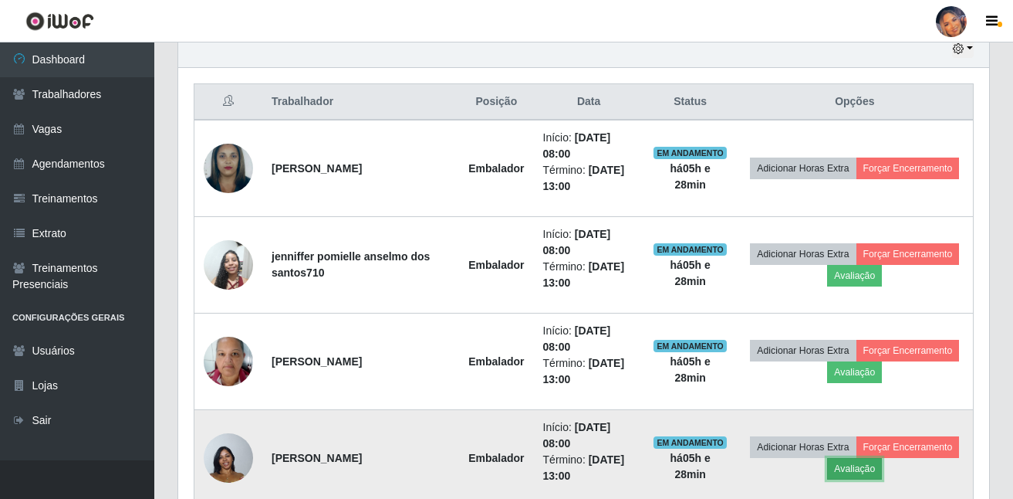
click at [844, 477] on button "Avaliação" at bounding box center [854, 469] width 55 height 22
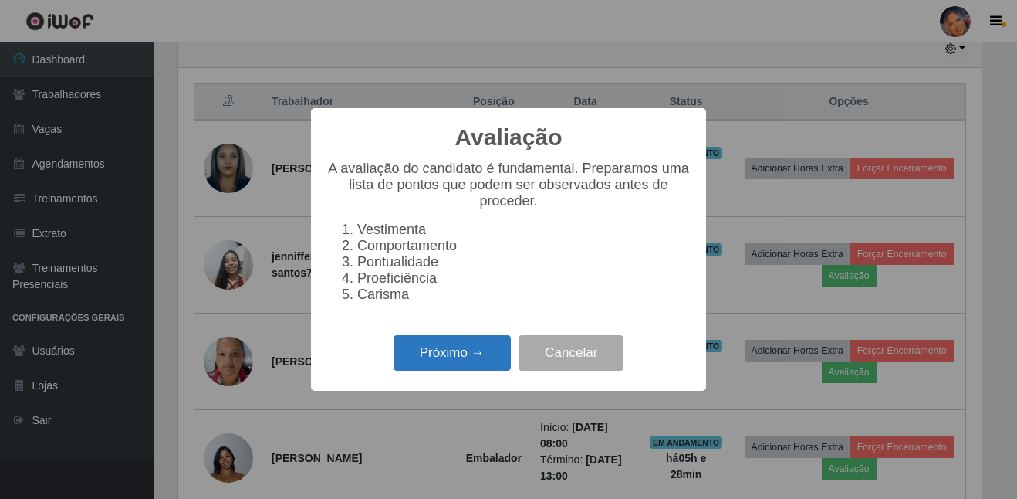
click at [431, 352] on button "Próximo →" at bounding box center [452, 353] width 117 height 36
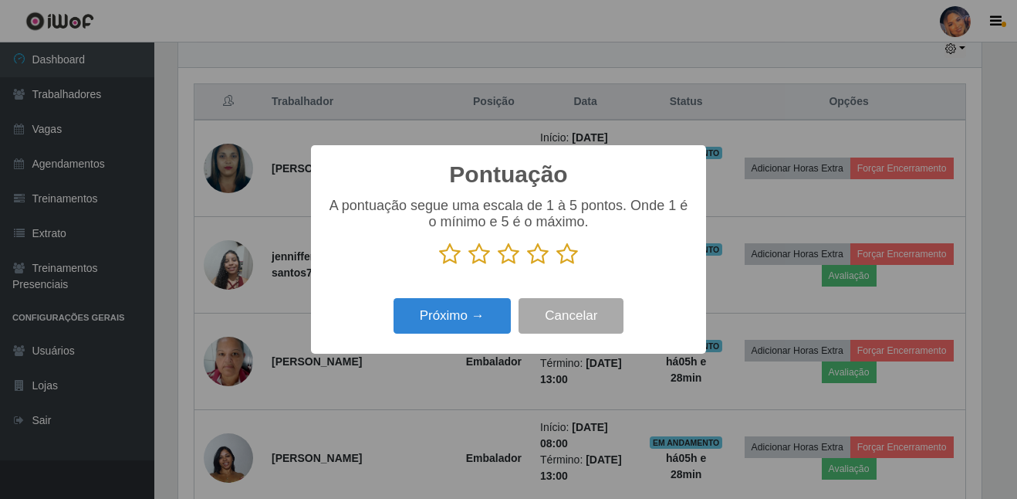
click at [572, 262] on icon at bounding box center [567, 253] width 22 height 23
click at [556, 266] on input "radio" at bounding box center [556, 266] width 0 height 0
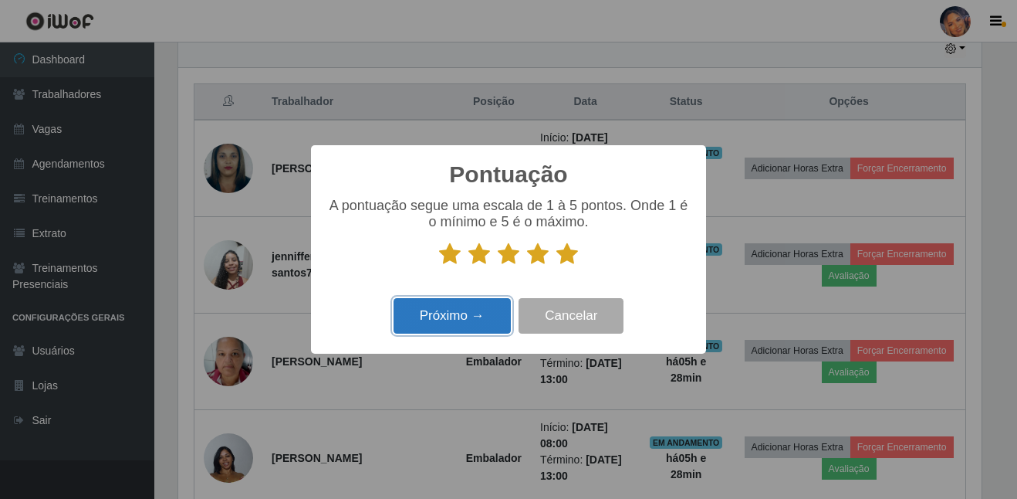
click at [469, 310] on button "Próximo →" at bounding box center [452, 316] width 117 height 36
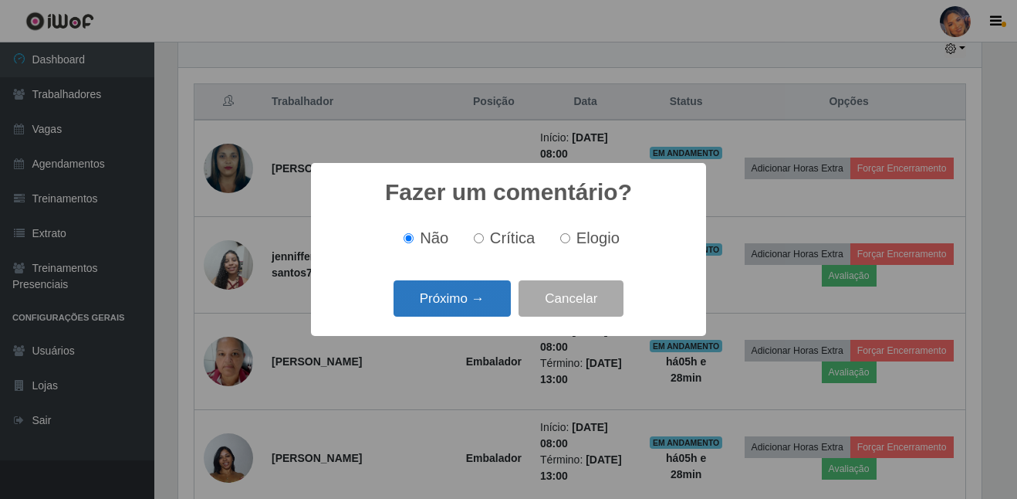
click at [462, 289] on button "Próximo →" at bounding box center [452, 298] width 117 height 36
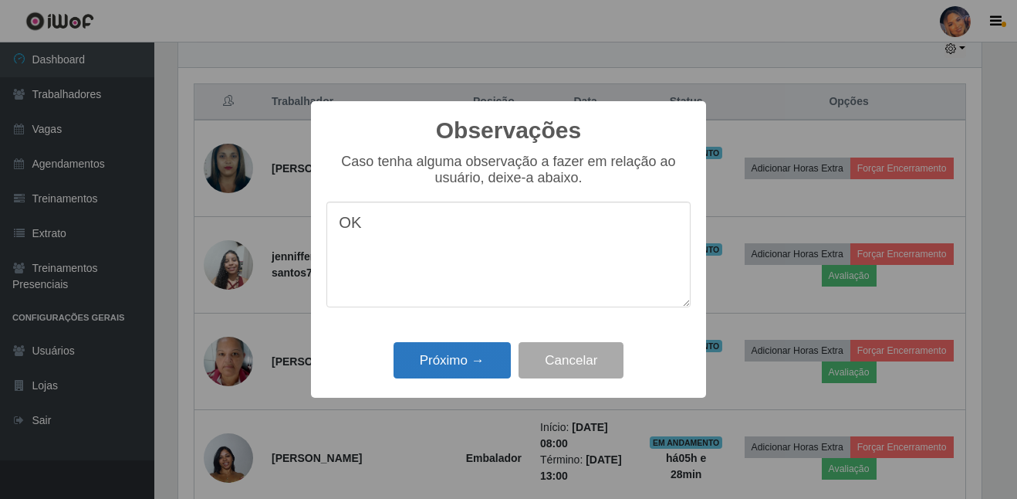
type textarea "OK"
click at [432, 349] on button "Próximo →" at bounding box center [452, 360] width 117 height 36
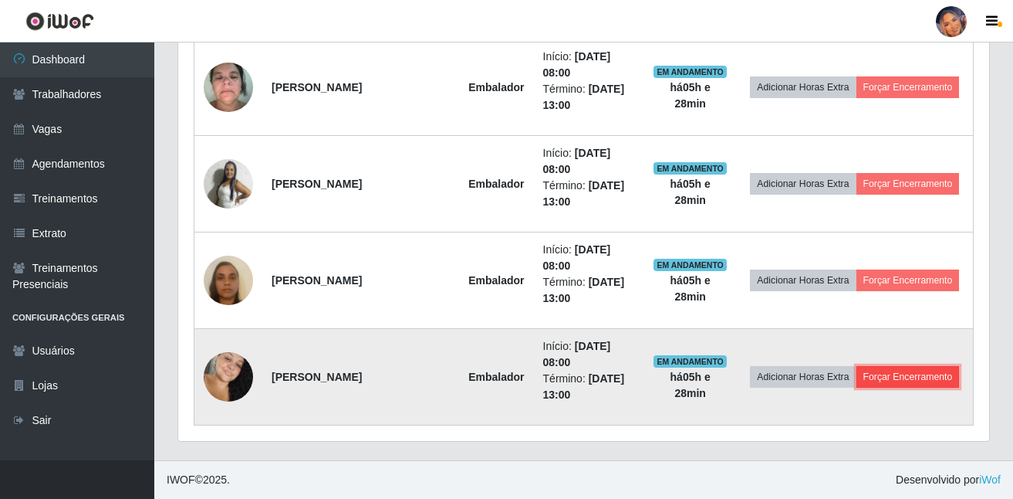
click at [892, 376] on button "Forçar Encerramento" at bounding box center [908, 377] width 103 height 22
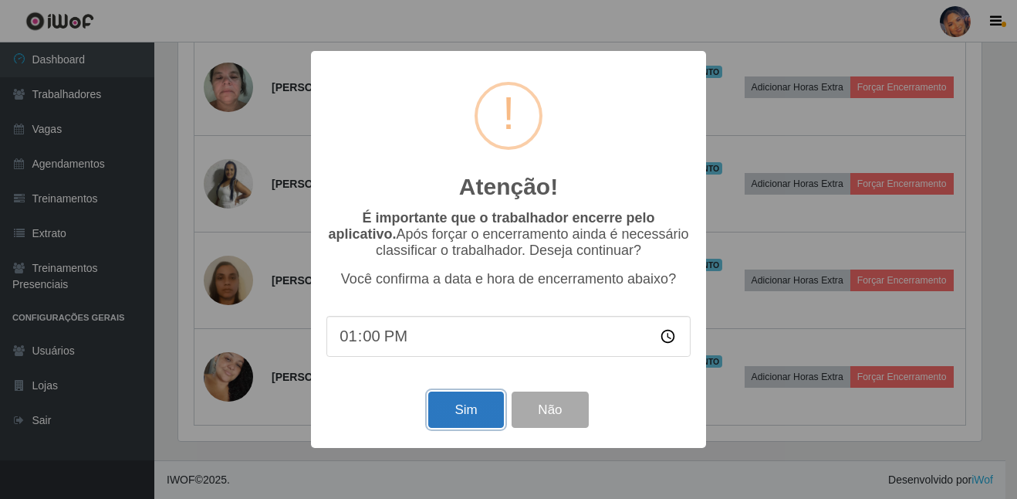
click at [497, 414] on button "Sim" at bounding box center [465, 409] width 75 height 36
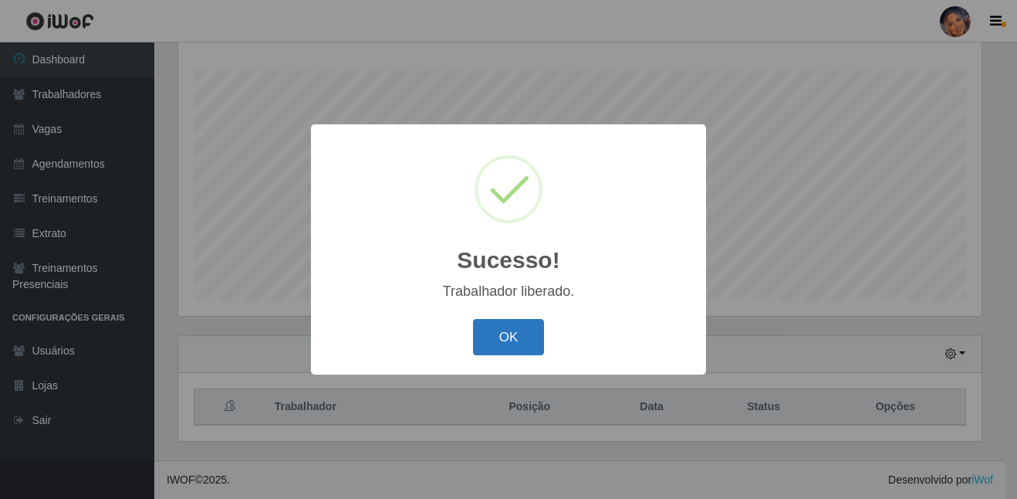
click at [510, 339] on button "OK" at bounding box center [509, 337] width 72 height 36
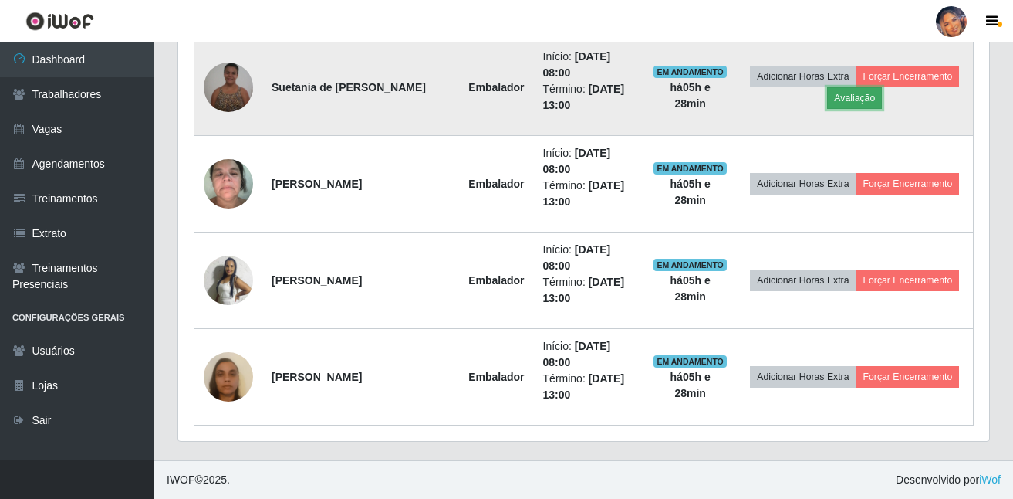
click at [857, 98] on button "Avaliação" at bounding box center [854, 98] width 55 height 22
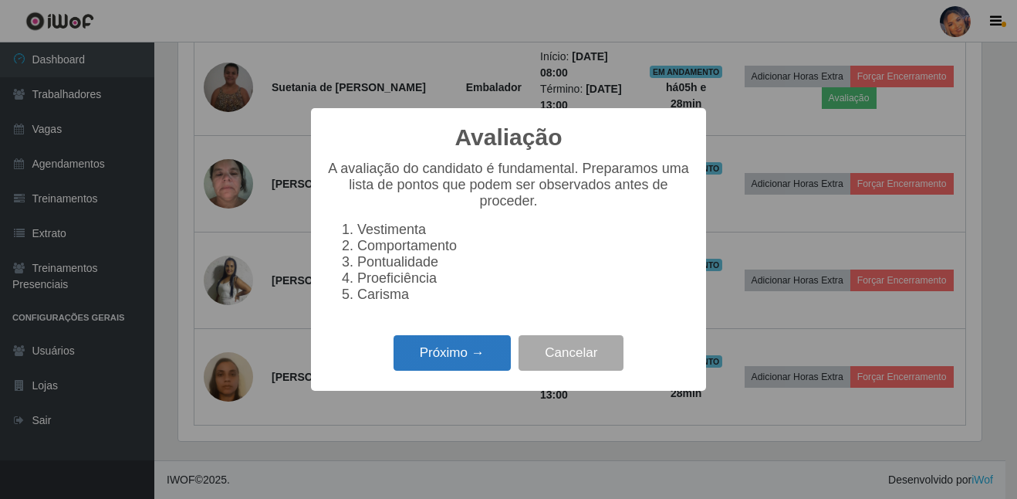
click at [424, 364] on button "Próximo →" at bounding box center [452, 353] width 117 height 36
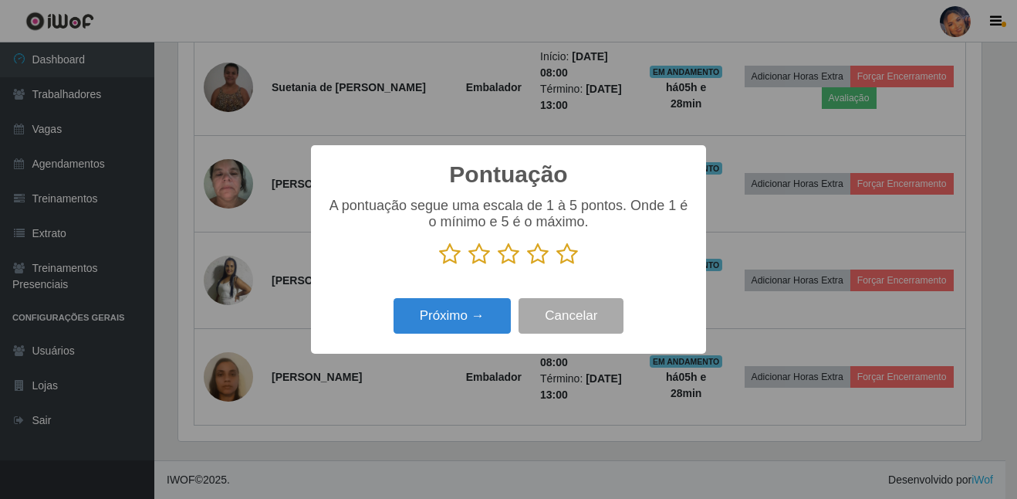
drag, startPoint x: 561, startPoint y: 253, endPoint x: 508, endPoint y: 302, distance: 72.1
click at [561, 254] on icon at bounding box center [567, 253] width 22 height 23
click at [556, 266] on input "radio" at bounding box center [556, 266] width 0 height 0
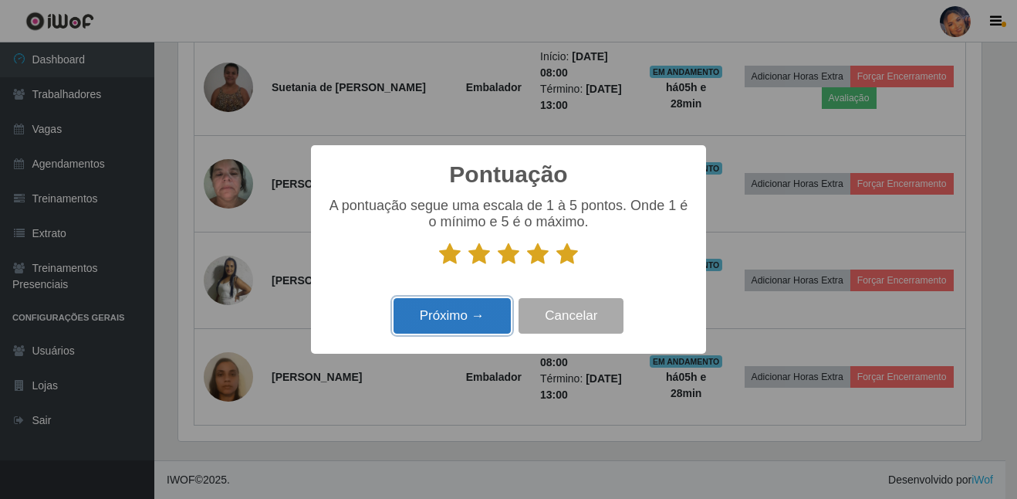
click at [497, 315] on button "Próximo →" at bounding box center [452, 316] width 117 height 36
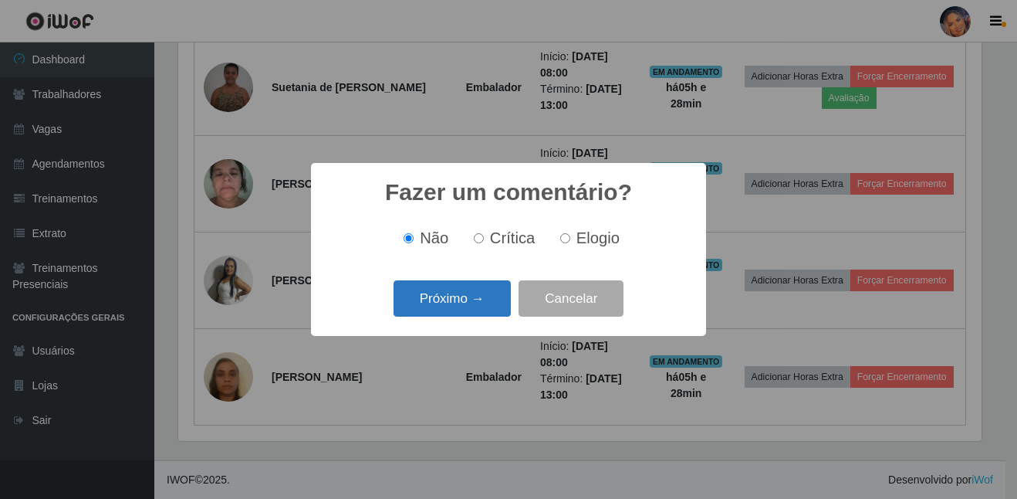
click at [485, 294] on button "Próximo →" at bounding box center [452, 298] width 117 height 36
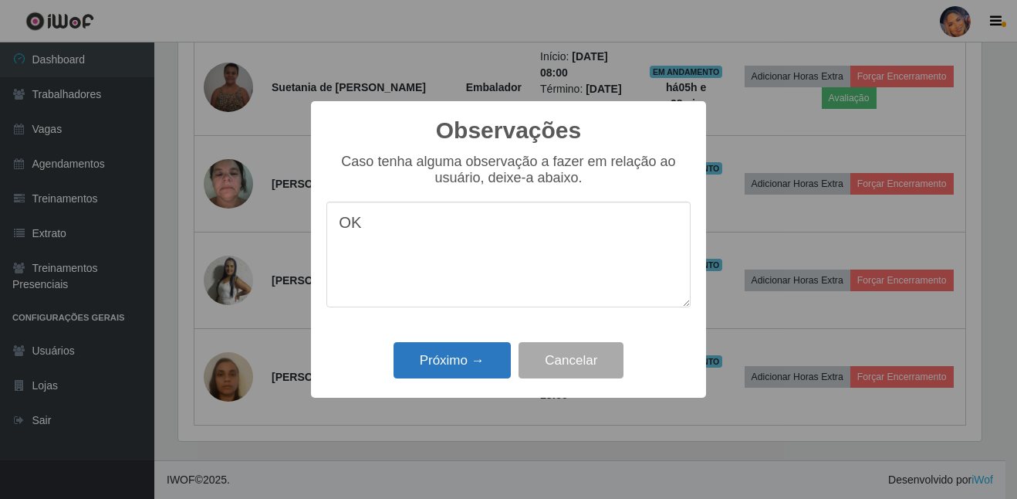
type textarea "OK"
click at [438, 366] on button "Próximo →" at bounding box center [452, 360] width 117 height 36
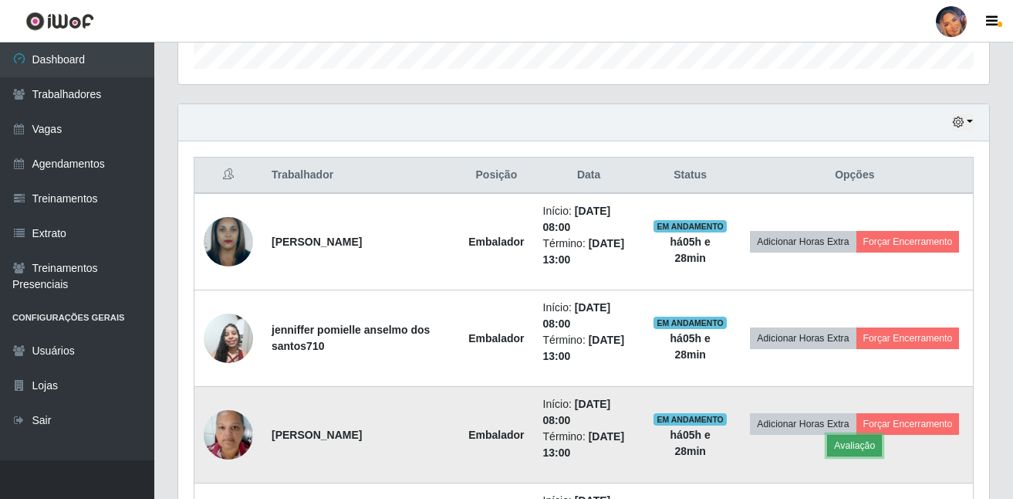
click at [859, 452] on button "Avaliação" at bounding box center [854, 446] width 55 height 22
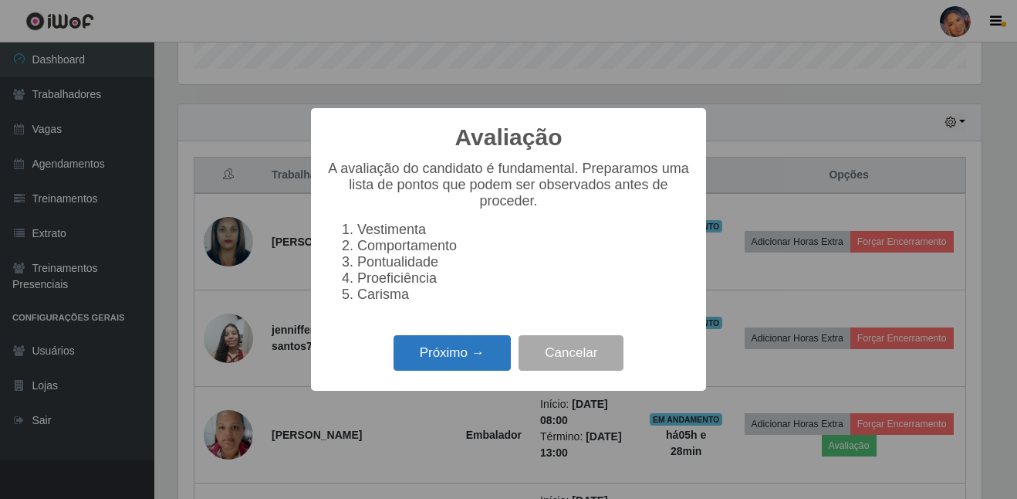
click at [482, 364] on button "Próximo →" at bounding box center [452, 353] width 117 height 36
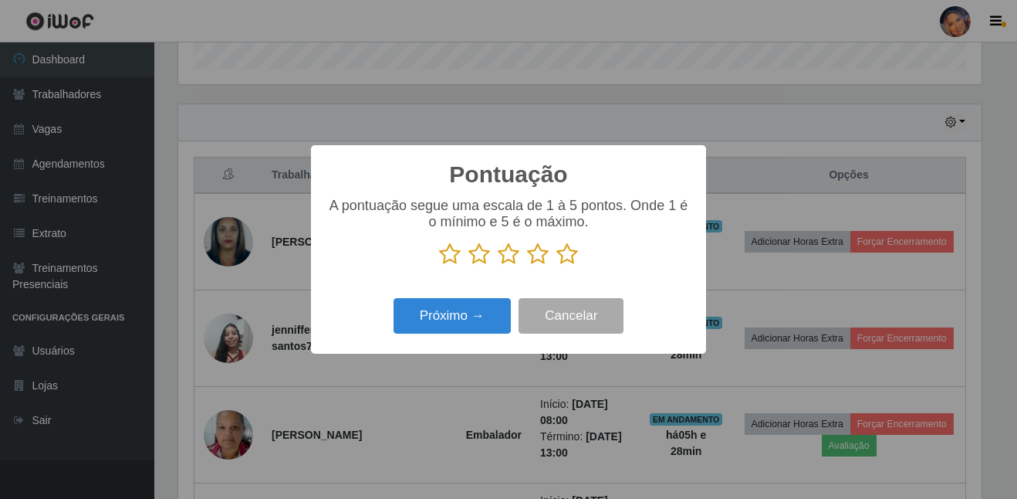
click at [570, 259] on icon at bounding box center [567, 253] width 22 height 23
click at [556, 266] on input "radio" at bounding box center [556, 266] width 0 height 0
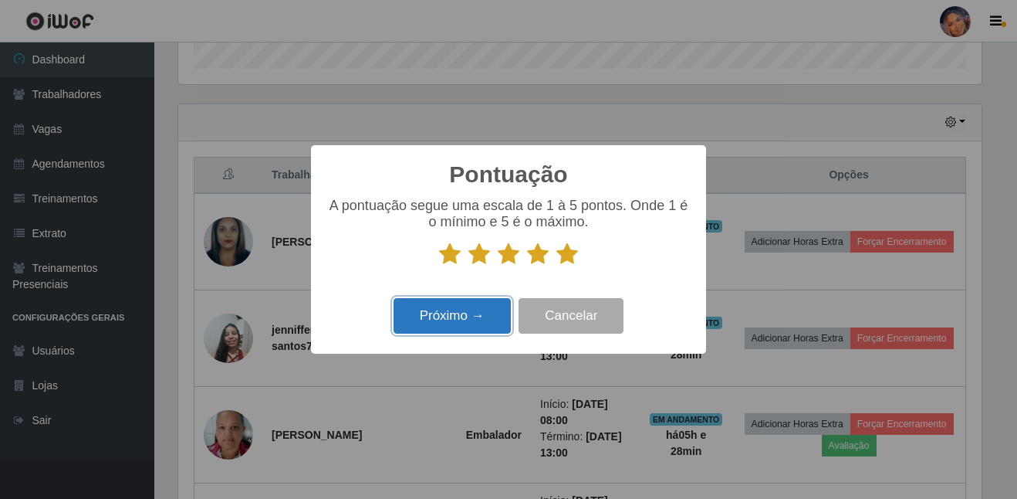
click at [494, 303] on button "Próximo →" at bounding box center [452, 316] width 117 height 36
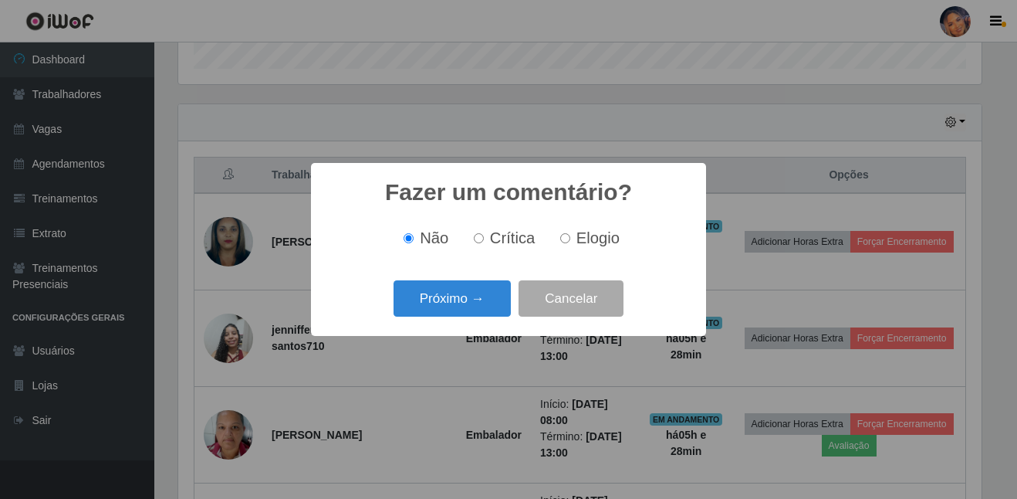
click at [343, 314] on div "Próximo → Cancelar" at bounding box center [508, 298] width 364 height 44
click at [408, 293] on button "Próximo →" at bounding box center [452, 298] width 117 height 36
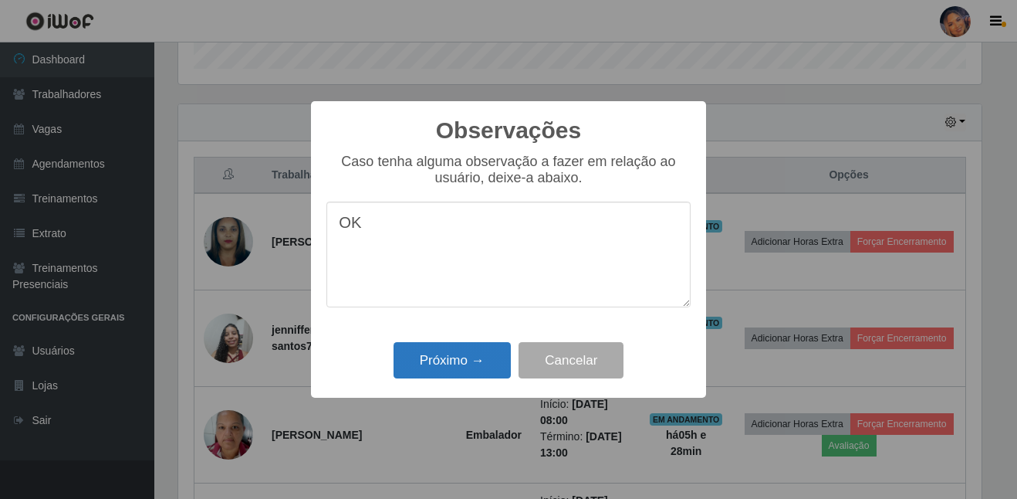
type textarea "OK"
click at [462, 358] on button "Próximo →" at bounding box center [452, 360] width 117 height 36
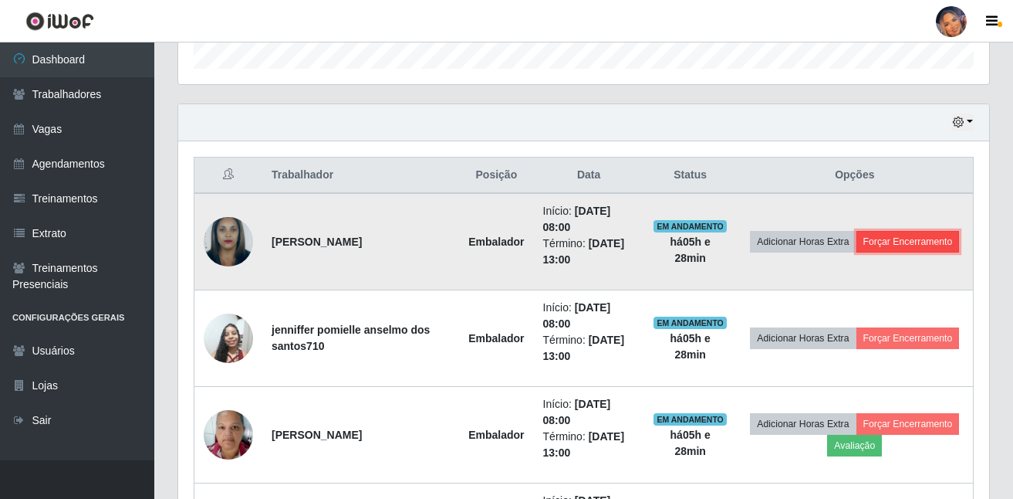
click at [929, 242] on button "Forçar Encerramento" at bounding box center [908, 242] width 103 height 22
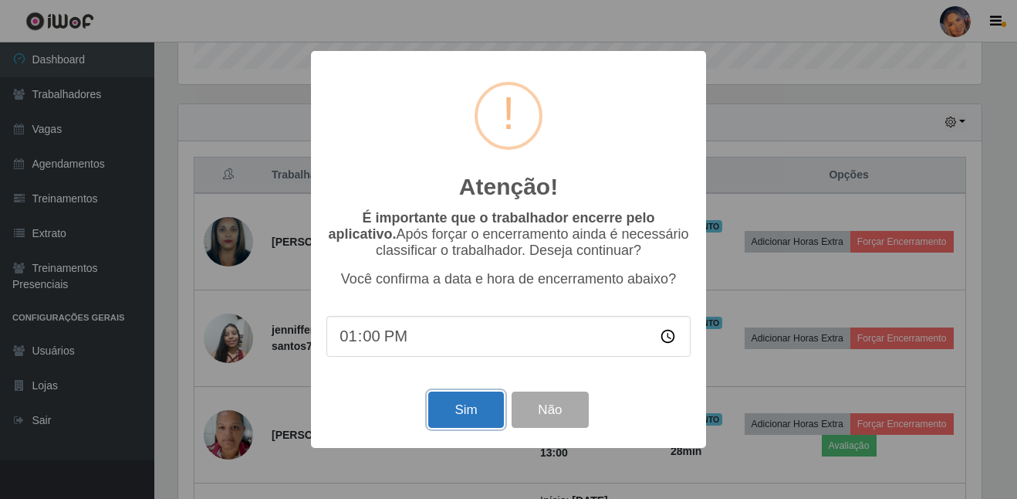
click at [449, 408] on button "Sim" at bounding box center [465, 409] width 75 height 36
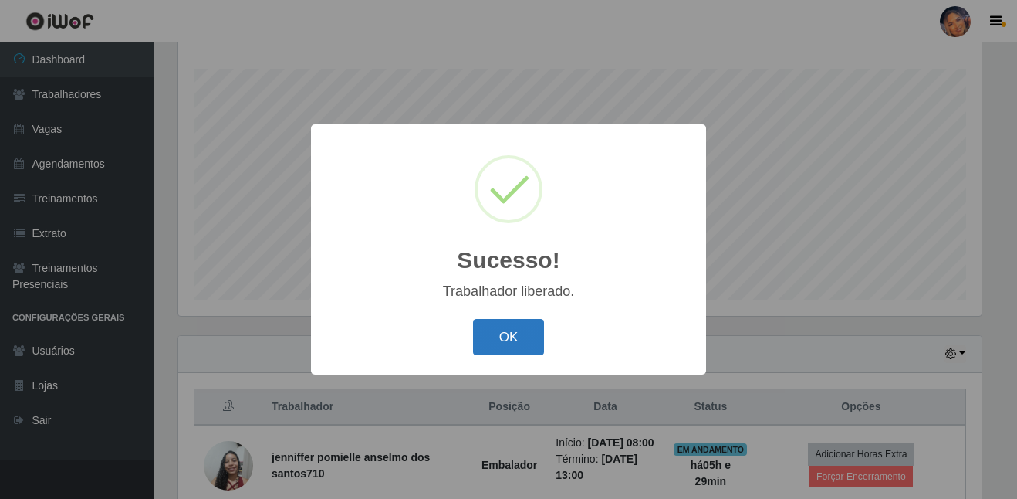
click at [543, 336] on button "OK" at bounding box center [509, 337] width 72 height 36
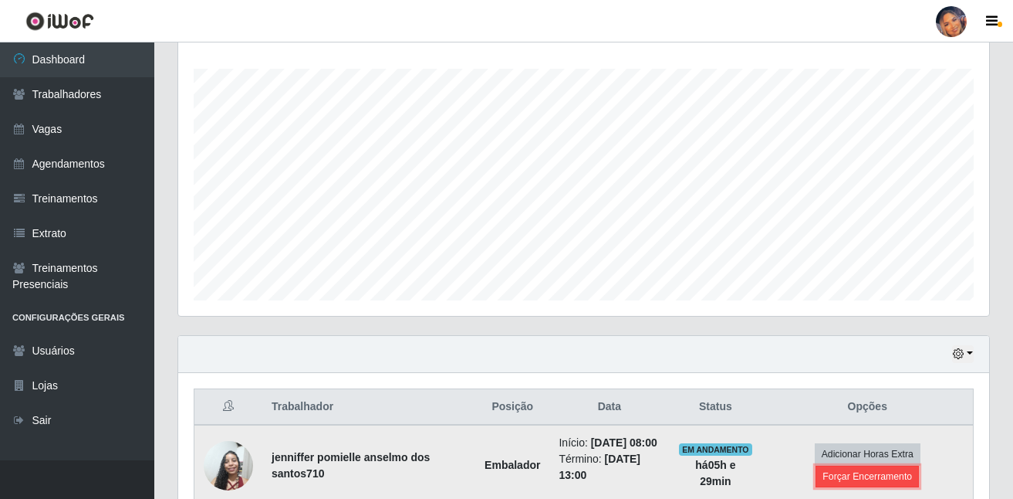
click at [856, 481] on button "Forçar Encerramento" at bounding box center [867, 476] width 103 height 22
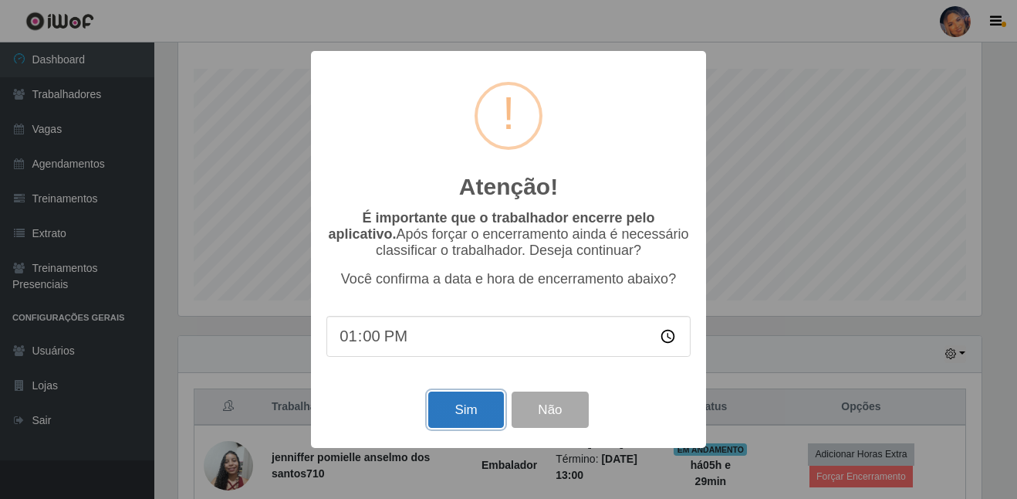
click at [463, 399] on button "Sim" at bounding box center [465, 409] width 75 height 36
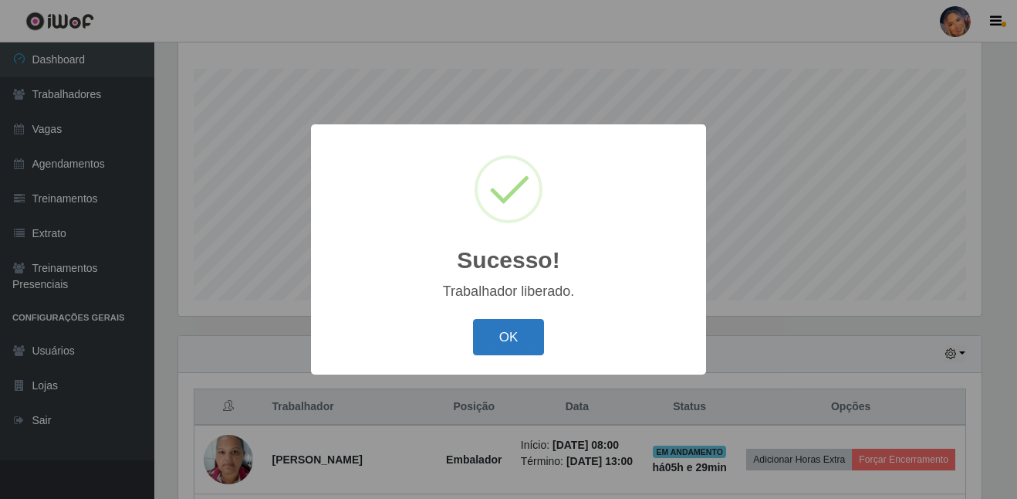
click at [514, 330] on button "OK" at bounding box center [509, 337] width 72 height 36
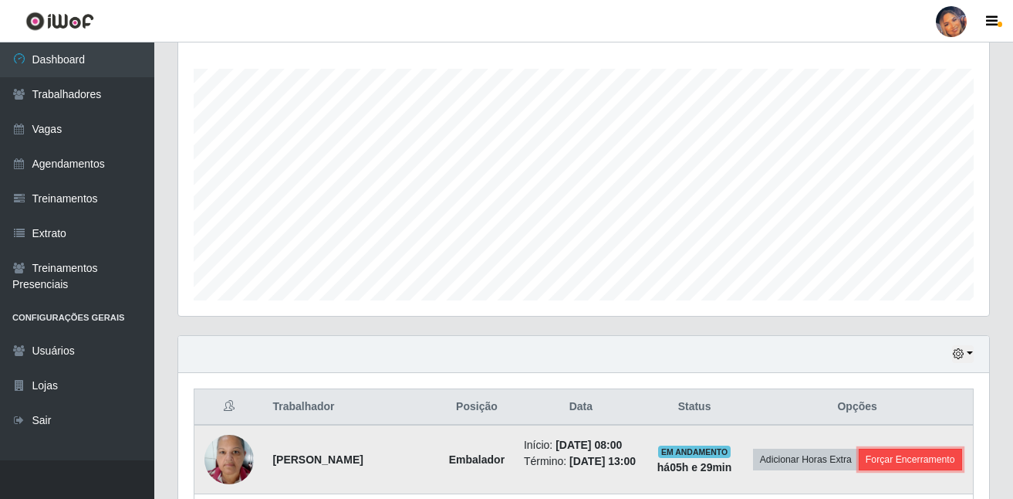
click at [859, 470] on button "Forçar Encerramento" at bounding box center [910, 459] width 103 height 22
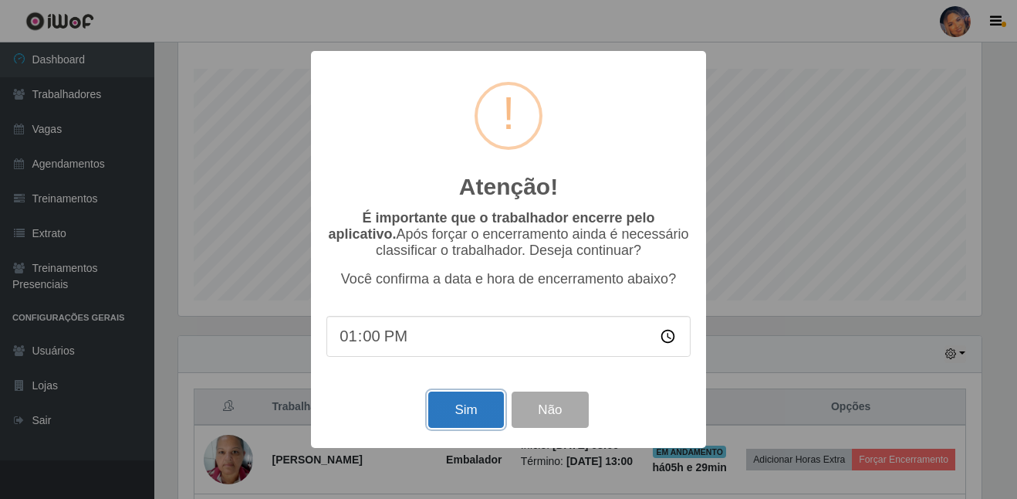
click at [466, 409] on button "Sim" at bounding box center [465, 409] width 75 height 36
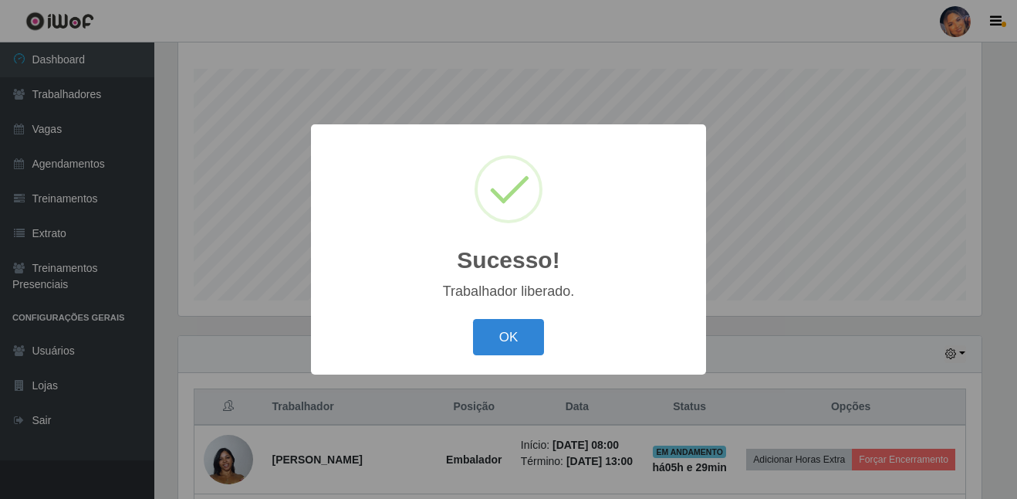
drag, startPoint x: 540, startPoint y: 342, endPoint x: 667, endPoint y: 378, distance: 131.7
click at [530, 338] on button "OK" at bounding box center [509, 337] width 72 height 36
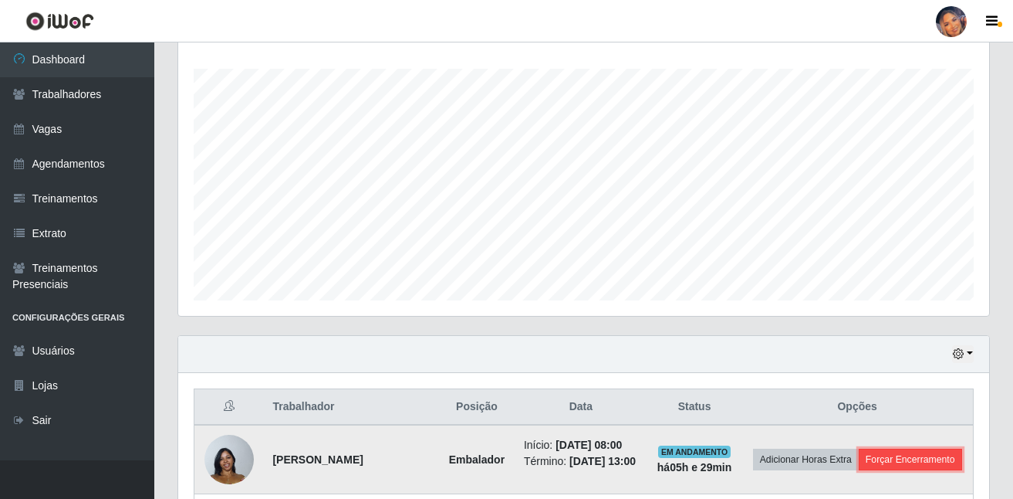
click at [873, 470] on button "Forçar Encerramento" at bounding box center [910, 459] width 103 height 22
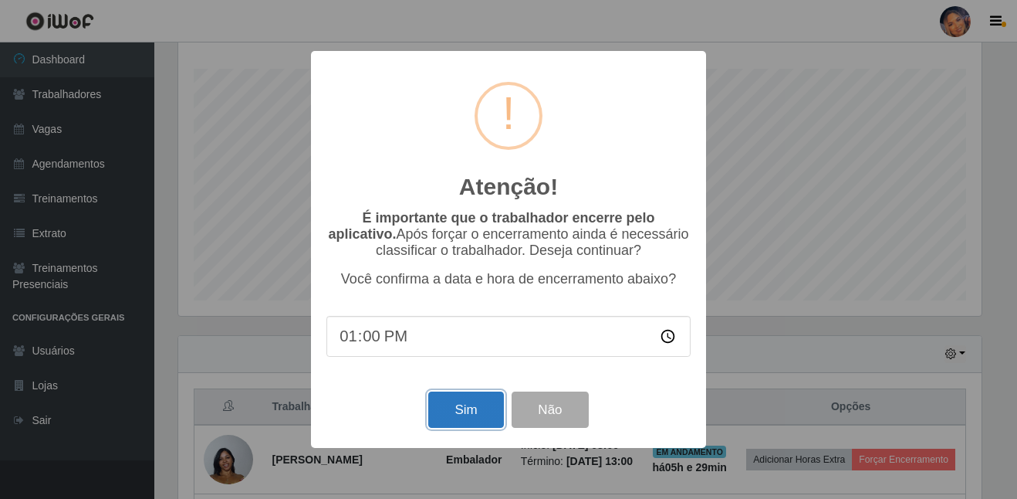
click at [448, 400] on button "Sim" at bounding box center [465, 409] width 75 height 36
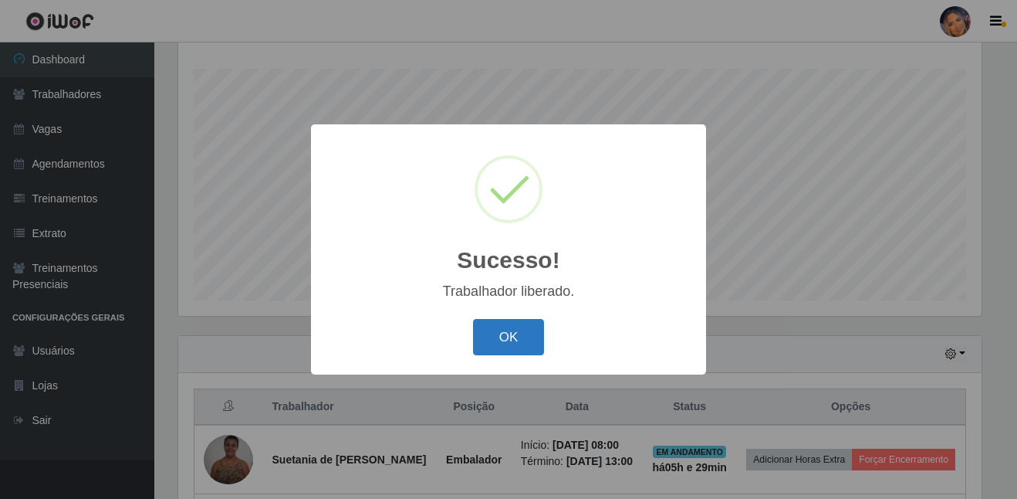
click at [504, 338] on button "OK" at bounding box center [509, 337] width 72 height 36
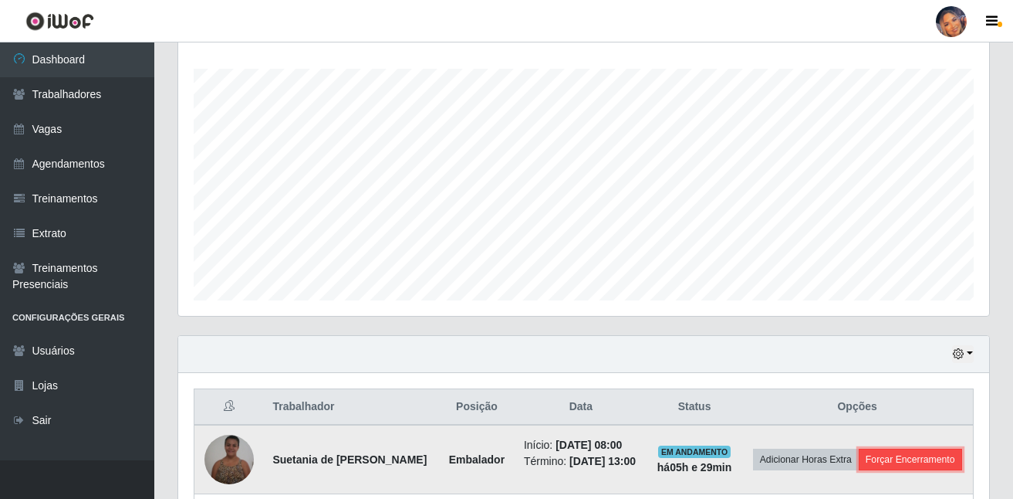
click at [859, 470] on button "Forçar Encerramento" at bounding box center [910, 459] width 103 height 22
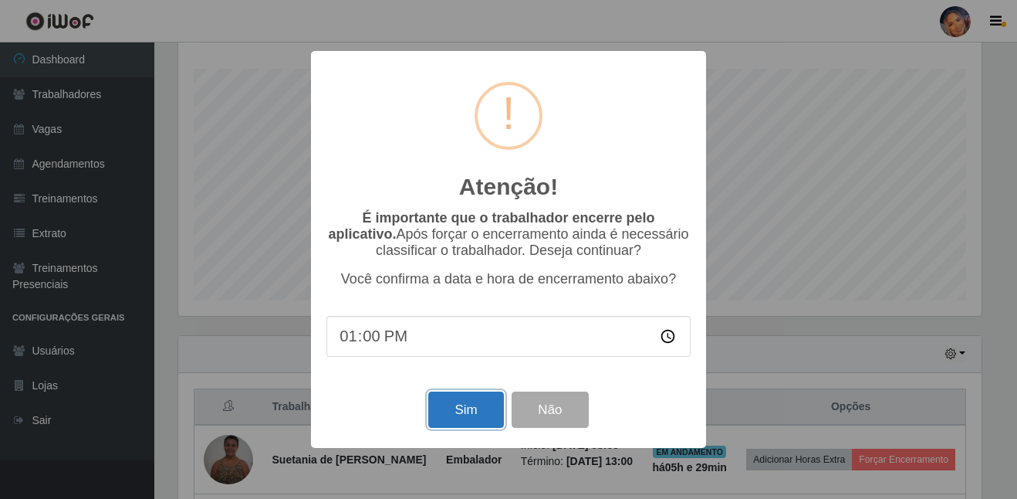
click at [460, 403] on button "Sim" at bounding box center [465, 409] width 75 height 36
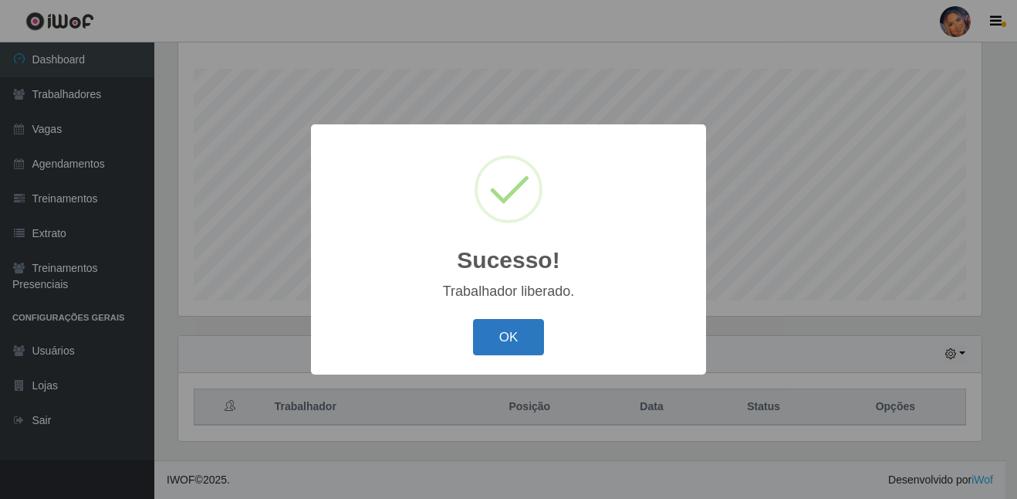
click at [516, 339] on button "OK" at bounding box center [509, 337] width 72 height 36
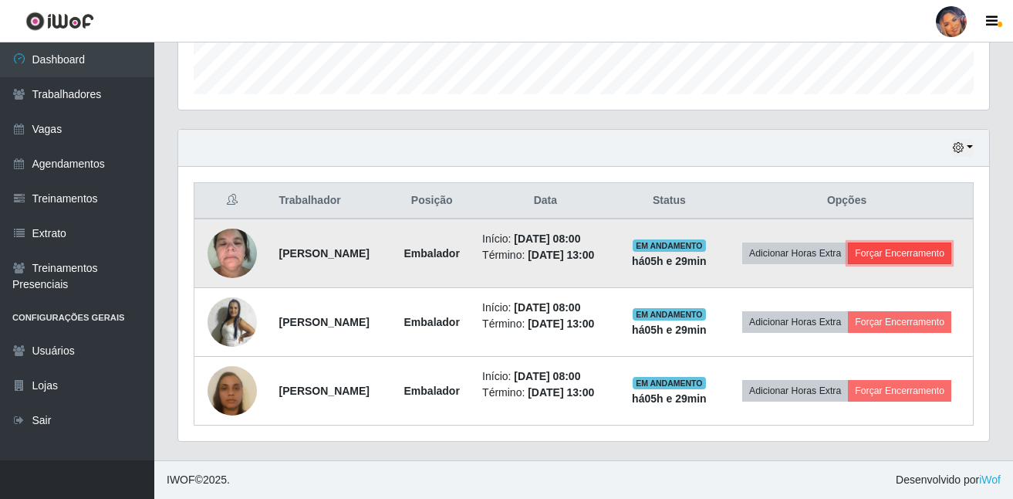
click at [858, 242] on button "Forçar Encerramento" at bounding box center [899, 253] width 103 height 22
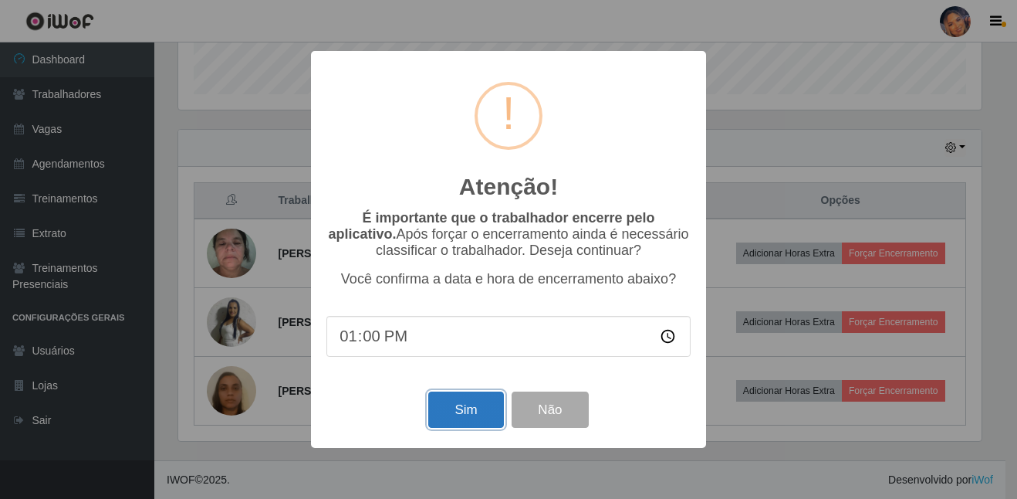
click at [482, 421] on button "Sim" at bounding box center [465, 409] width 75 height 36
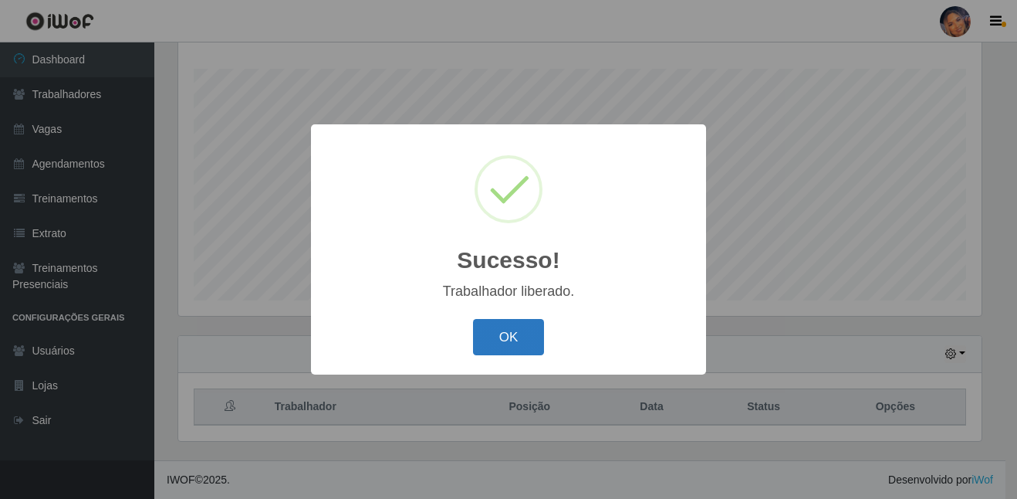
click at [501, 333] on button "OK" at bounding box center [509, 337] width 72 height 36
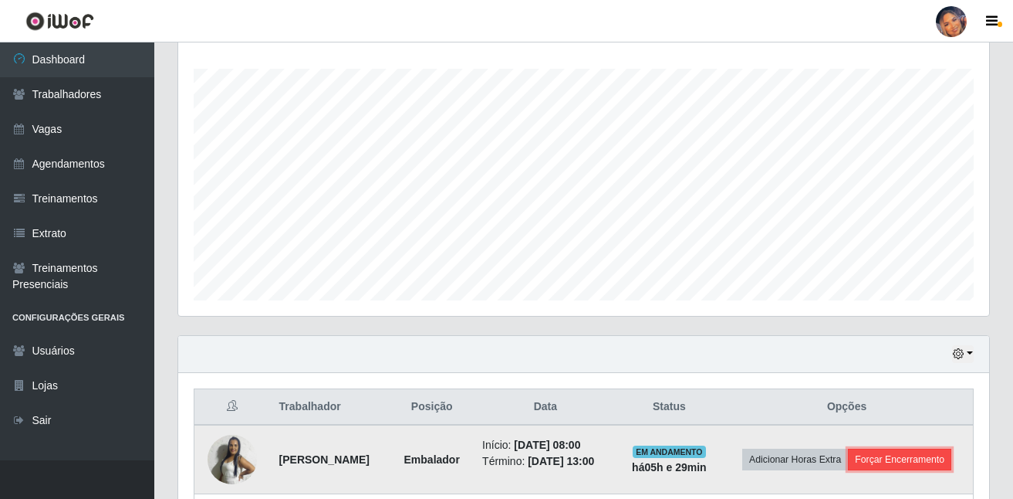
click at [848, 470] on button "Forçar Encerramento" at bounding box center [899, 459] width 103 height 22
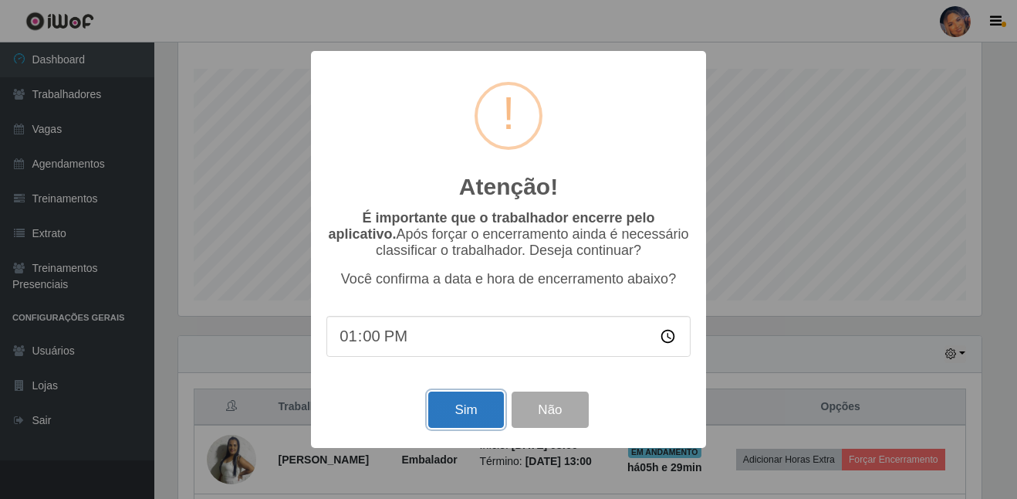
click at [449, 415] on button "Sim" at bounding box center [465, 409] width 75 height 36
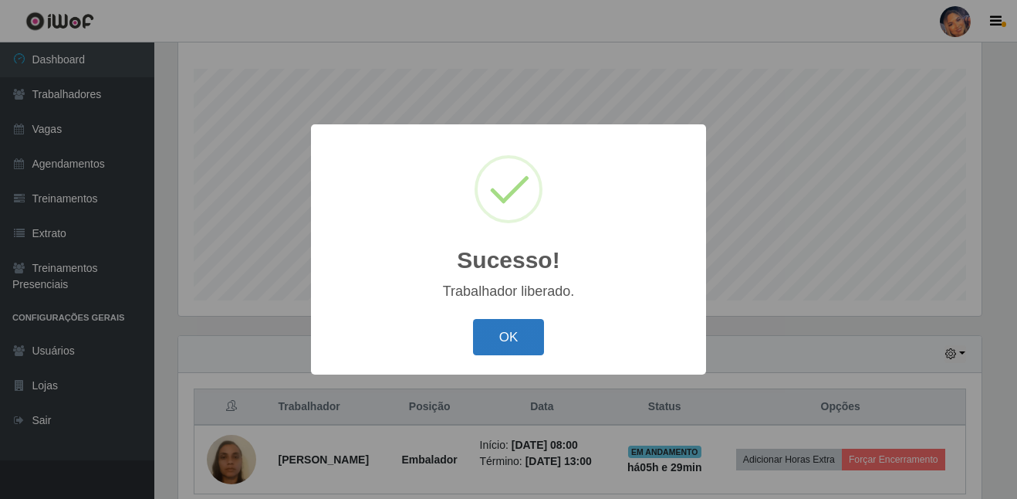
click at [515, 337] on button "OK" at bounding box center [509, 337] width 72 height 36
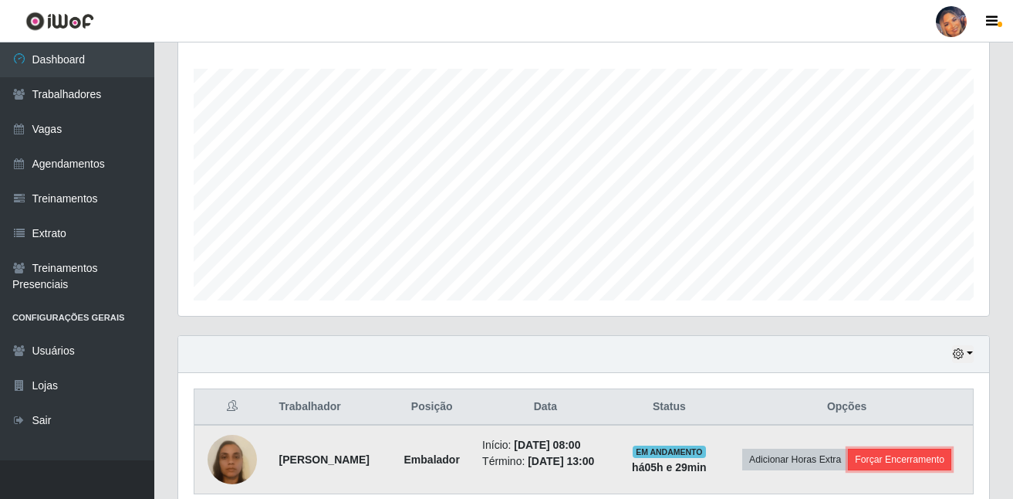
click at [915, 455] on button "Forçar Encerramento" at bounding box center [899, 459] width 103 height 22
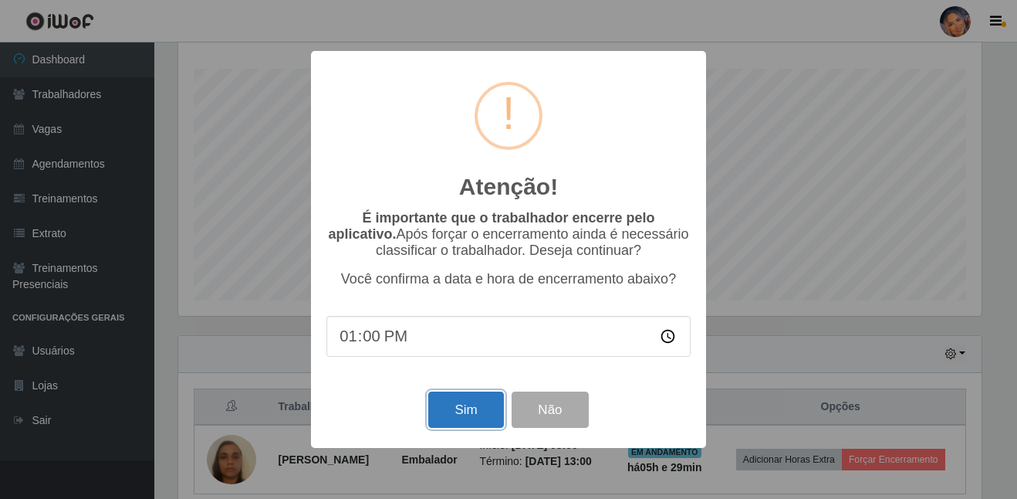
click at [439, 398] on button "Sim" at bounding box center [465, 409] width 75 height 36
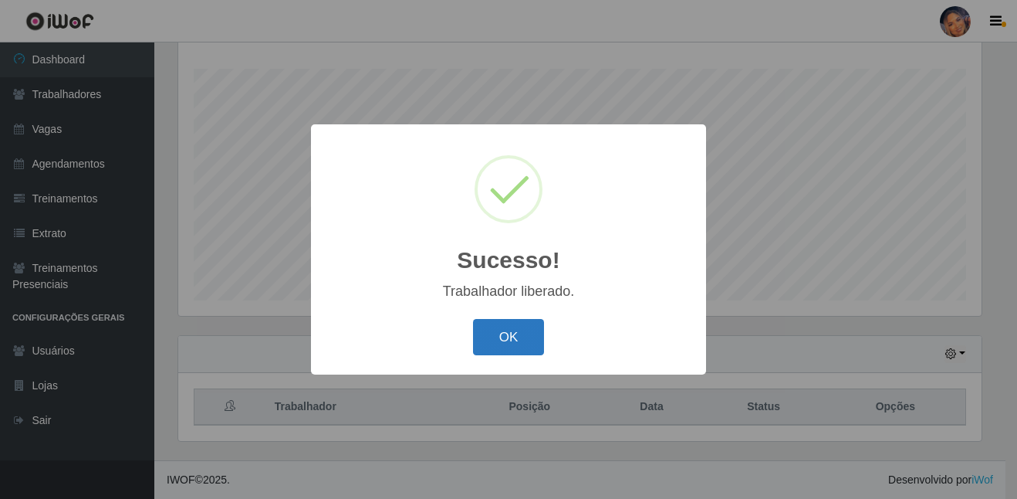
click at [494, 337] on button "OK" at bounding box center [509, 337] width 72 height 36
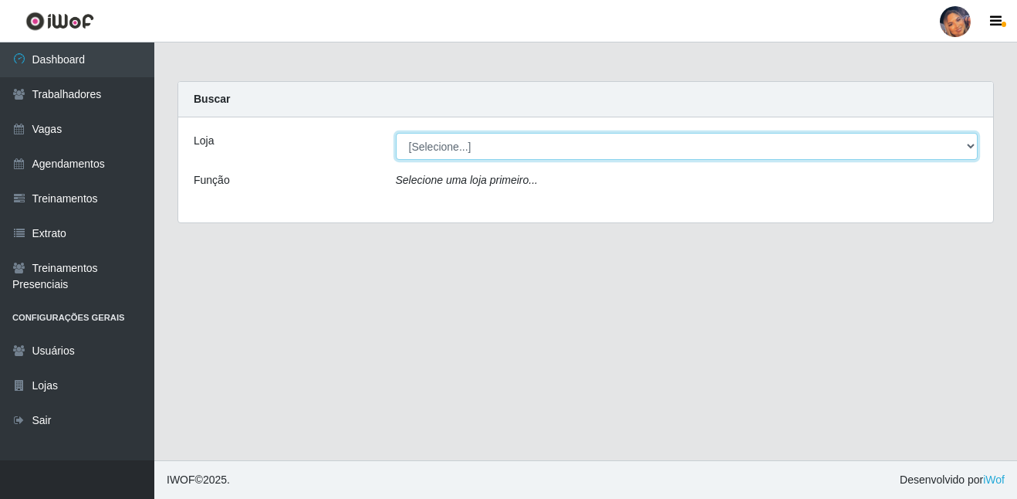
drag, startPoint x: 503, startPoint y: 150, endPoint x: 490, endPoint y: 162, distance: 18.0
click at [503, 150] on select "[Selecione...] Supermercado Preço Bom" at bounding box center [687, 146] width 583 height 27
select select "169"
click at [396, 133] on select "[Selecione...] Supermercado Preço Bom" at bounding box center [687, 146] width 583 height 27
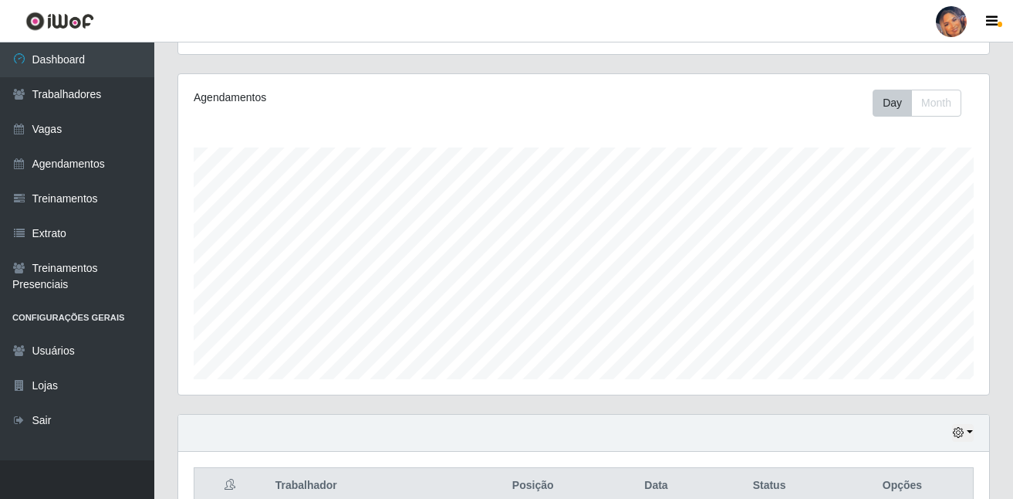
scroll to position [252, 0]
